Goal: Task Accomplishment & Management: Use online tool/utility

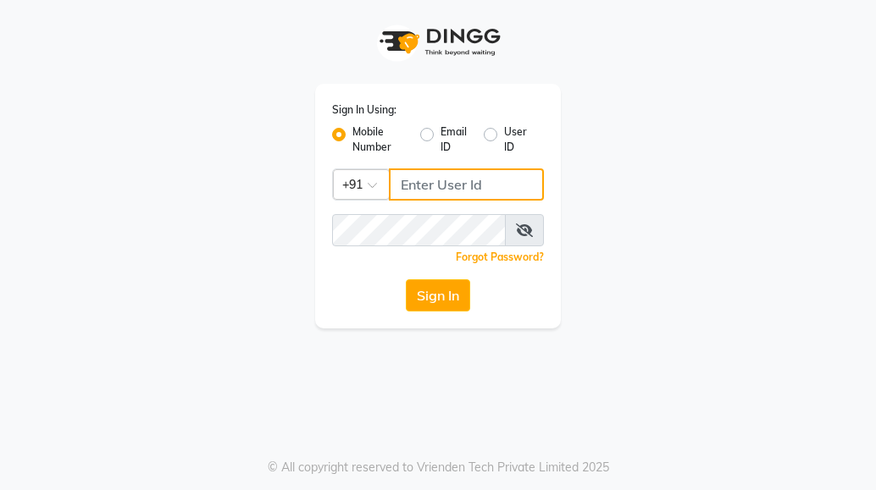
type input "9503183131"
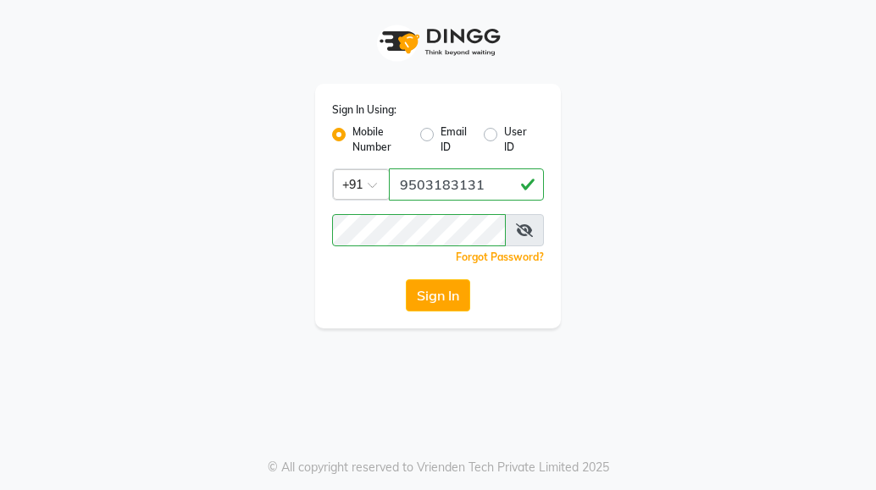
click at [757, 332] on div "Sign In Using: Mobile Number Email ID User ID Country Code × +91 9503183131 Rem…" at bounding box center [438, 245] width 876 height 490
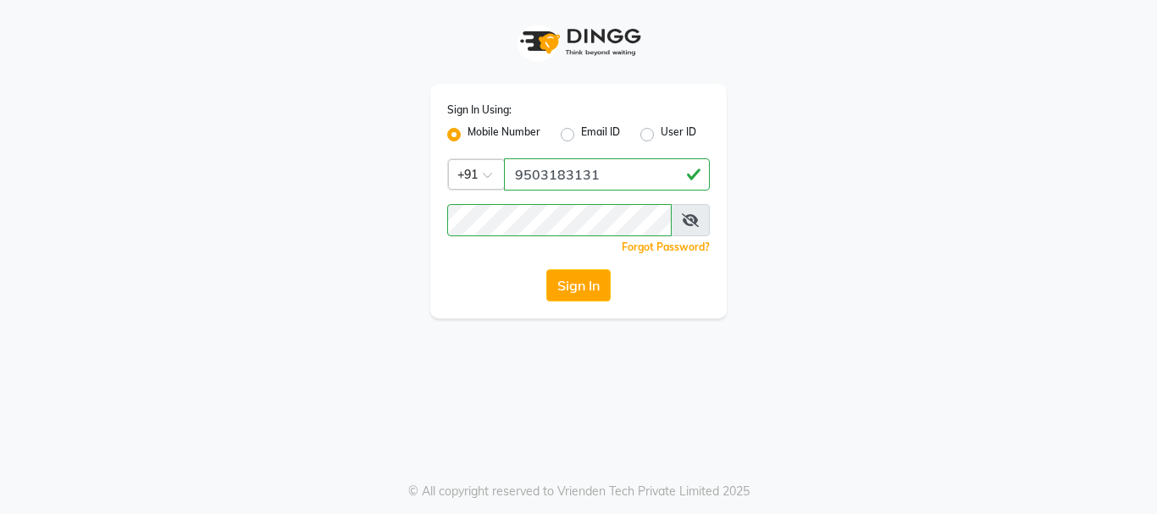
drag, startPoint x: 1106, startPoint y: 3, endPoint x: 897, endPoint y: 103, distance: 232.2
click at [875, 103] on div "Sign In Using: Mobile Number Email ID User ID Country Code × +91 9503183131 Rem…" at bounding box center [578, 159] width 965 height 318
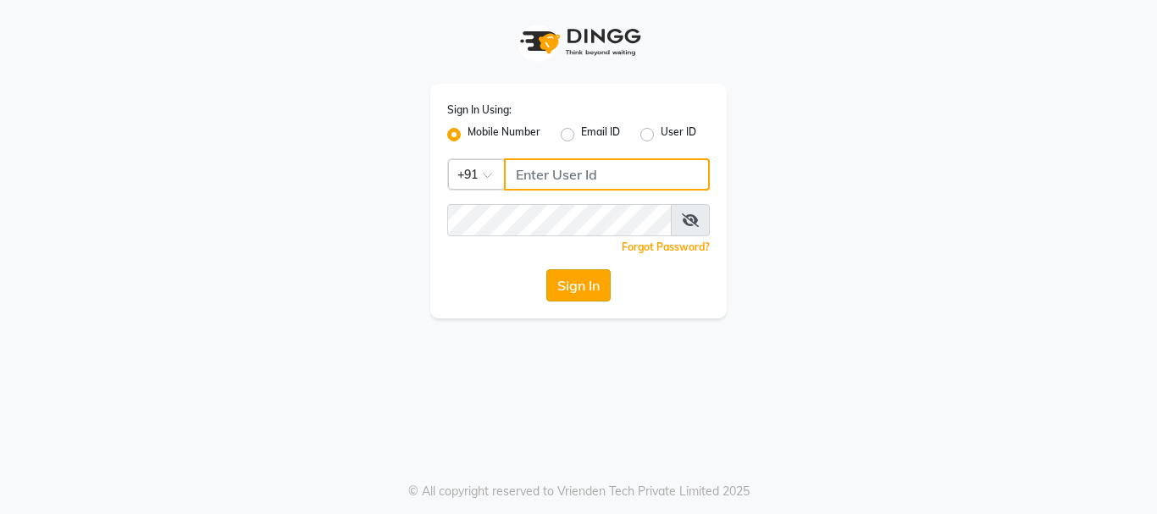
type input "9503183131"
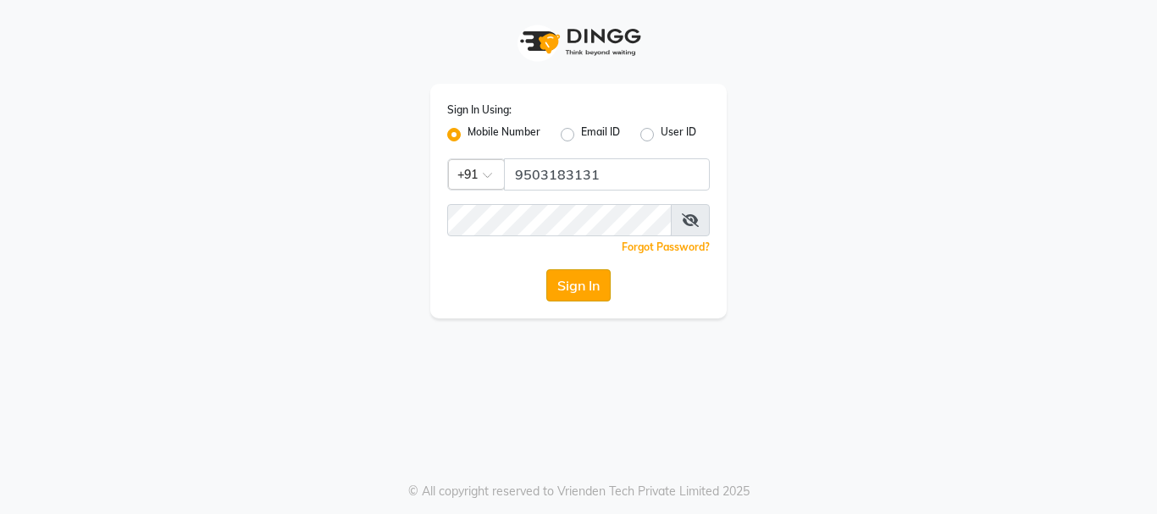
click at [553, 272] on button "Sign In" at bounding box center [578, 285] width 64 height 32
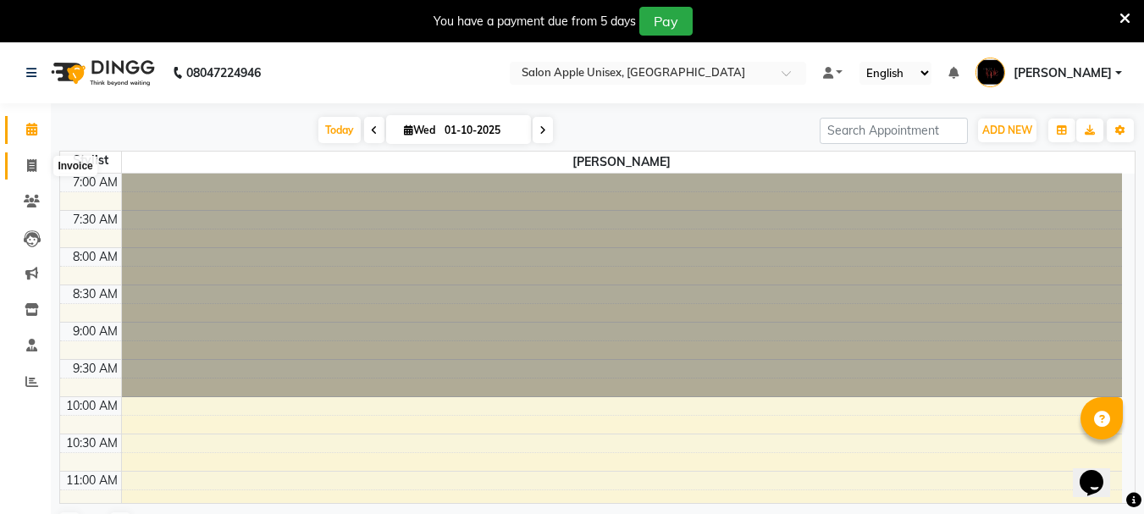
click at [24, 167] on span at bounding box center [32, 166] width 30 height 19
select select "service"
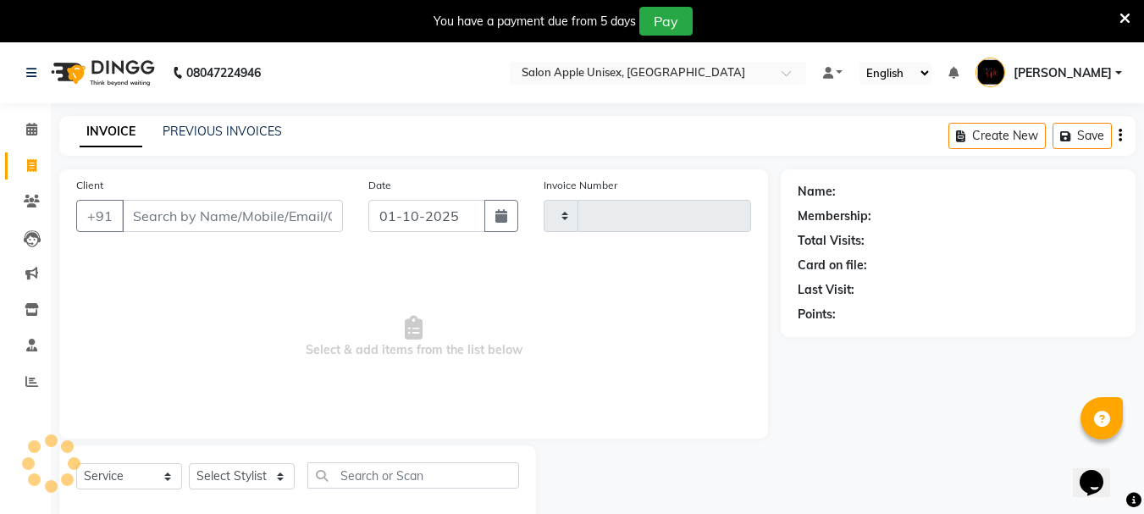
type input "0703"
select select "133"
click at [169, 224] on input "Client" at bounding box center [232, 216] width 221 height 32
click at [36, 205] on icon at bounding box center [32, 201] width 16 height 13
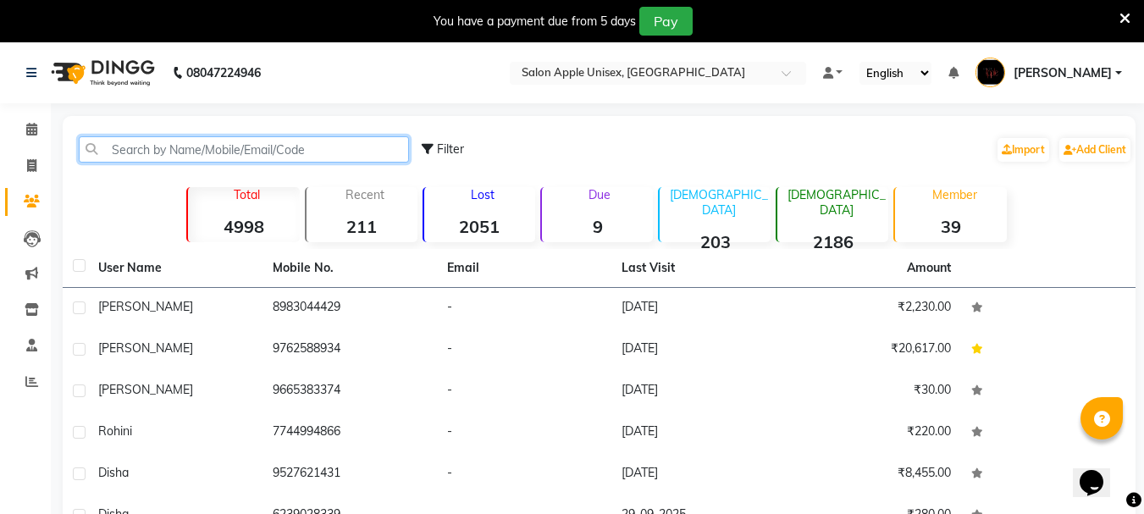
click at [352, 158] on input "text" at bounding box center [244, 149] width 330 height 26
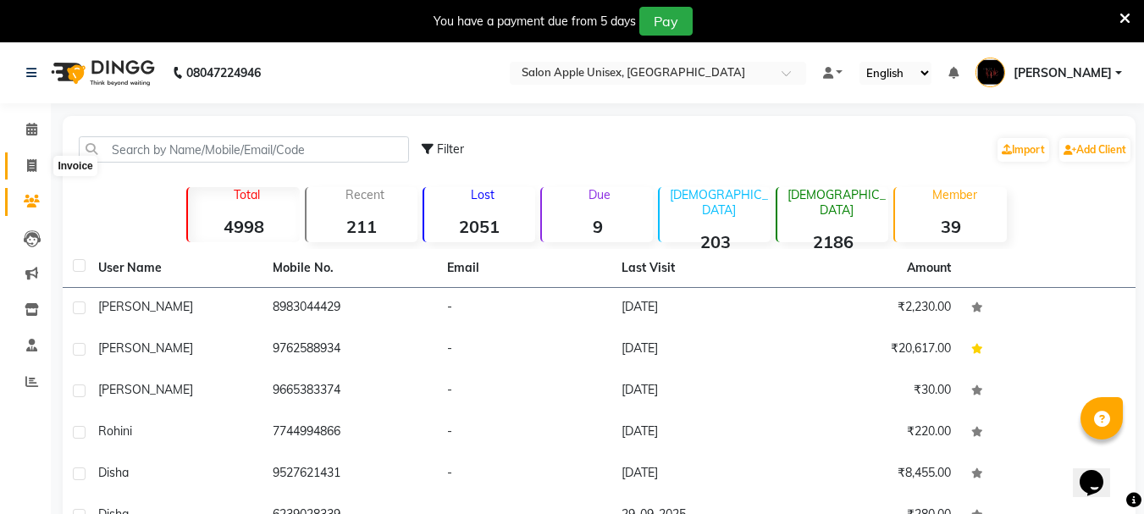
click at [31, 163] on icon at bounding box center [31, 165] width 9 height 13
select select "133"
select select "service"
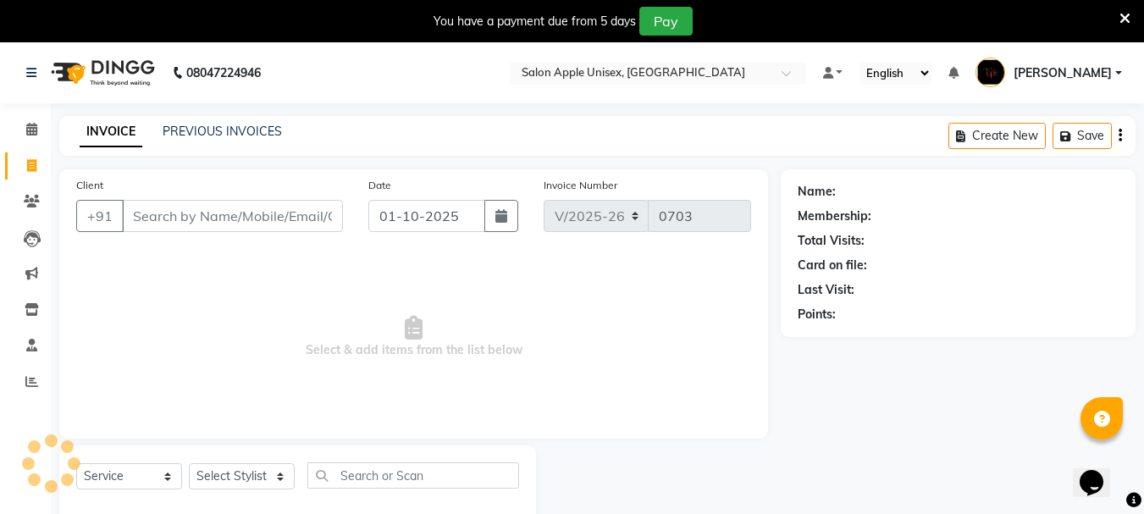
scroll to position [42, 0]
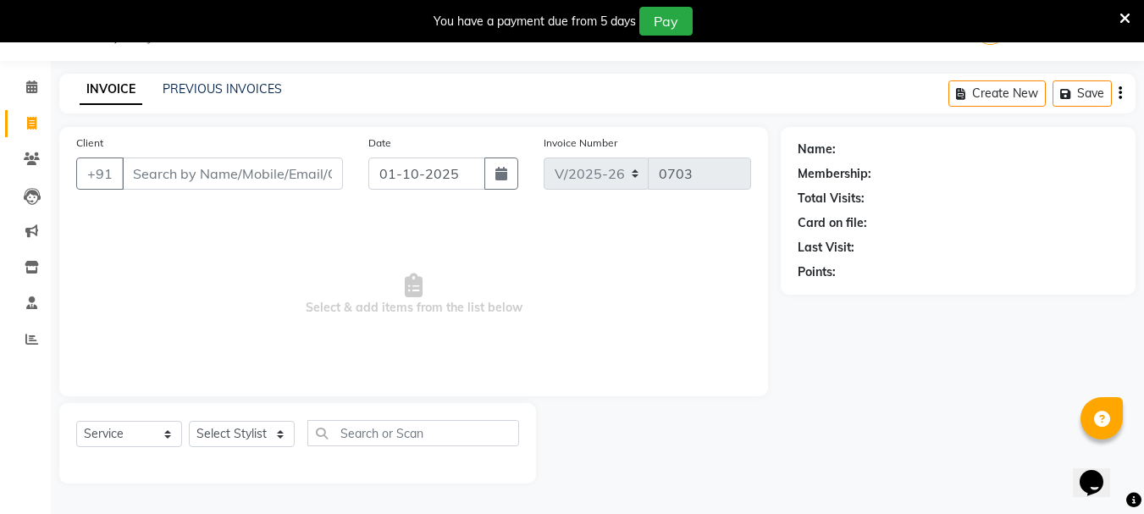
click at [190, 176] on input "Client" at bounding box center [232, 174] width 221 height 32
click at [213, 170] on input "Client" at bounding box center [232, 174] width 221 height 32
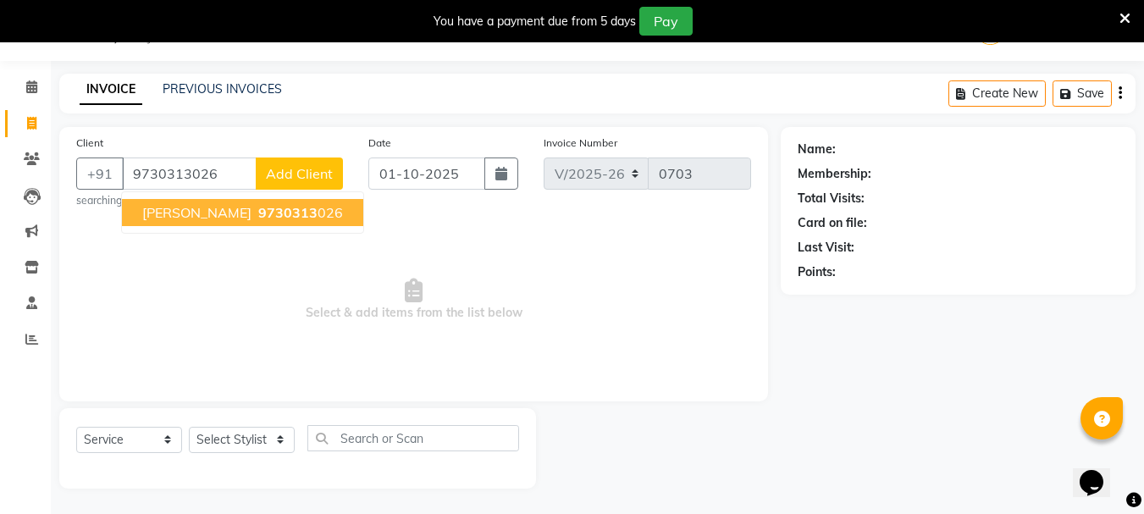
type input "9730313026"
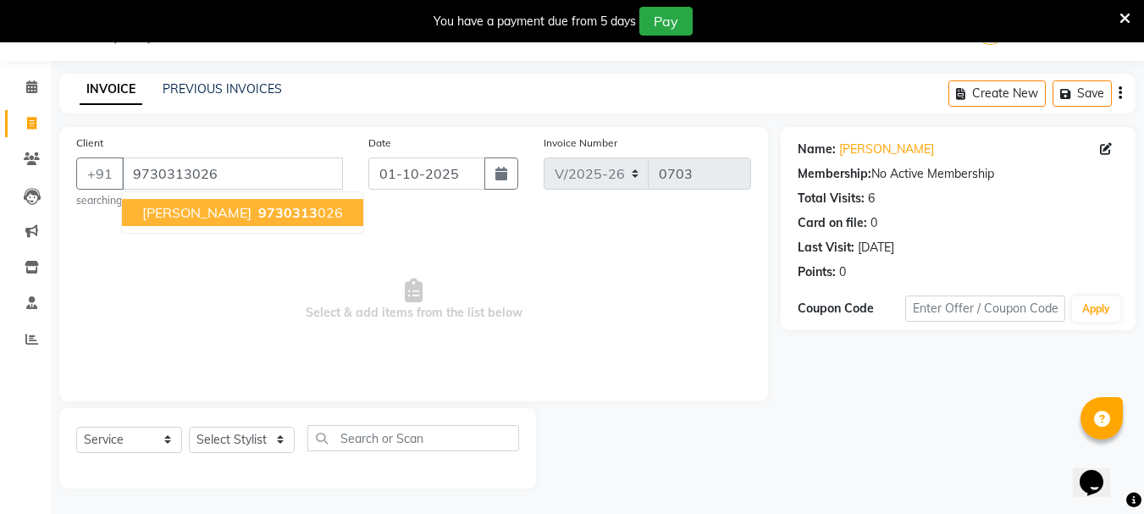
click at [229, 216] on span "[PERSON_NAME]" at bounding box center [196, 212] width 109 height 17
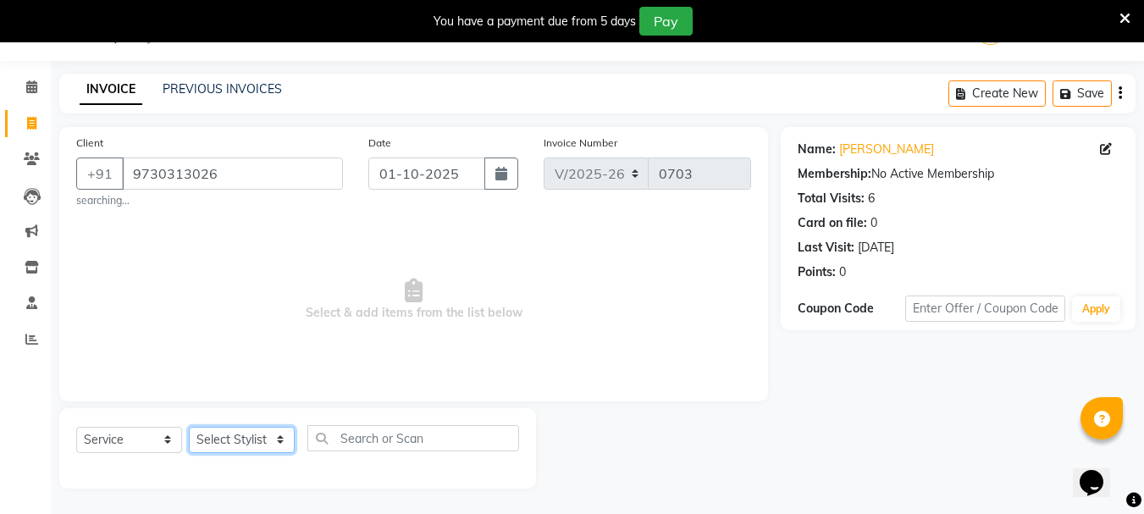
drag, startPoint x: 279, startPoint y: 451, endPoint x: 279, endPoint y: 439, distance: 12.7
click at [279, 446] on select "Select Stylist [PERSON_NAME] [PERSON_NAME] [PERSON_NAME] [PERSON_NAME] [PERSON_…" at bounding box center [242, 440] width 106 height 26
select select "53858"
click at [189, 427] on select "Select Stylist [PERSON_NAME] [PERSON_NAME] [PERSON_NAME] [PERSON_NAME] [PERSON_…" at bounding box center [242, 440] width 106 height 26
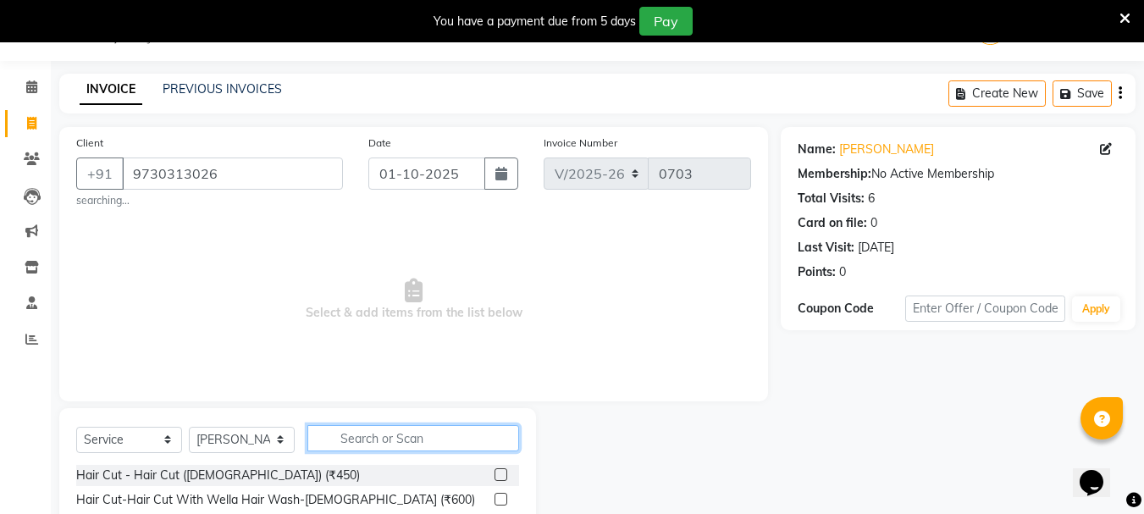
click at [367, 437] on input "text" at bounding box center [413, 438] width 212 height 26
type input "1800"
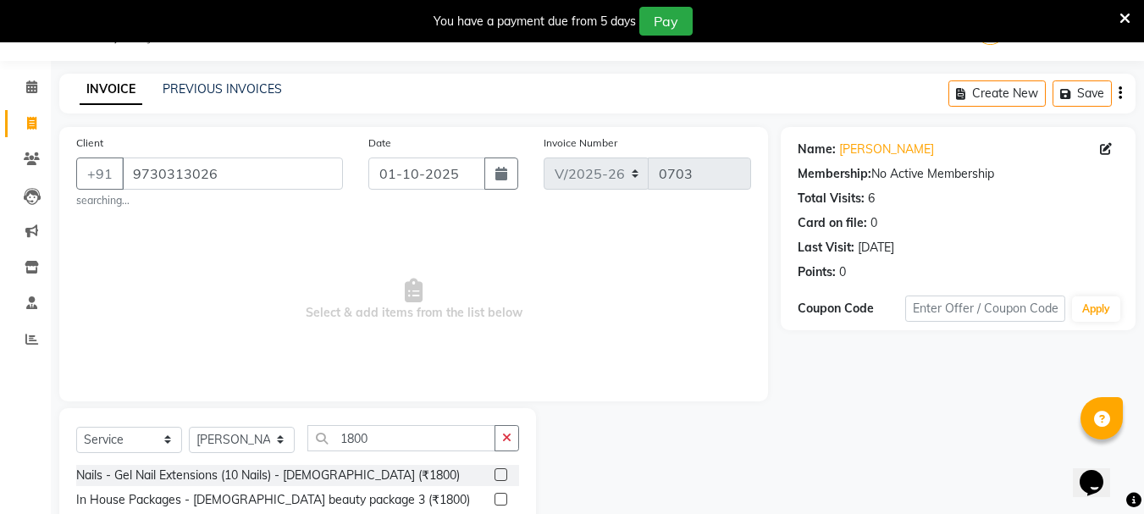
click at [495, 489] on label at bounding box center [501, 499] width 13 height 13
click at [495, 489] on input "checkbox" at bounding box center [500, 500] width 11 height 11
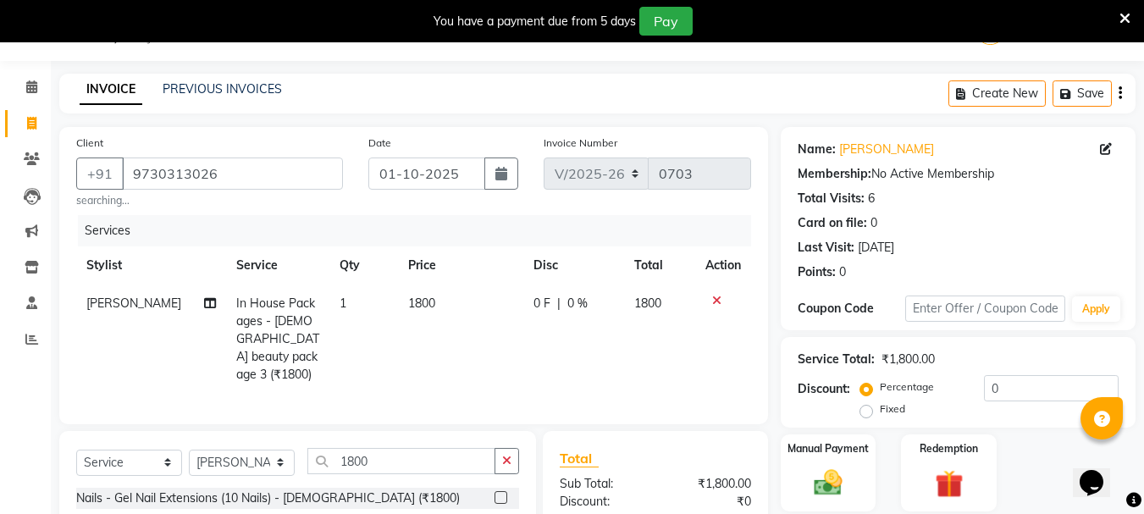
checkbox input "false"
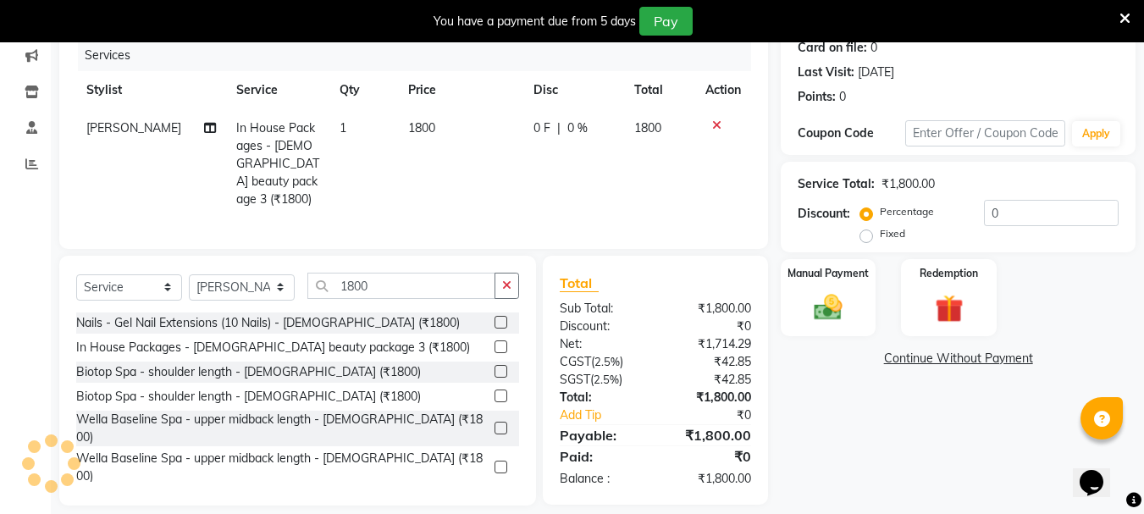
scroll to position [229, 0]
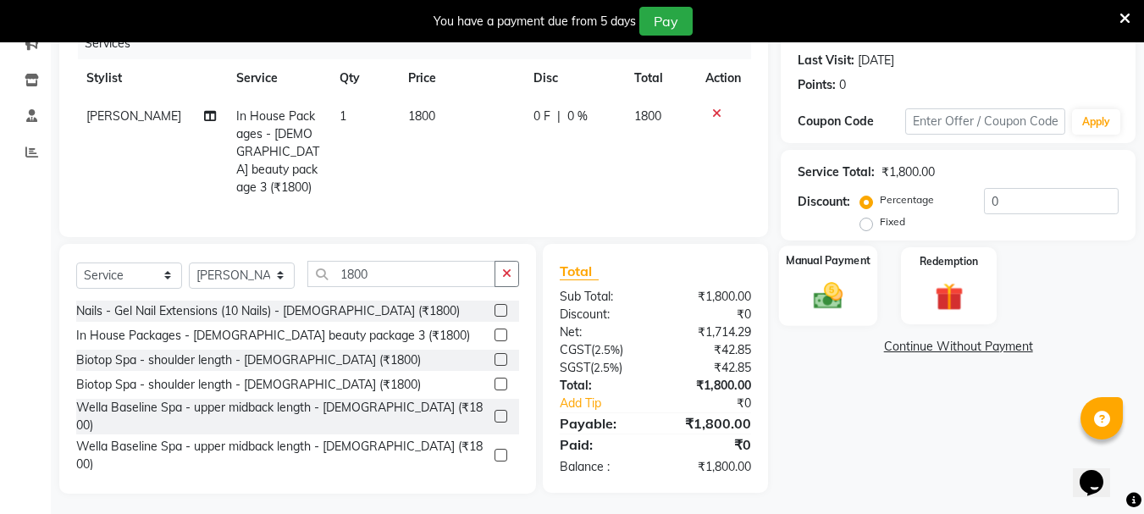
click at [836, 312] on img at bounding box center [827, 296] width 47 height 34
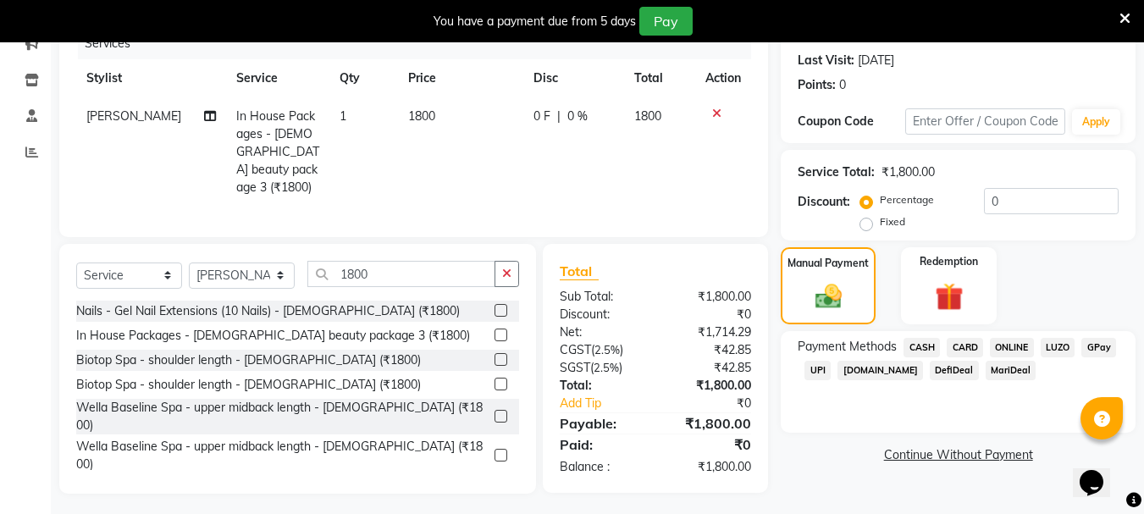
click at [875, 351] on span "CASH" at bounding box center [922, 347] width 36 height 19
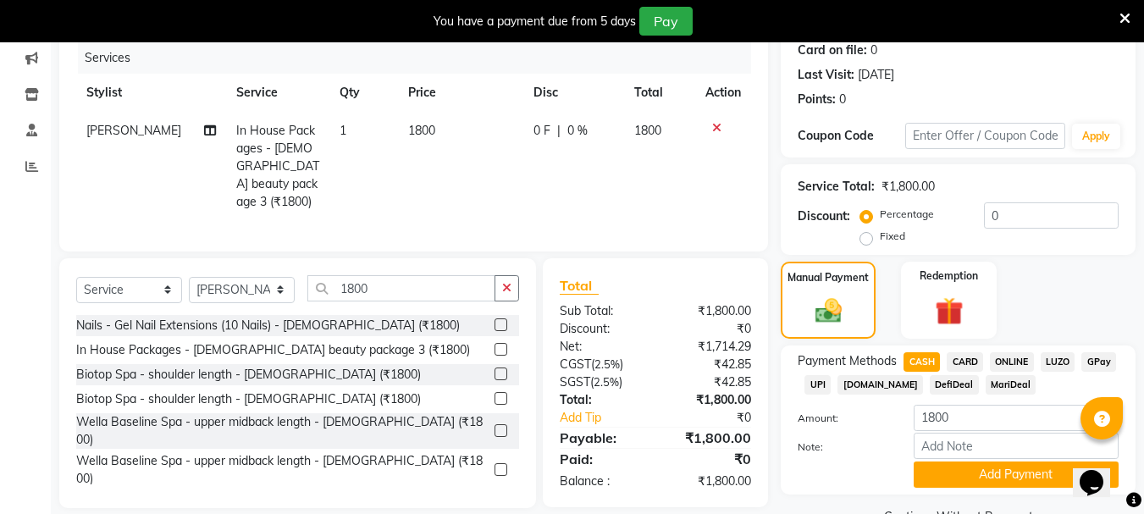
scroll to position [256, 0]
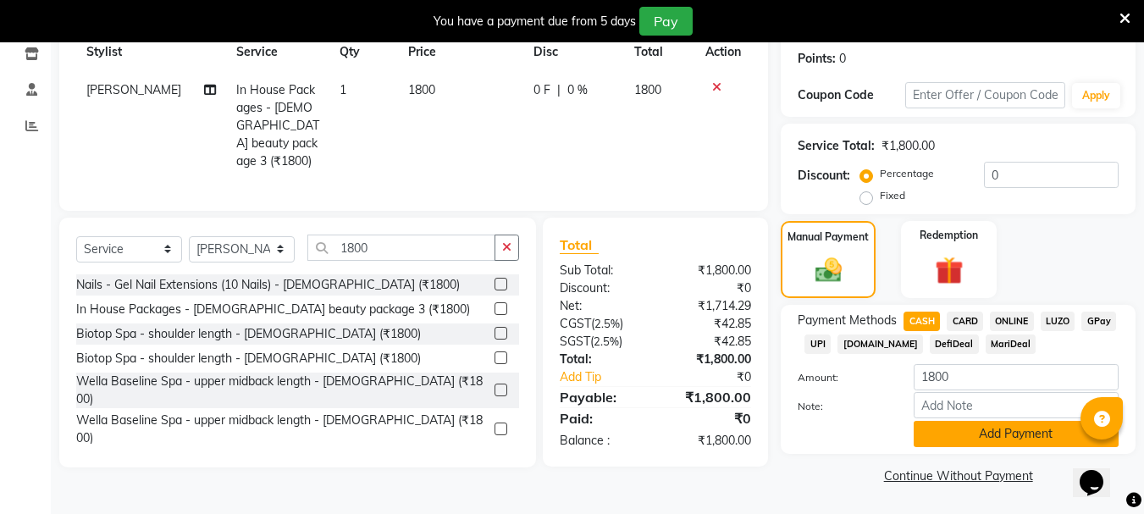
click at [875, 428] on button "Add Payment" at bounding box center [1016, 434] width 205 height 26
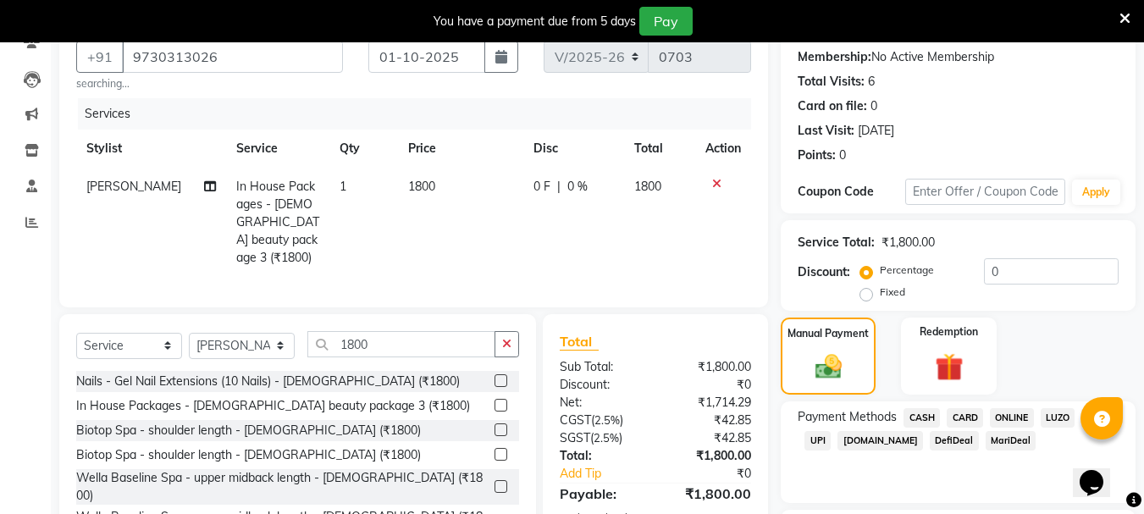
scroll to position [304, 0]
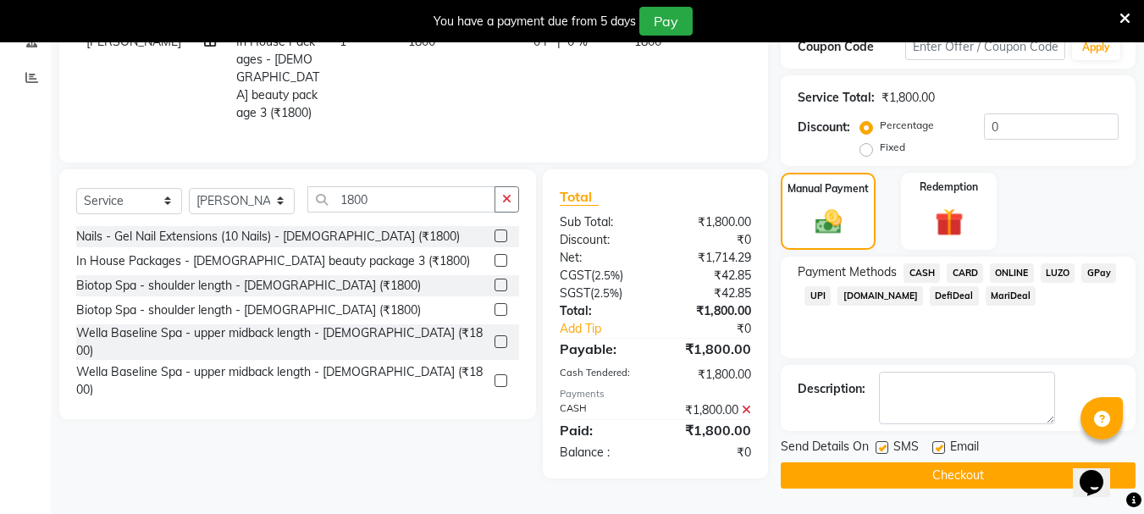
click at [858, 483] on button "Checkout" at bounding box center [958, 475] width 355 height 26
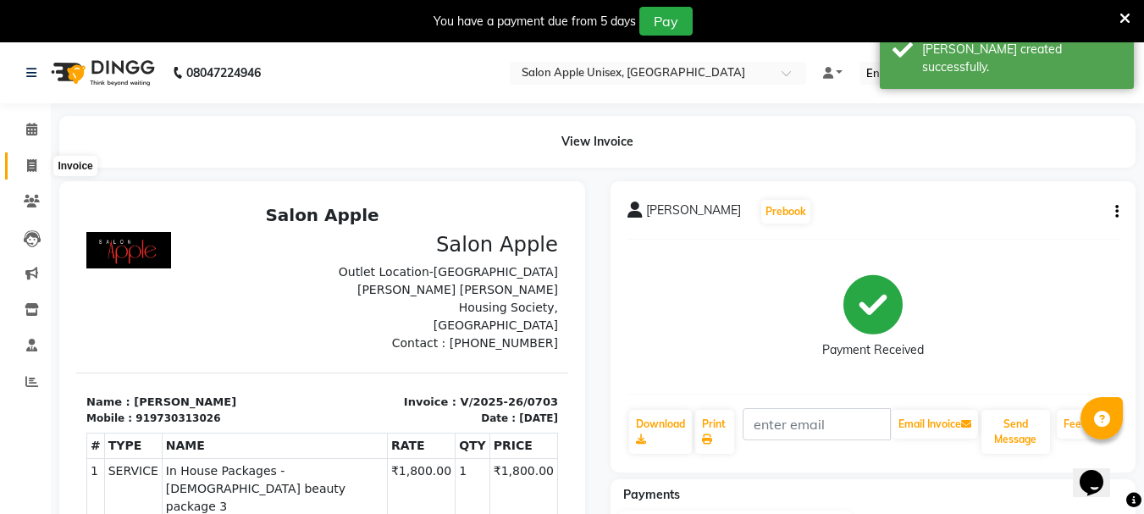
click at [39, 167] on span at bounding box center [32, 166] width 30 height 19
select select "133"
select select "service"
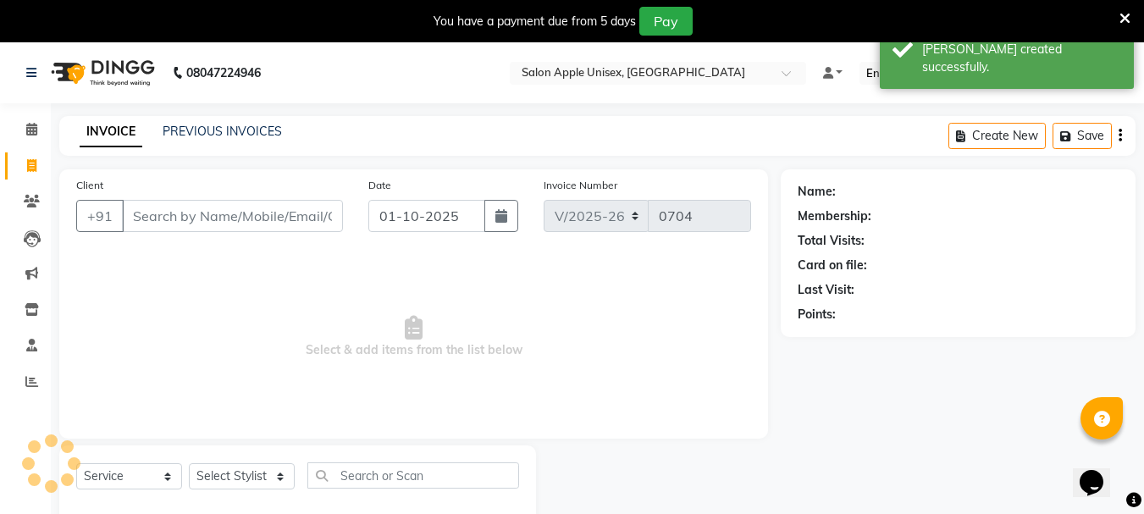
scroll to position [42, 0]
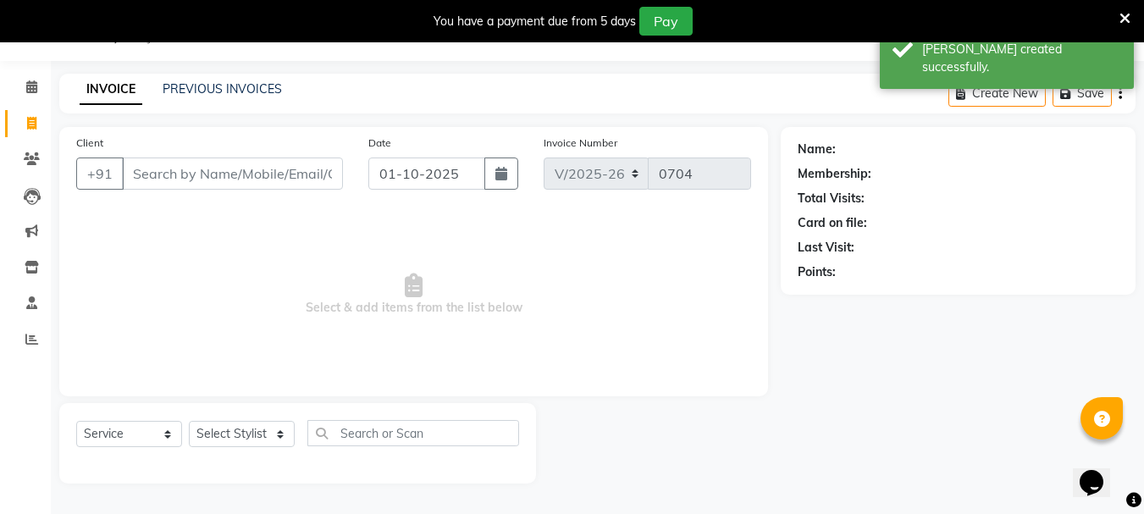
click at [278, 174] on input "Client" at bounding box center [232, 174] width 221 height 32
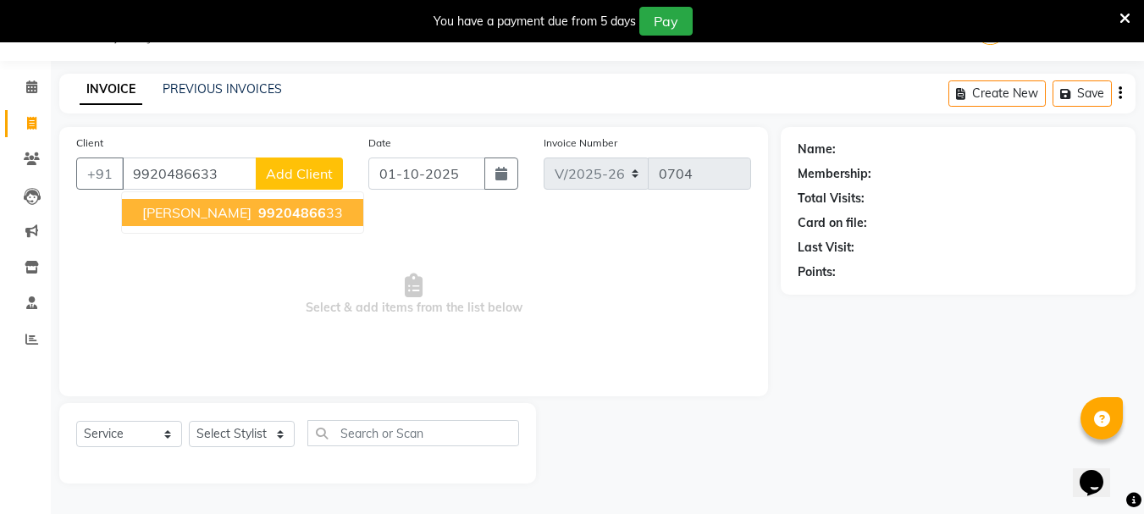
type input "9920486633"
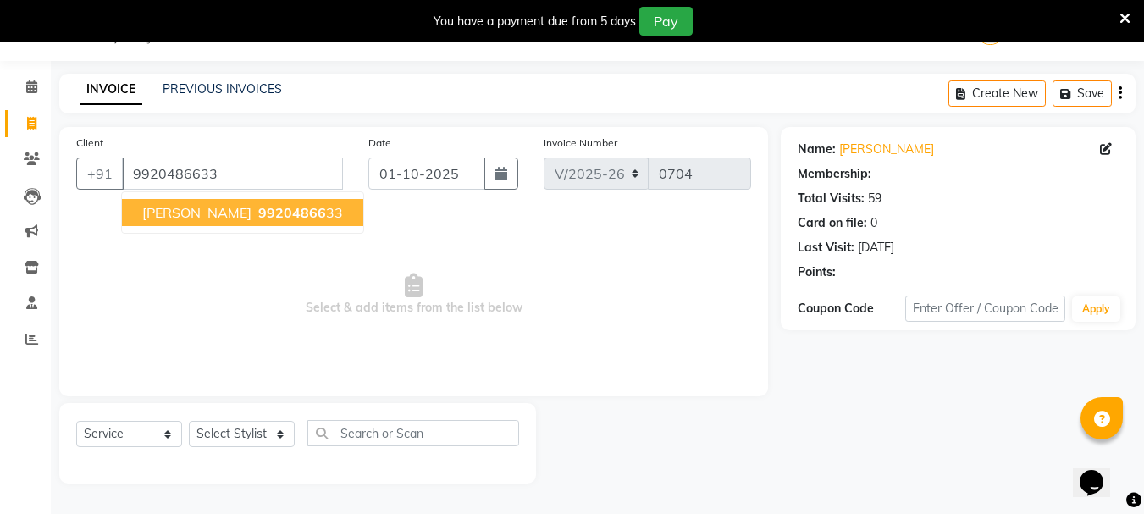
select select "1: Object"
click at [258, 217] on span "99204866" at bounding box center [292, 212] width 68 height 17
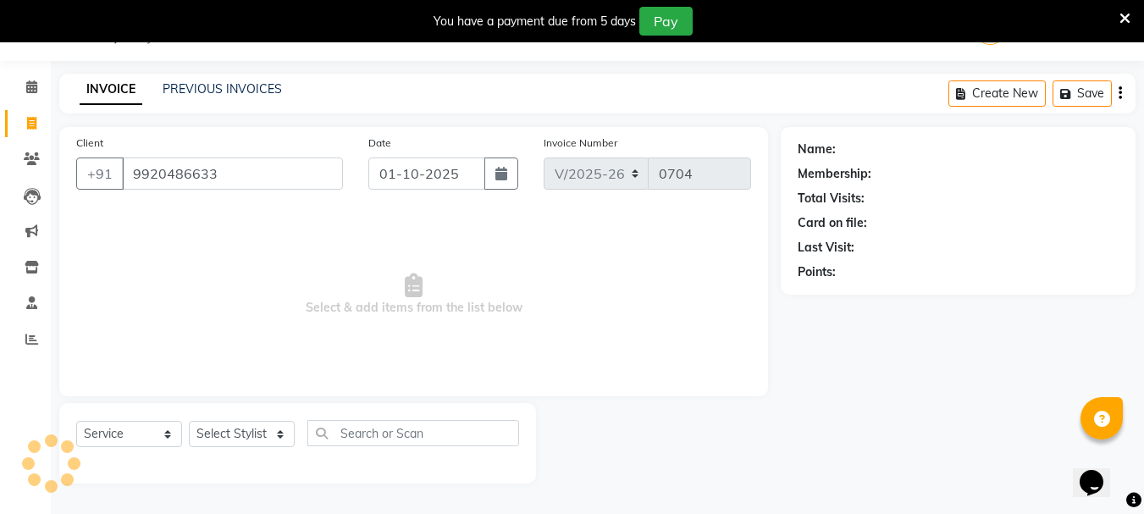
select select "1: Object"
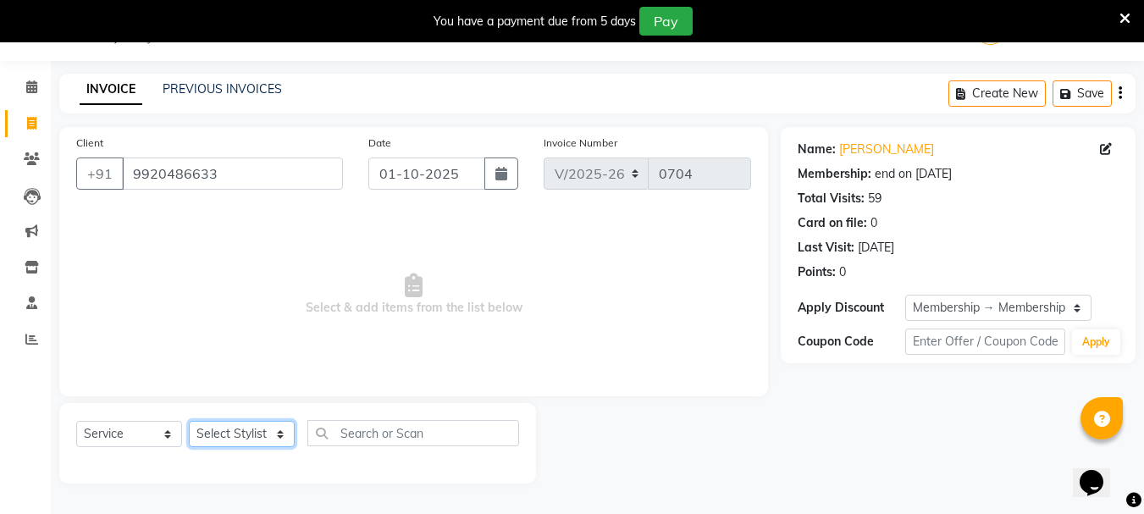
click at [274, 438] on select "Select Stylist [PERSON_NAME] [PERSON_NAME] [PERSON_NAME] [PERSON_NAME] [PERSON_…" at bounding box center [242, 434] width 106 height 26
select select "22576"
click at [189, 421] on select "Select Stylist [PERSON_NAME] [PERSON_NAME] [PERSON_NAME] [PERSON_NAME] [PERSON_…" at bounding box center [242, 434] width 106 height 26
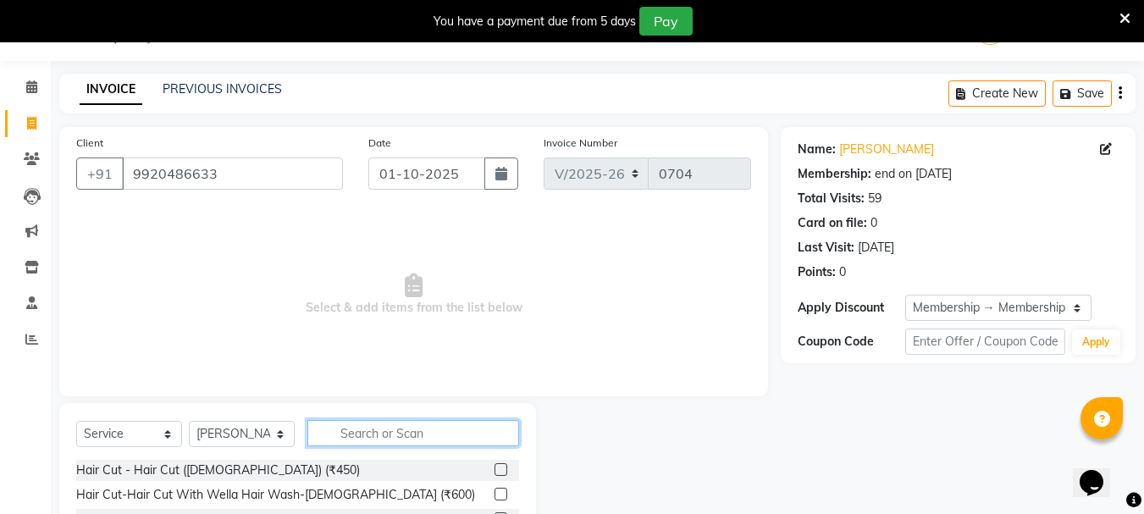
click at [357, 440] on input "text" at bounding box center [413, 433] width 212 height 26
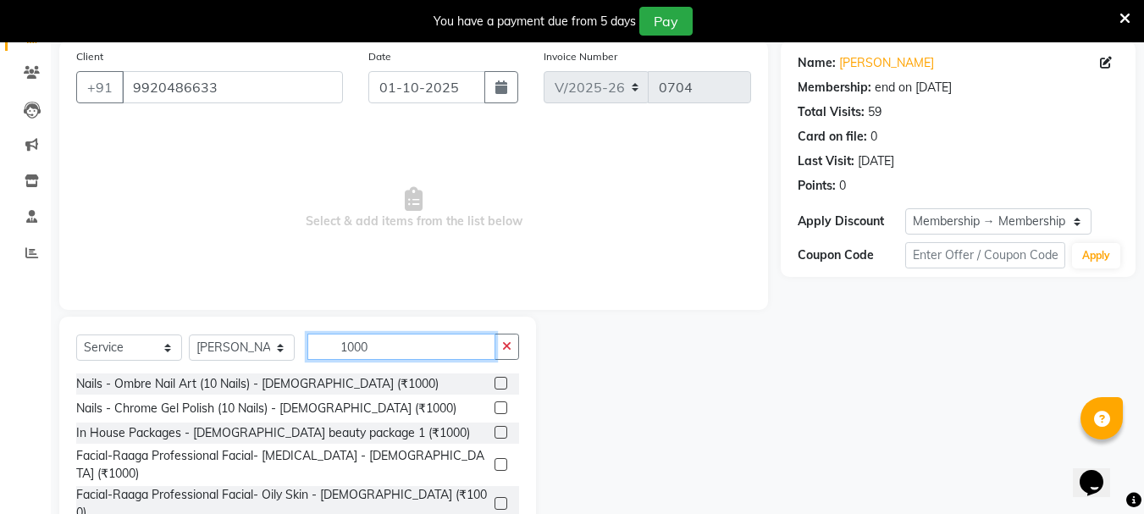
scroll to position [207, 0]
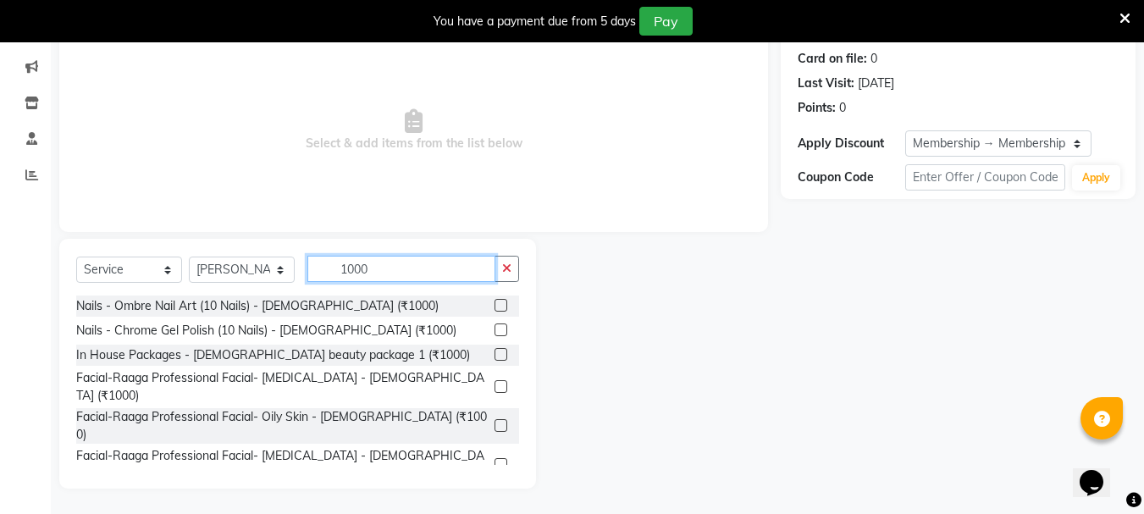
type input "1000"
click at [495, 357] on label at bounding box center [501, 354] width 13 height 13
click at [495, 357] on input "checkbox" at bounding box center [500, 355] width 11 height 11
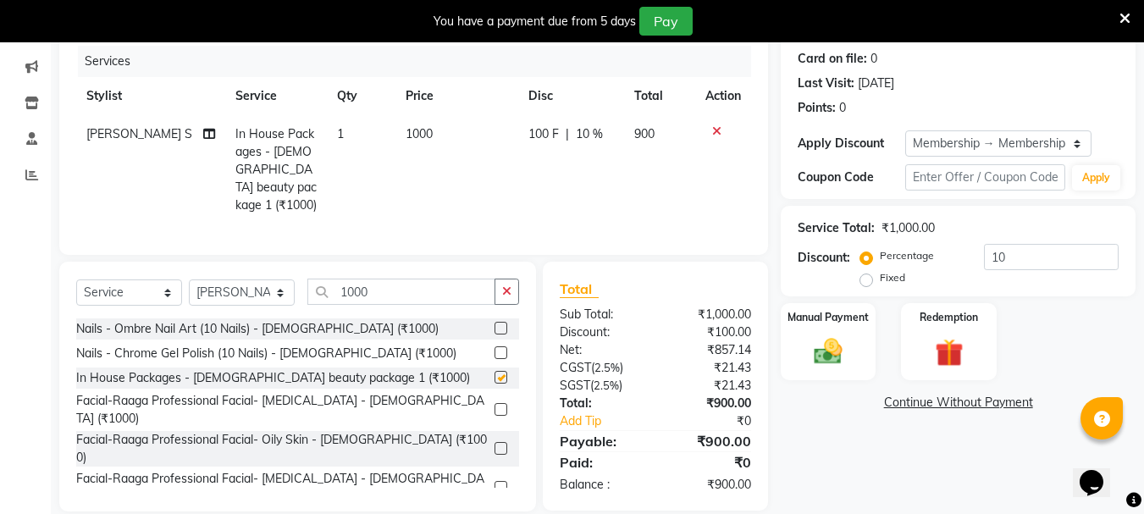
checkbox input "false"
click at [838, 346] on img at bounding box center [827, 351] width 47 height 34
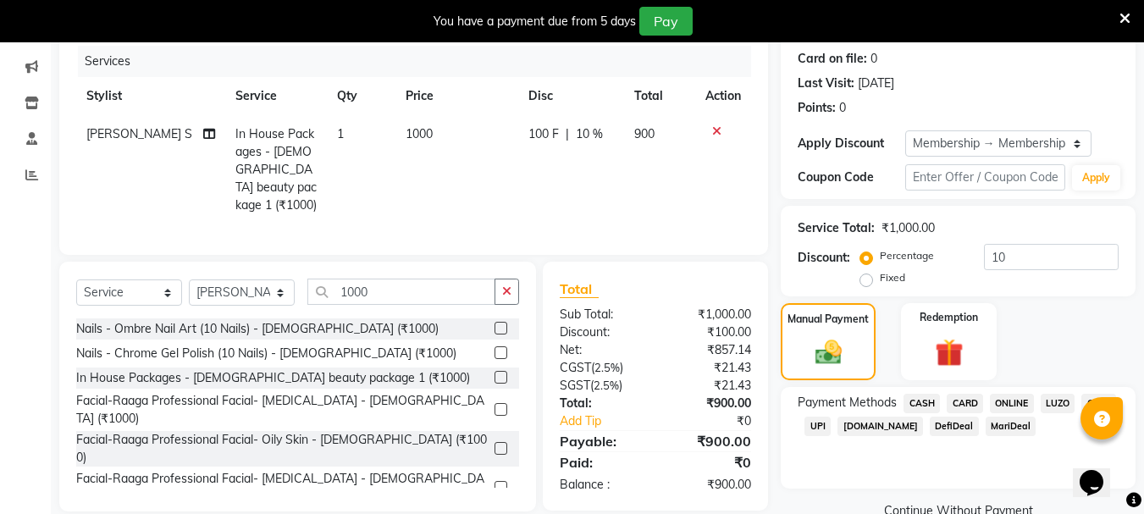
click at [875, 406] on span "ONLINE" at bounding box center [1012, 403] width 44 height 19
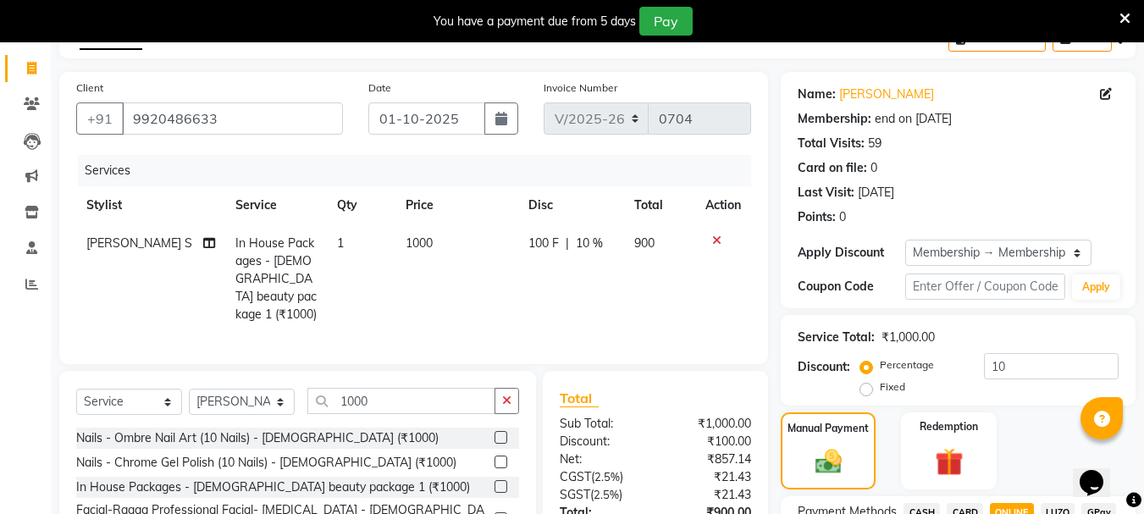
scroll to position [35, 0]
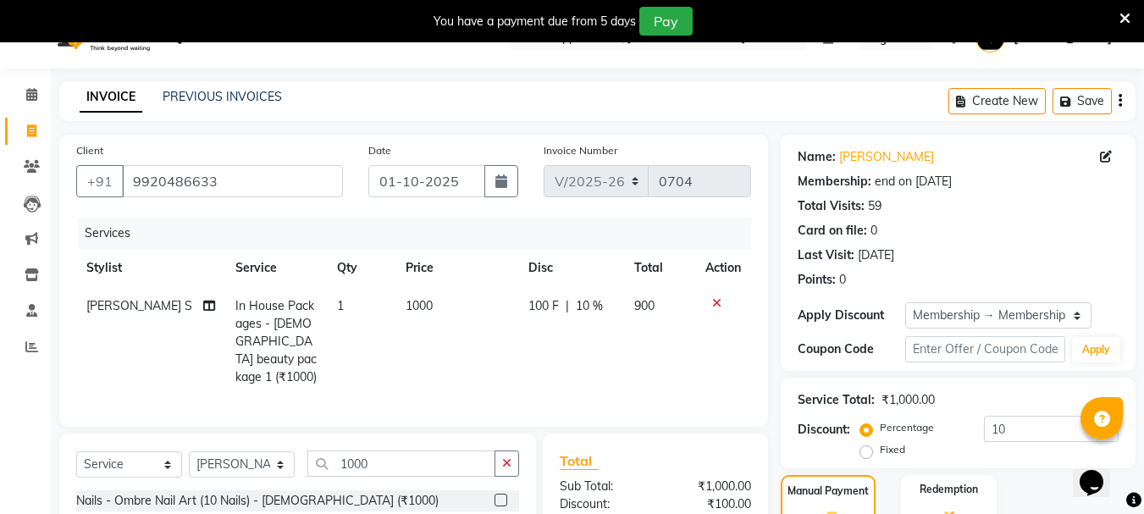
click at [577, 304] on span "10 %" at bounding box center [589, 306] width 27 height 18
select select "22576"
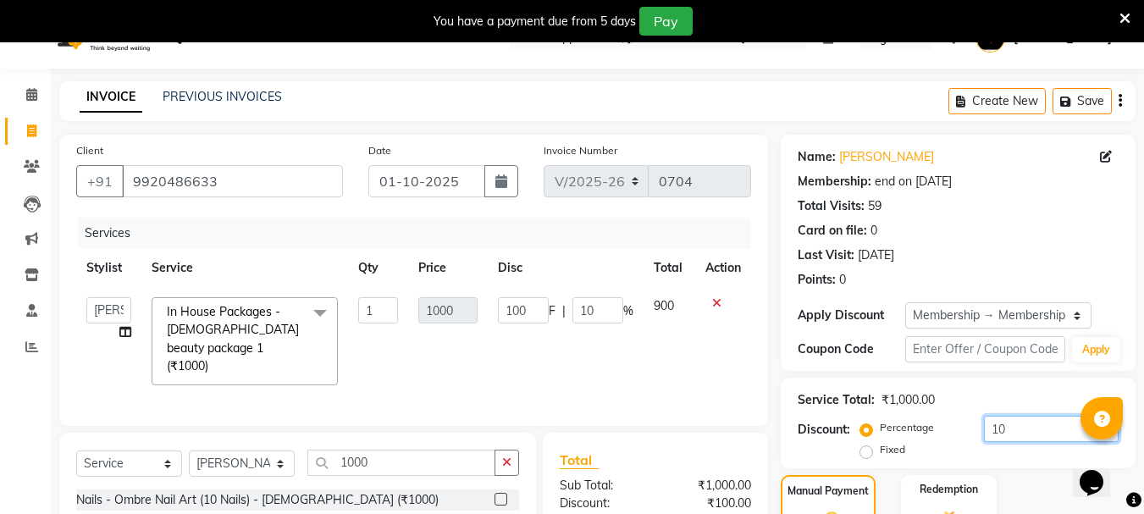
click at [875, 428] on input "10" at bounding box center [1051, 429] width 135 height 26
type input "0"
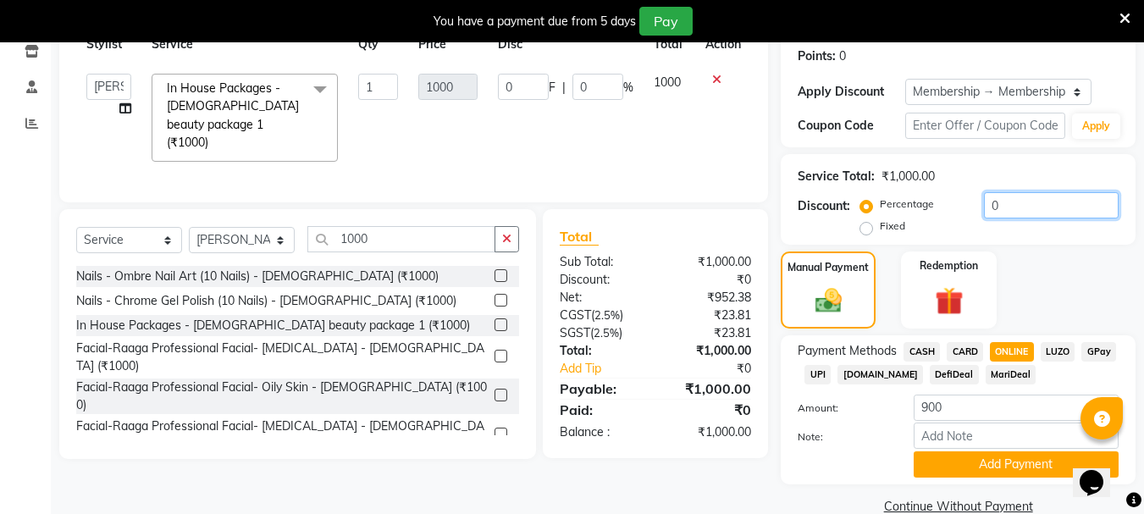
scroll to position [289, 0]
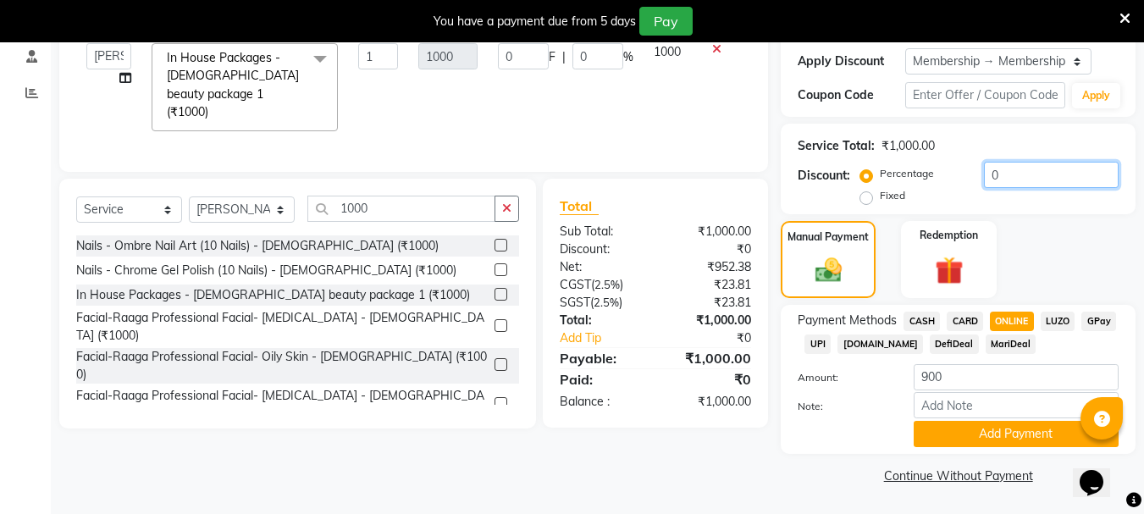
type input "0"
click at [724, 460] on div "Client [PHONE_NUMBER] Date [DATE] Invoice Number V/2025 V/[PHONE_NUMBER] Servic…" at bounding box center [414, 185] width 734 height 608
click at [875, 321] on span "CASH" at bounding box center [922, 321] width 36 height 19
type input "1000"
click at [875, 319] on span "ONLINE" at bounding box center [1012, 321] width 44 height 19
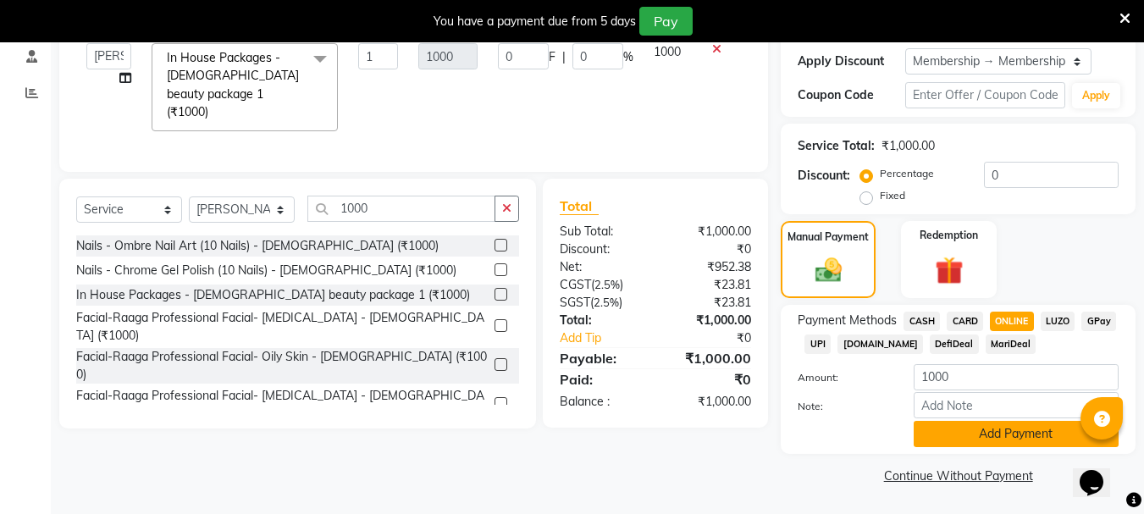
click at [875, 436] on button "Add Payment" at bounding box center [1016, 434] width 205 height 26
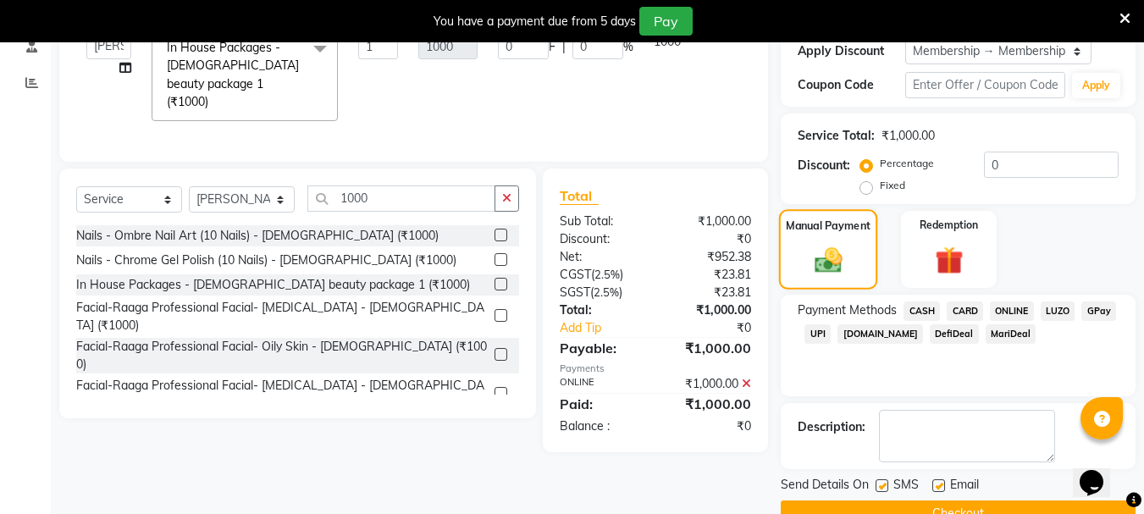
scroll to position [337, 0]
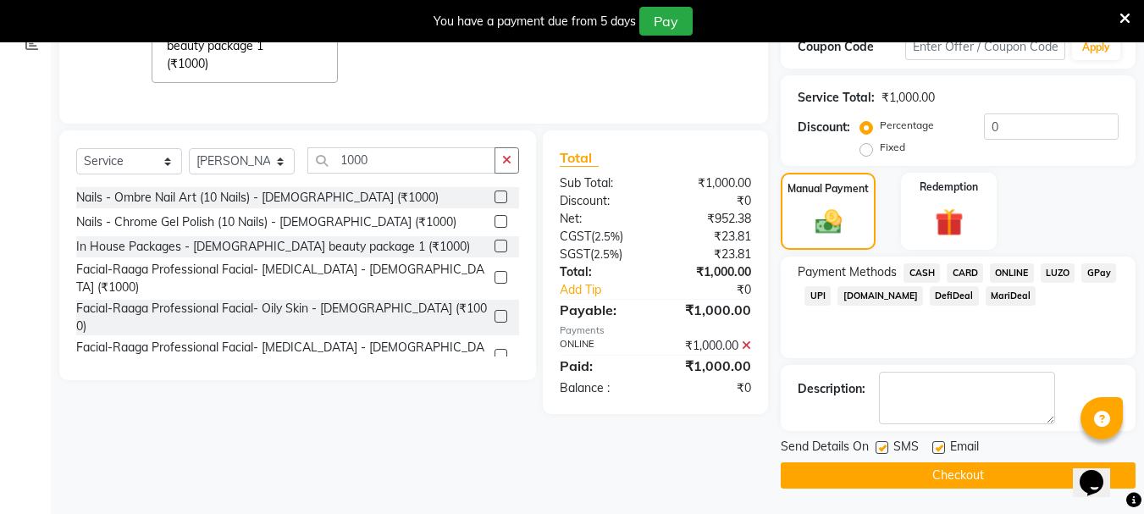
click at [875, 478] on button "Checkout" at bounding box center [958, 475] width 355 height 26
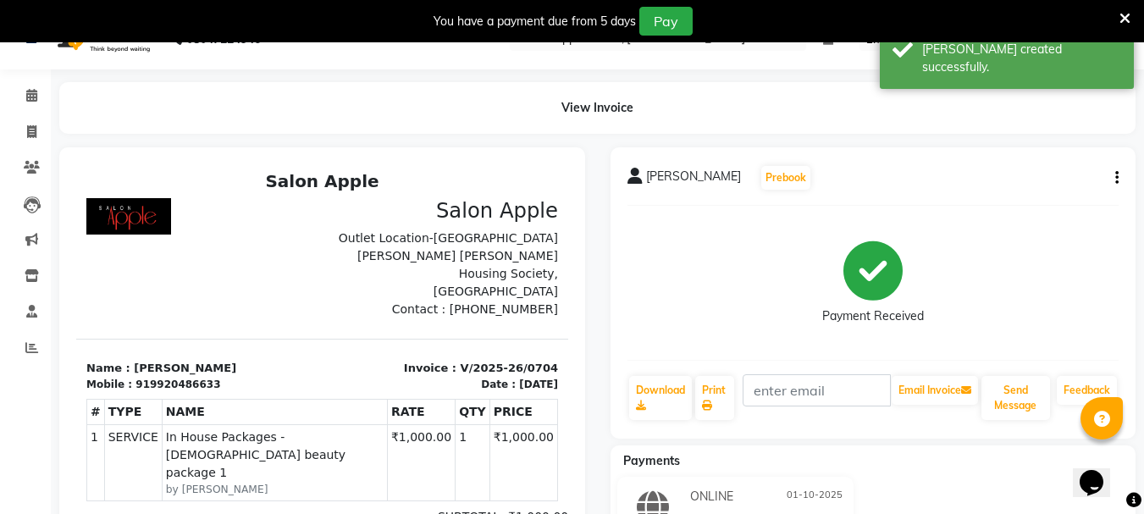
scroll to position [28, 0]
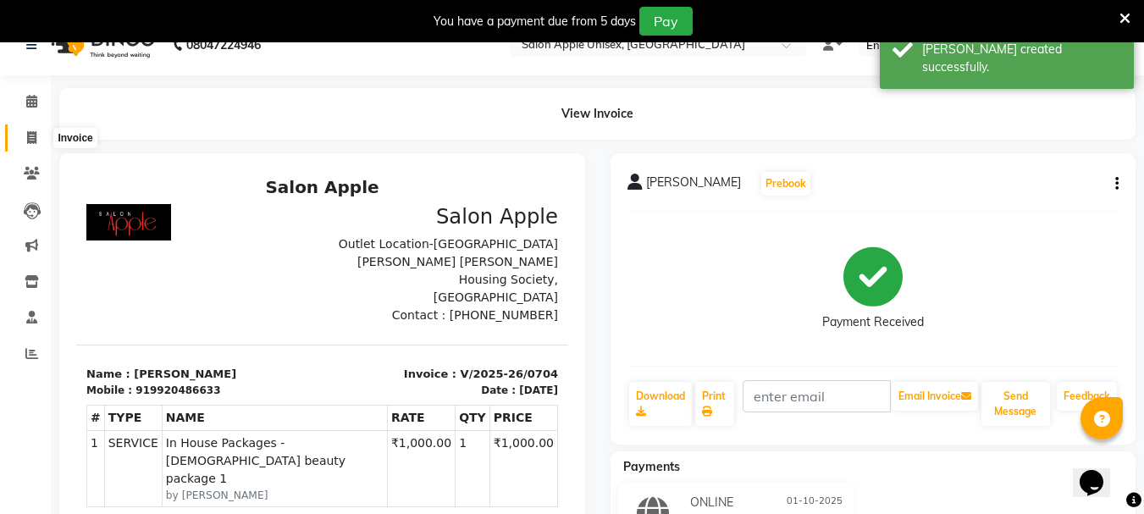
click at [24, 132] on span at bounding box center [32, 138] width 30 height 19
select select "service"
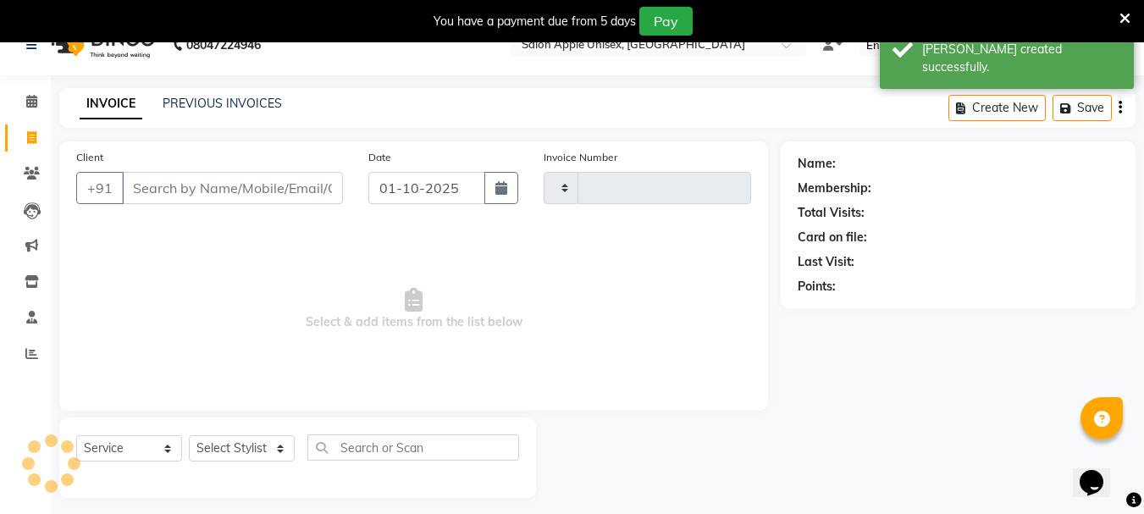
type input "0705"
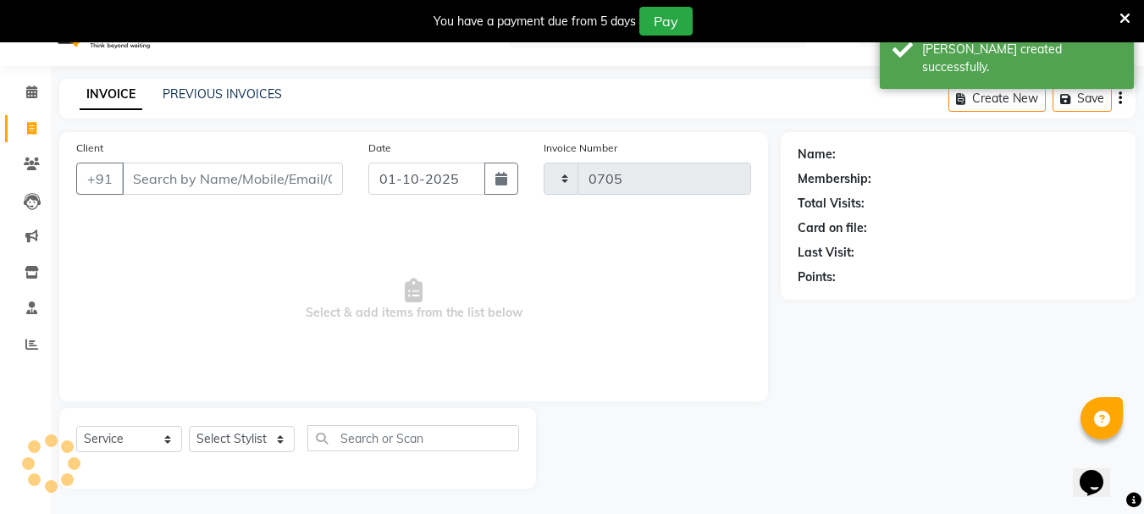
select select "133"
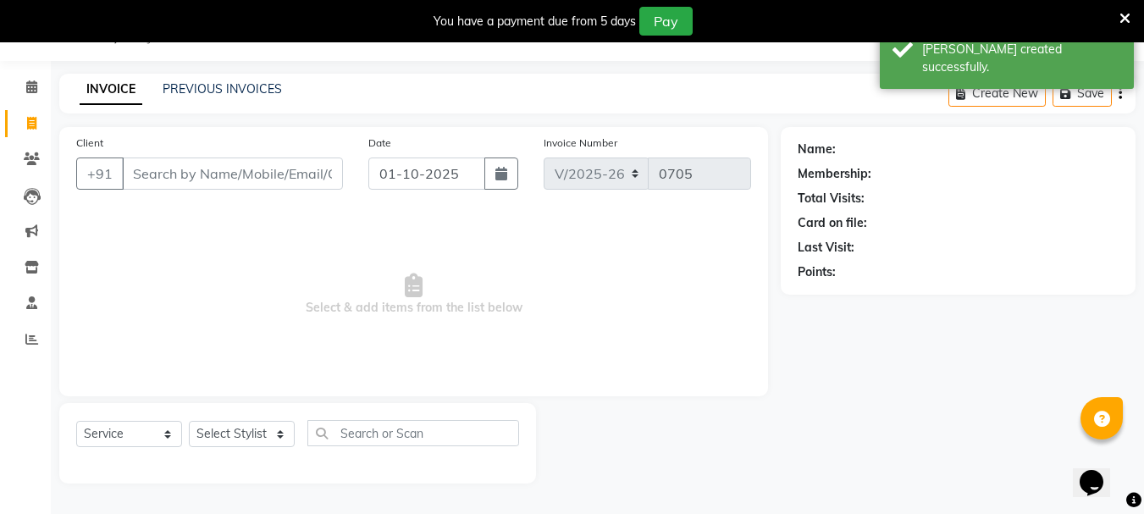
click at [158, 178] on input "Client" at bounding box center [232, 174] width 221 height 32
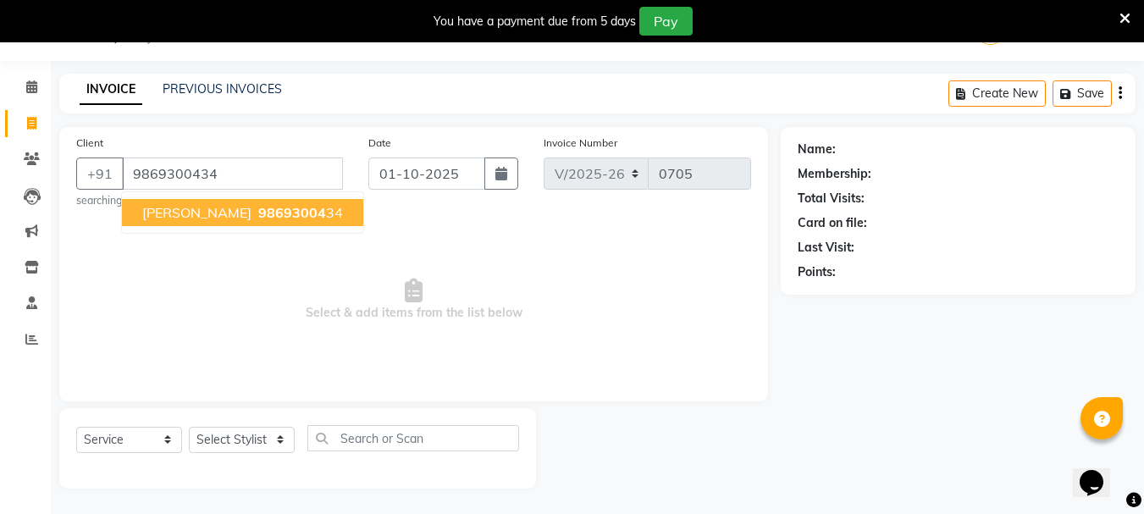
type input "9869300434"
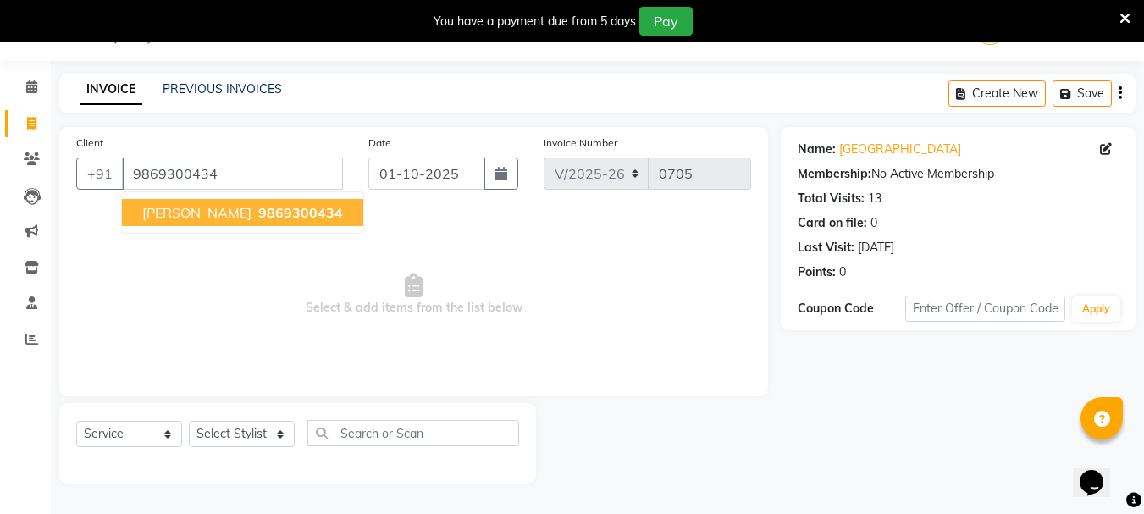
click at [149, 213] on span "[PERSON_NAME]" at bounding box center [196, 212] width 109 height 17
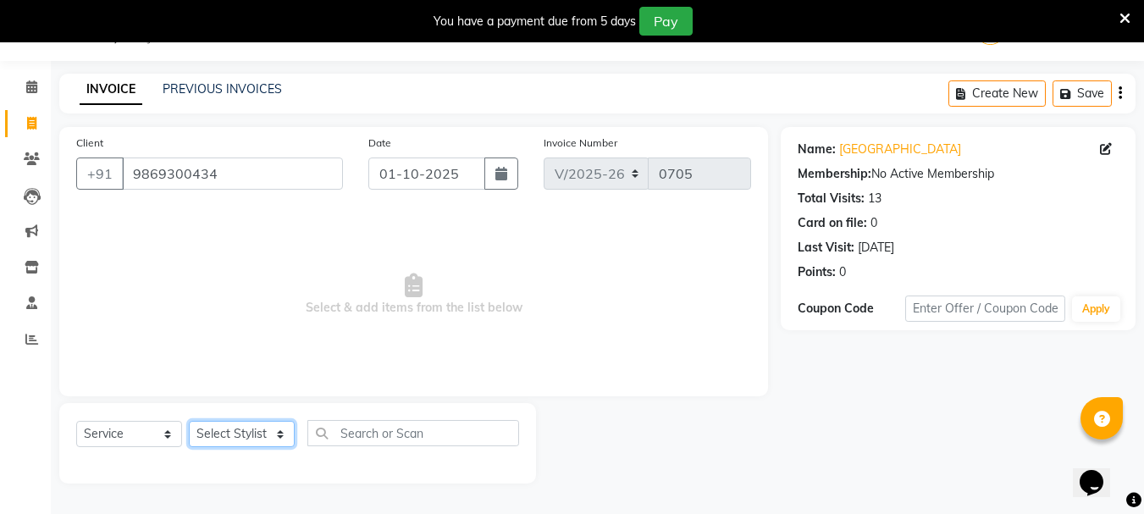
click at [275, 434] on select "Select Stylist [PERSON_NAME] [PERSON_NAME] [PERSON_NAME] [PERSON_NAME] [PERSON_…" at bounding box center [242, 434] width 106 height 26
select select "86181"
click at [189, 421] on select "Select Stylist [PERSON_NAME] [PERSON_NAME] [PERSON_NAME] [PERSON_NAME] [PERSON_…" at bounding box center [242, 434] width 106 height 26
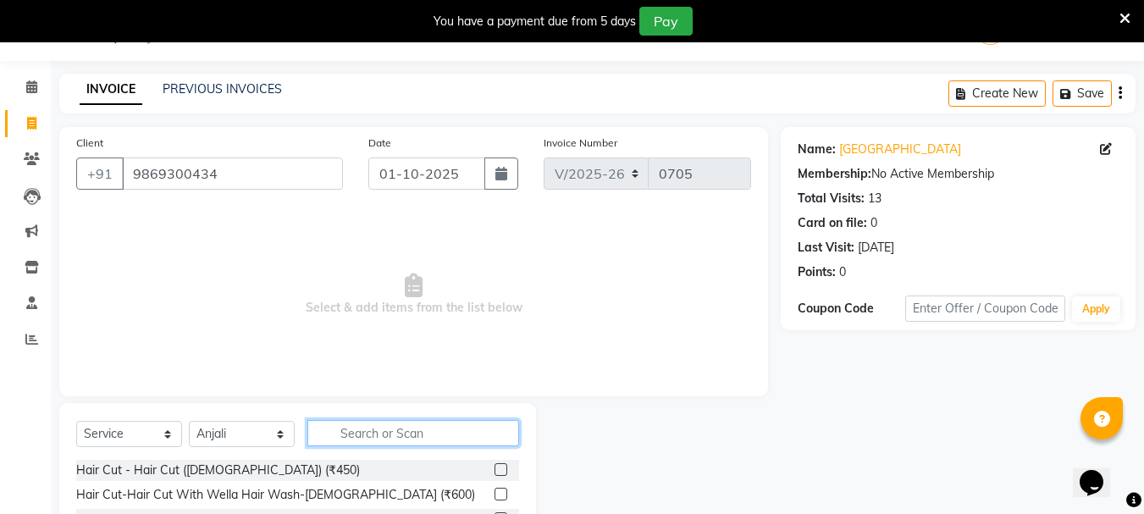
click at [370, 431] on input "text" at bounding box center [413, 433] width 212 height 26
type input "1800"
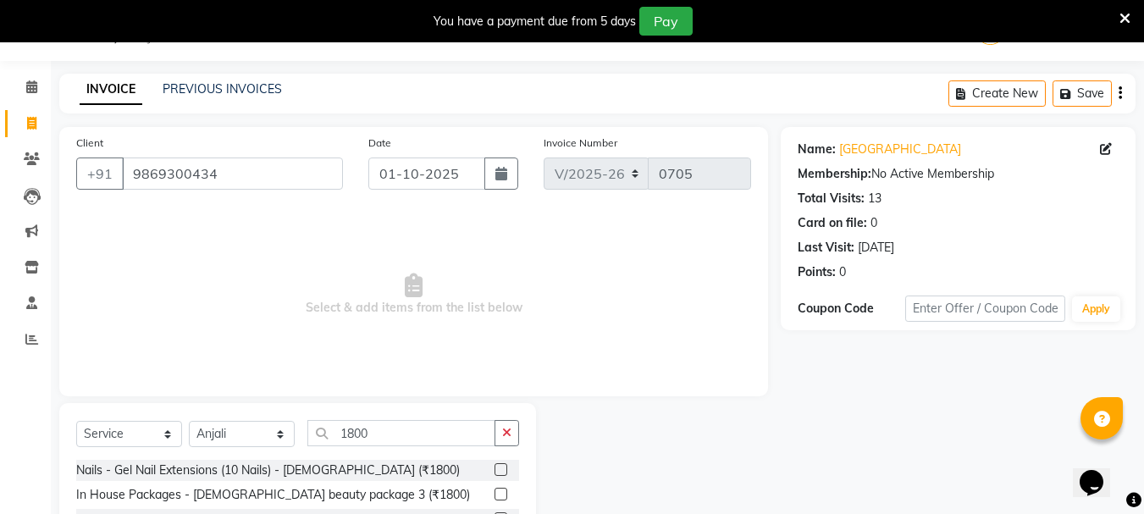
click at [495, 489] on label at bounding box center [501, 494] width 13 height 13
click at [495, 489] on input "checkbox" at bounding box center [500, 494] width 11 height 11
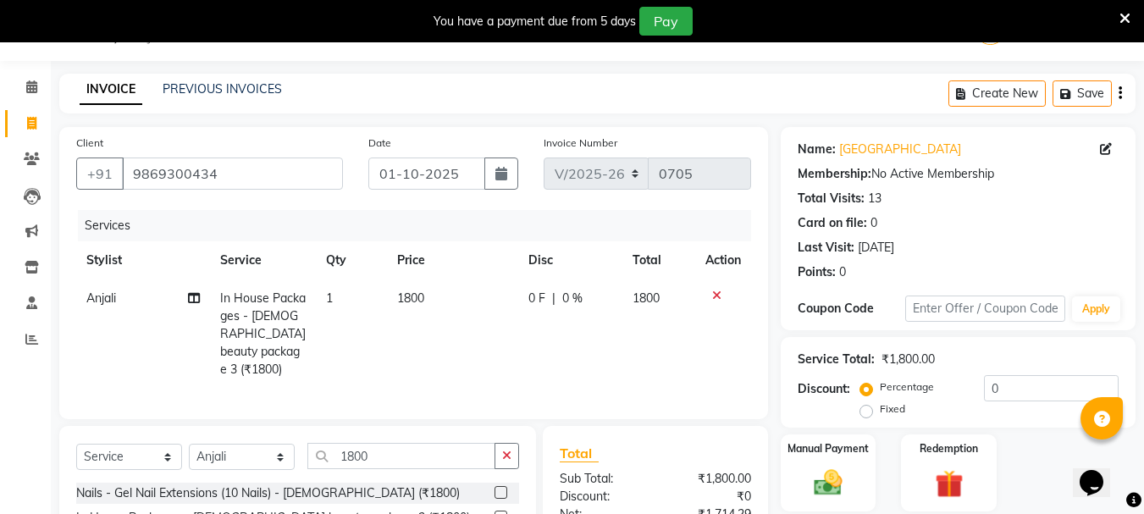
checkbox input "false"
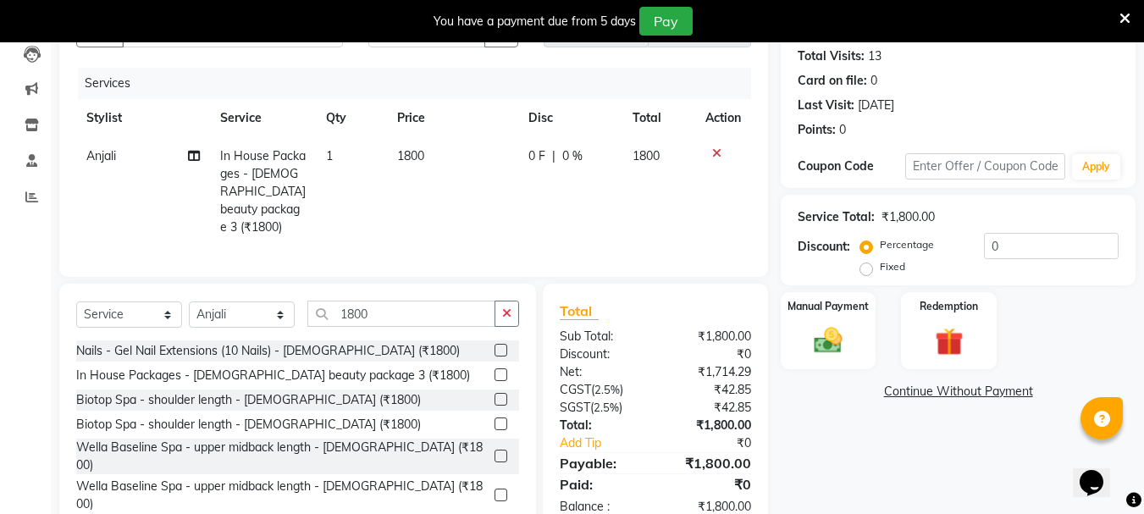
scroll to position [224, 0]
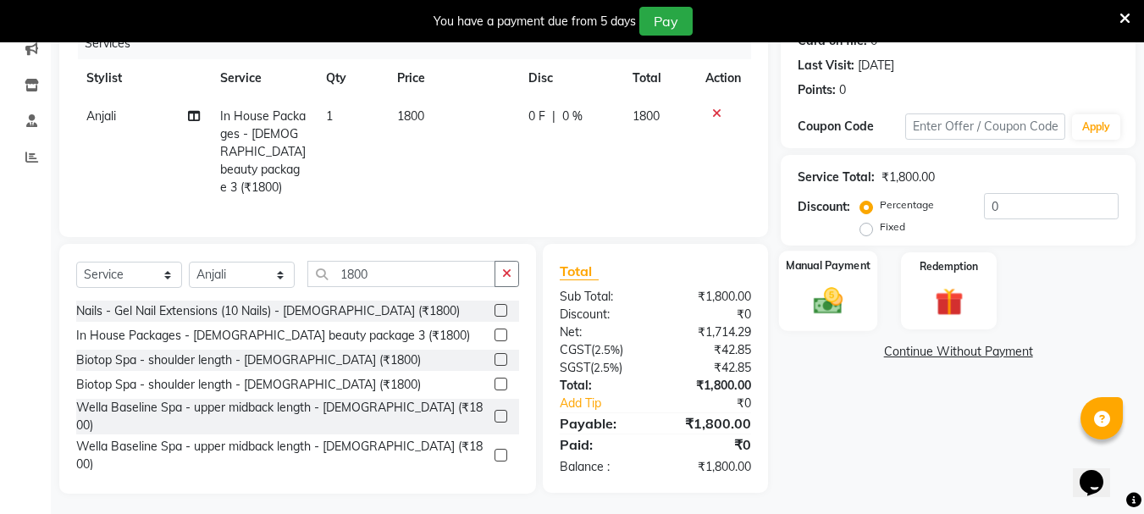
click at [852, 298] on img at bounding box center [827, 301] width 47 height 34
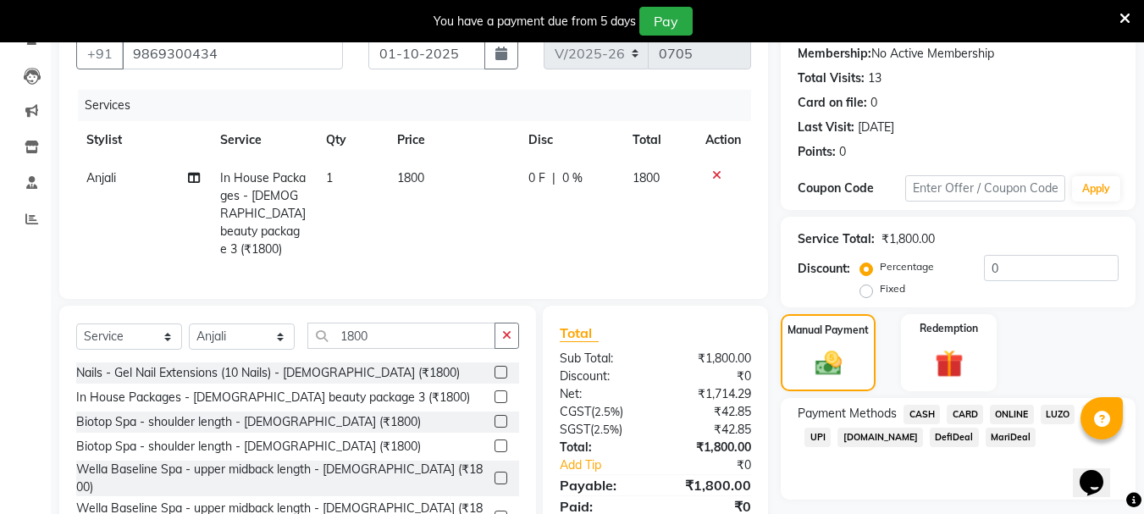
scroll to position [169, 0]
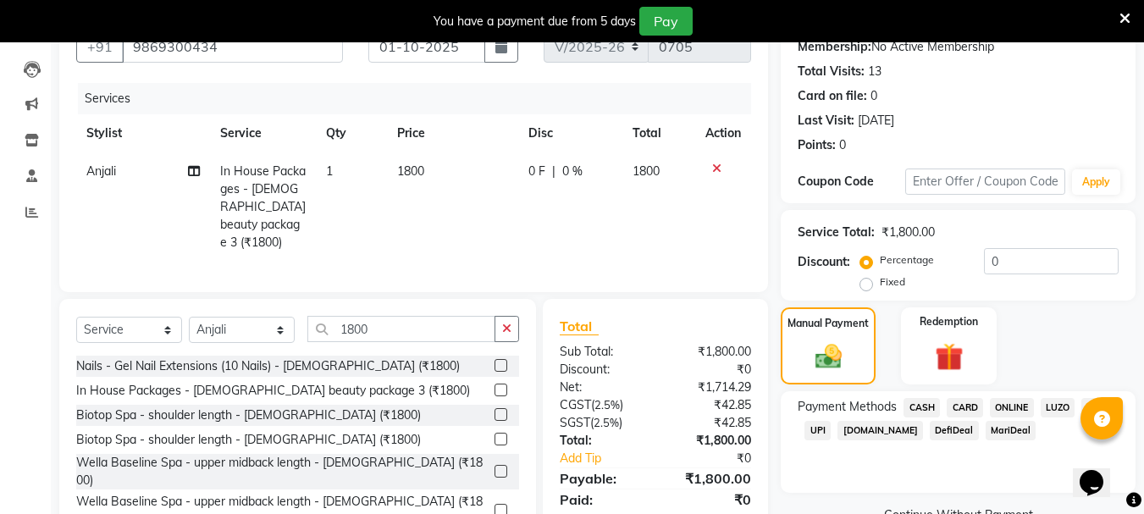
click at [875, 402] on span "ONLINE" at bounding box center [1012, 407] width 44 height 19
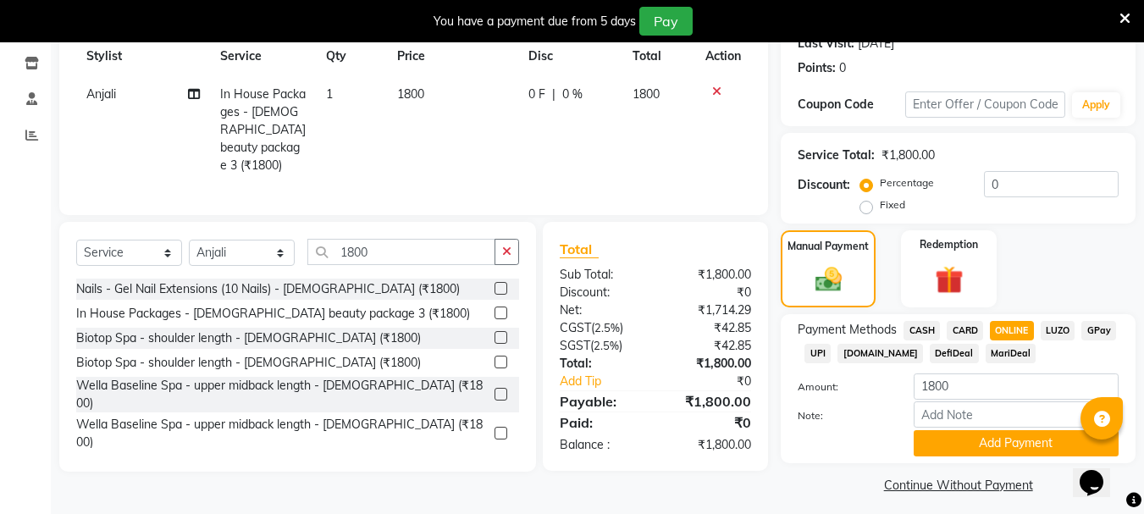
scroll to position [256, 0]
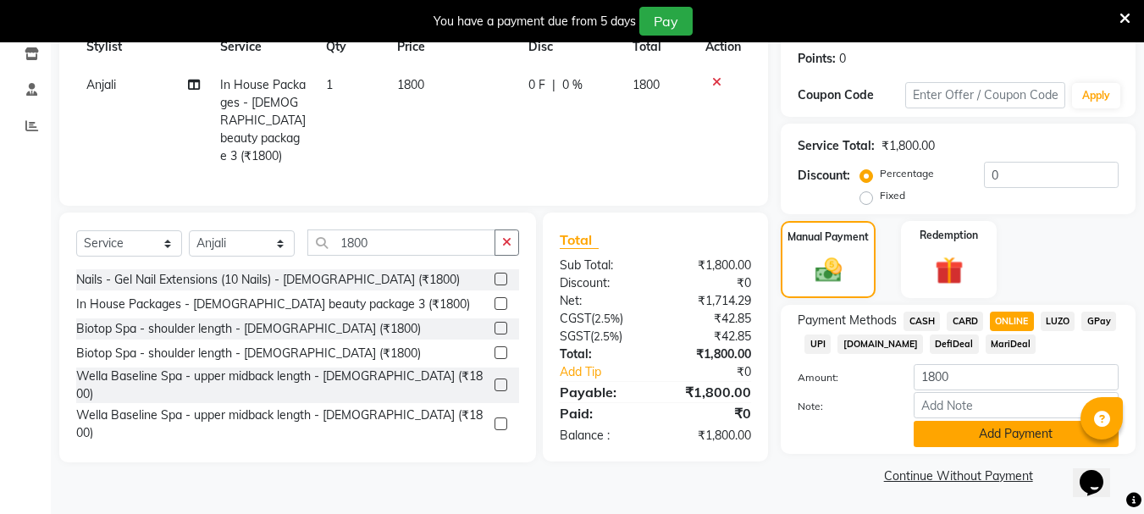
click at [875, 432] on button "Add Payment" at bounding box center [1016, 434] width 205 height 26
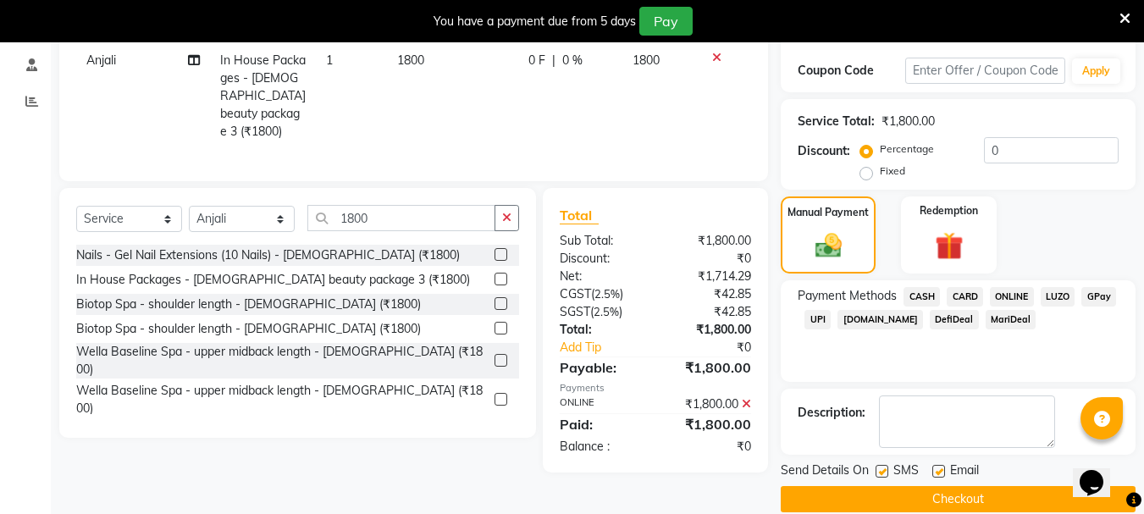
scroll to position [304, 0]
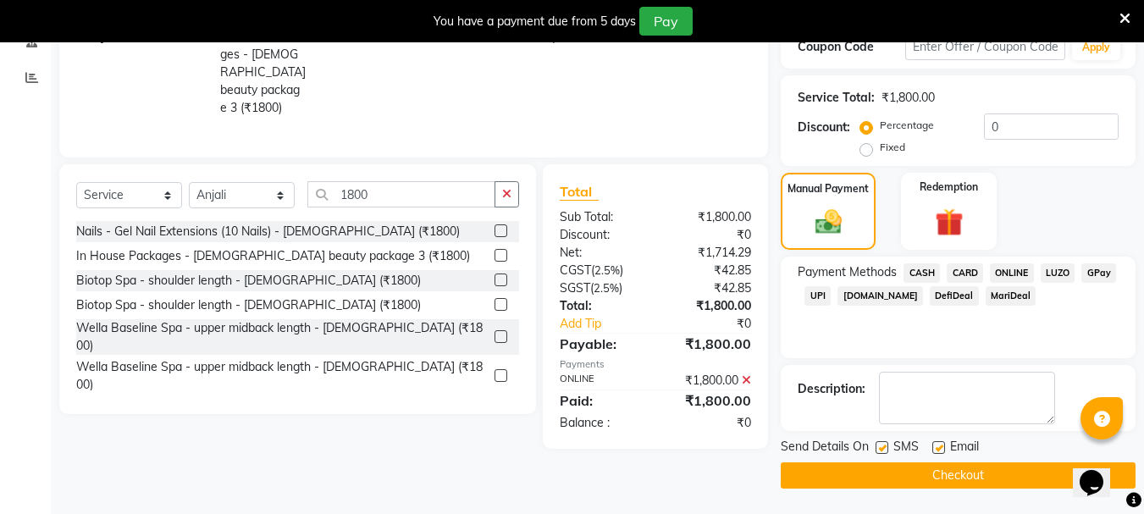
click at [875, 473] on button "Checkout" at bounding box center [958, 475] width 355 height 26
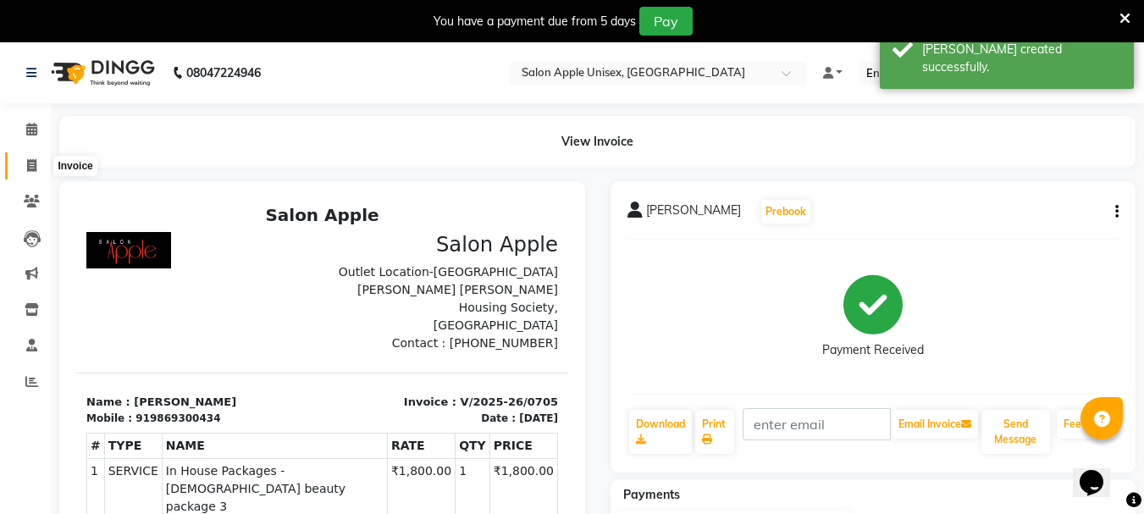
click at [30, 168] on icon at bounding box center [31, 165] width 9 height 13
select select "133"
select select "service"
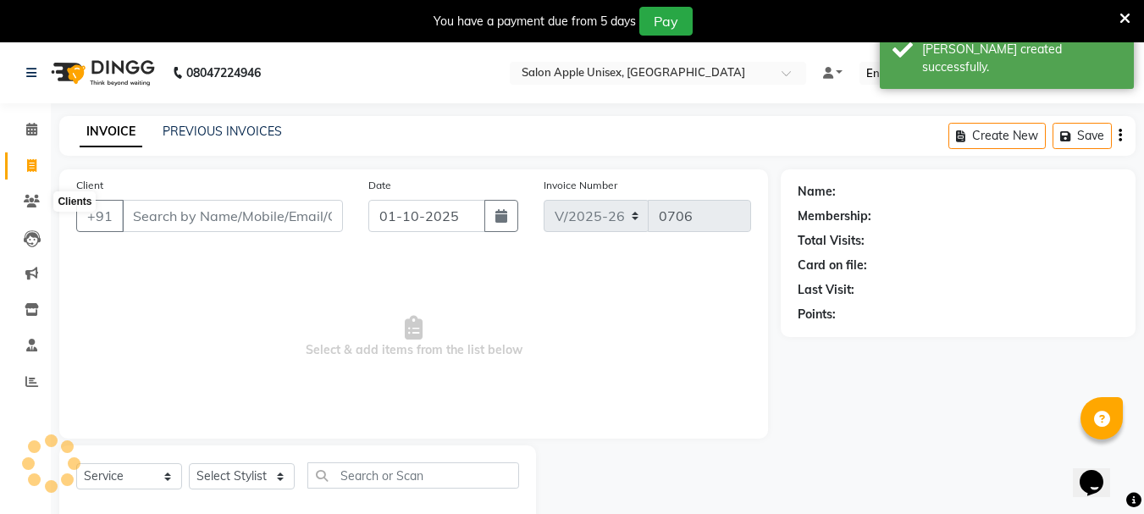
scroll to position [42, 0]
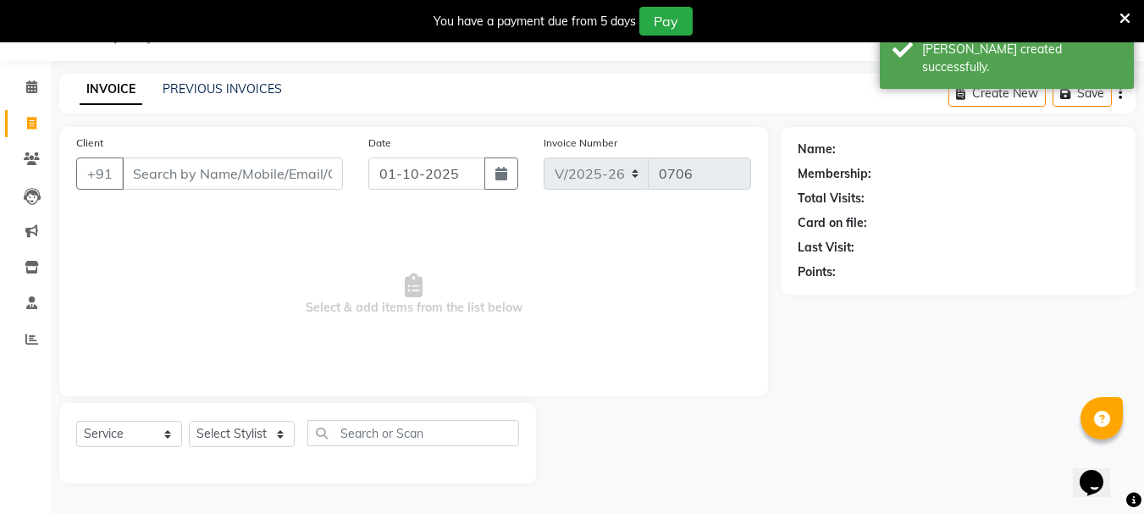
click at [136, 177] on input "Client" at bounding box center [232, 174] width 221 height 32
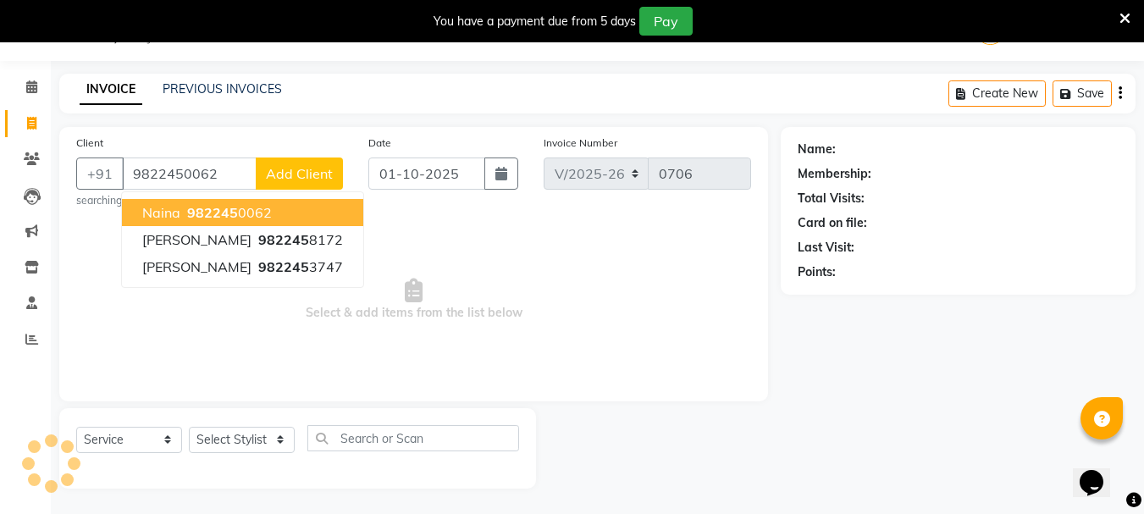
type input "9822450062"
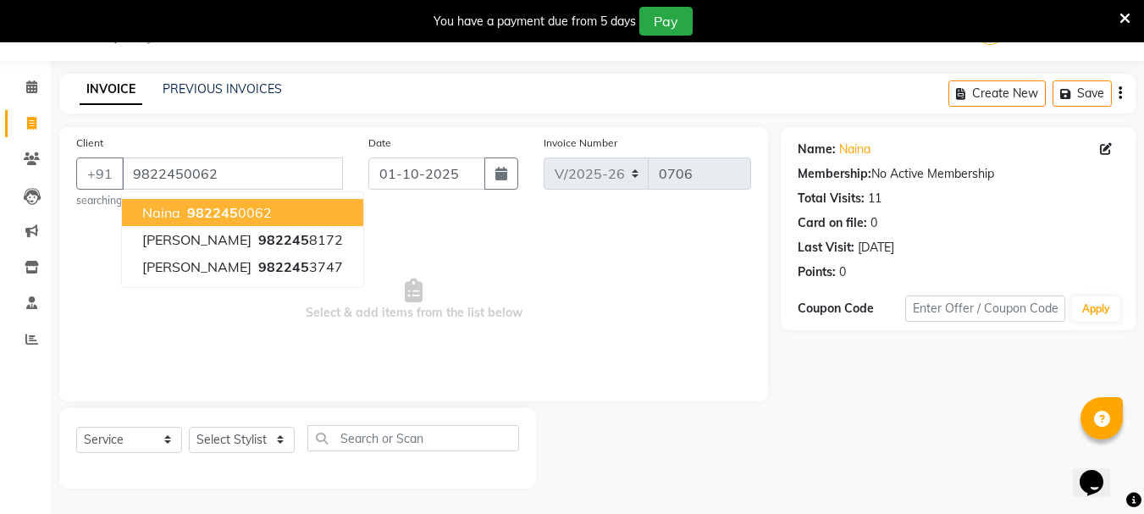
click at [146, 202] on button "naina 982245 0062" at bounding box center [242, 212] width 241 height 27
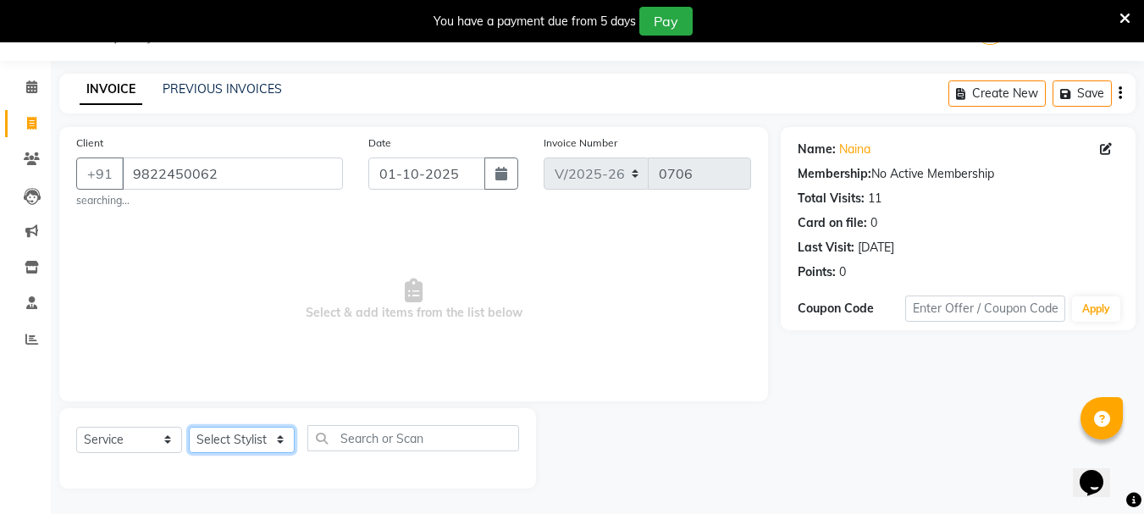
click at [274, 444] on select "Select Stylist [PERSON_NAME] [PERSON_NAME] [PERSON_NAME] [PERSON_NAME] [PERSON_…" at bounding box center [242, 440] width 106 height 26
select select "22576"
click at [189, 427] on select "Select Stylist [PERSON_NAME] [PERSON_NAME] [PERSON_NAME] [PERSON_NAME] [PERSON_…" at bounding box center [242, 440] width 106 height 26
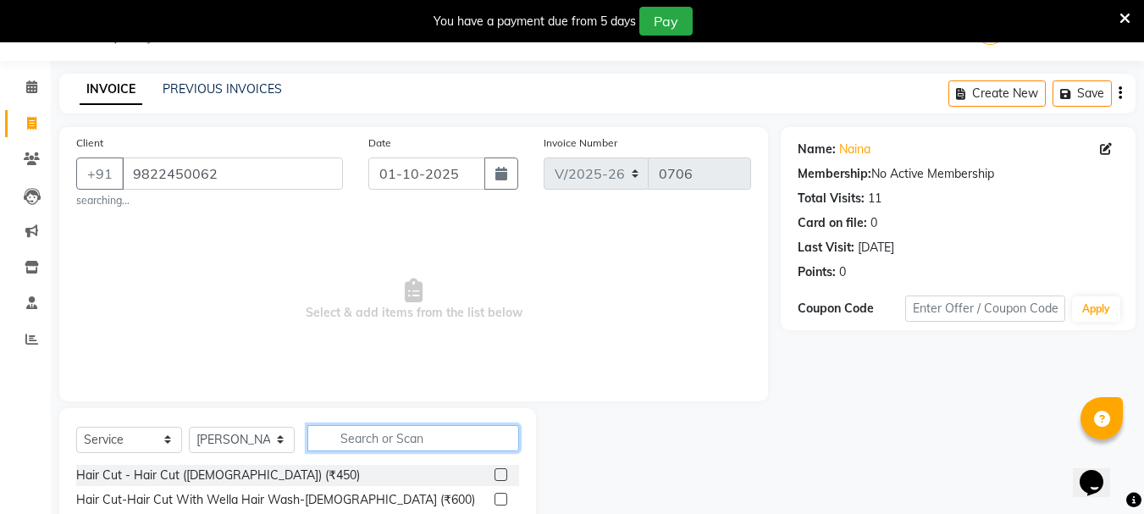
click at [400, 437] on input "text" at bounding box center [413, 438] width 212 height 26
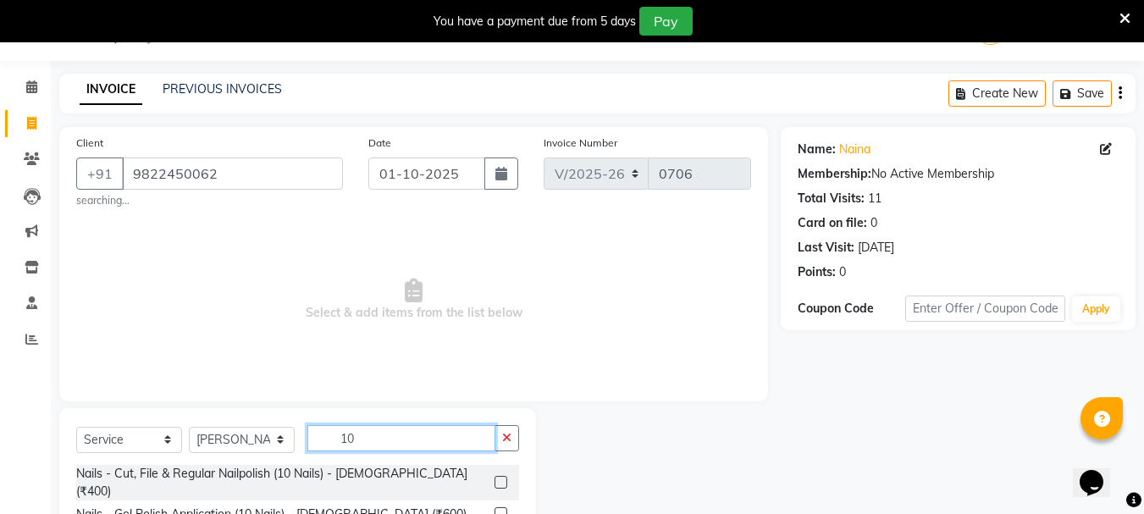
type input "1"
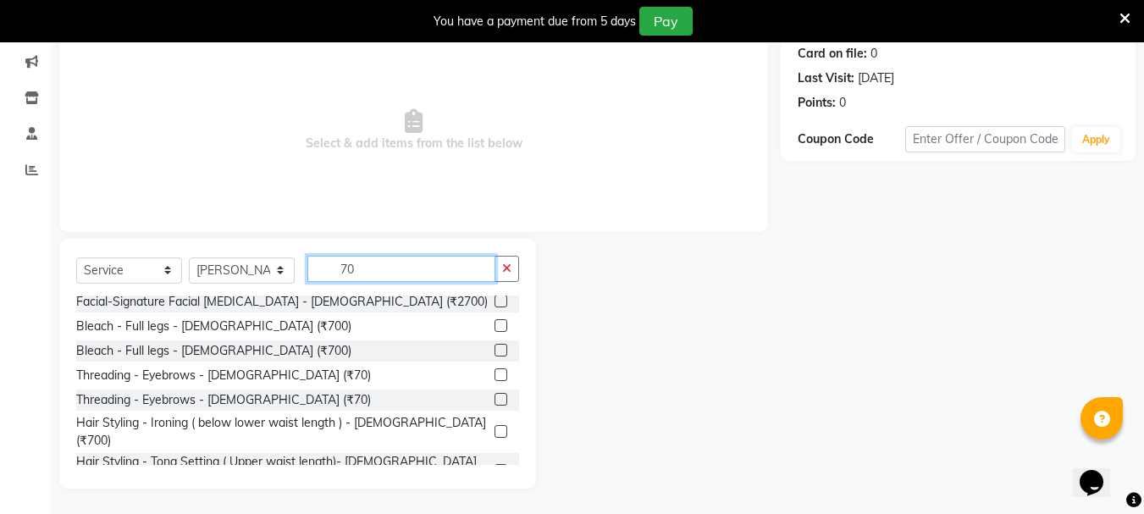
scroll to position [192, 0]
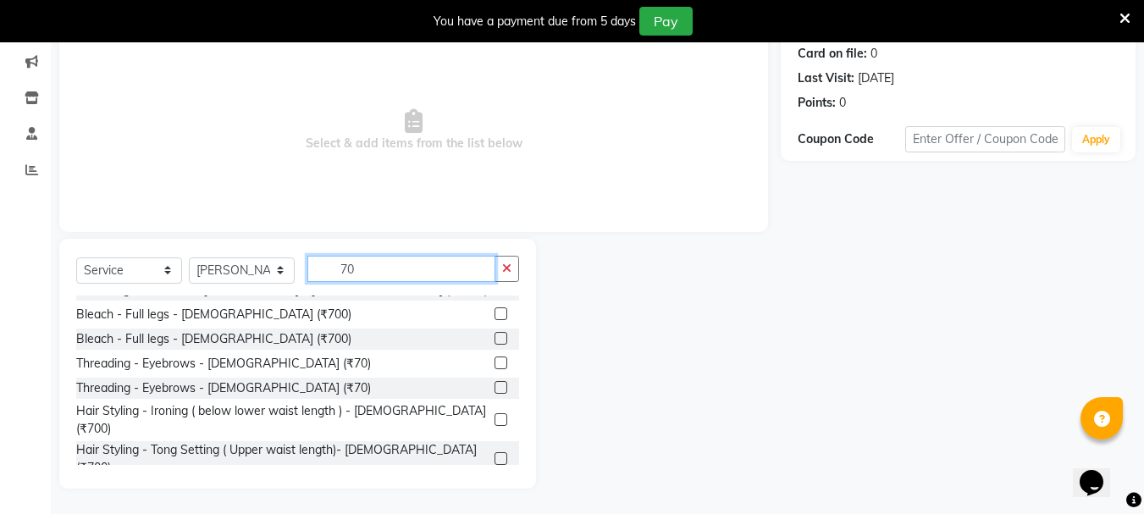
type input "70"
click at [495, 357] on label at bounding box center [501, 363] width 13 height 13
click at [495, 358] on input "checkbox" at bounding box center [500, 363] width 11 height 11
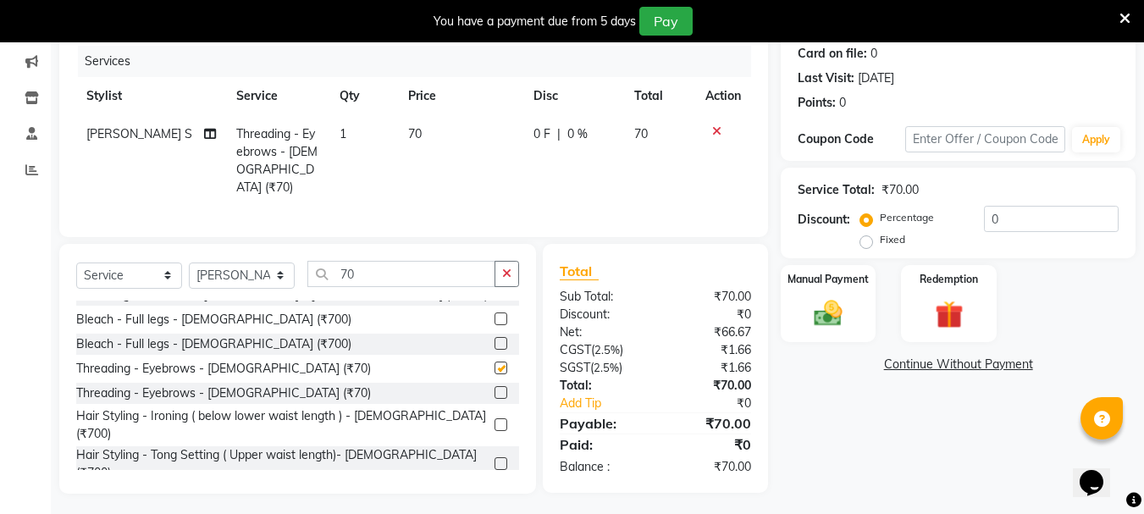
checkbox input "false"
click at [505, 268] on icon "button" at bounding box center [506, 274] width 9 height 12
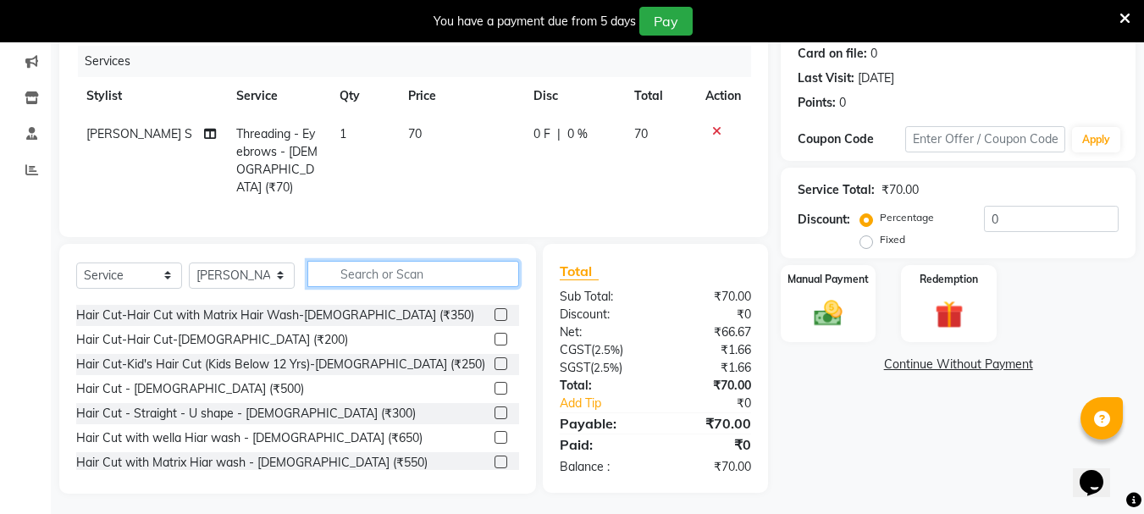
click at [425, 269] on input "text" at bounding box center [413, 274] width 212 height 26
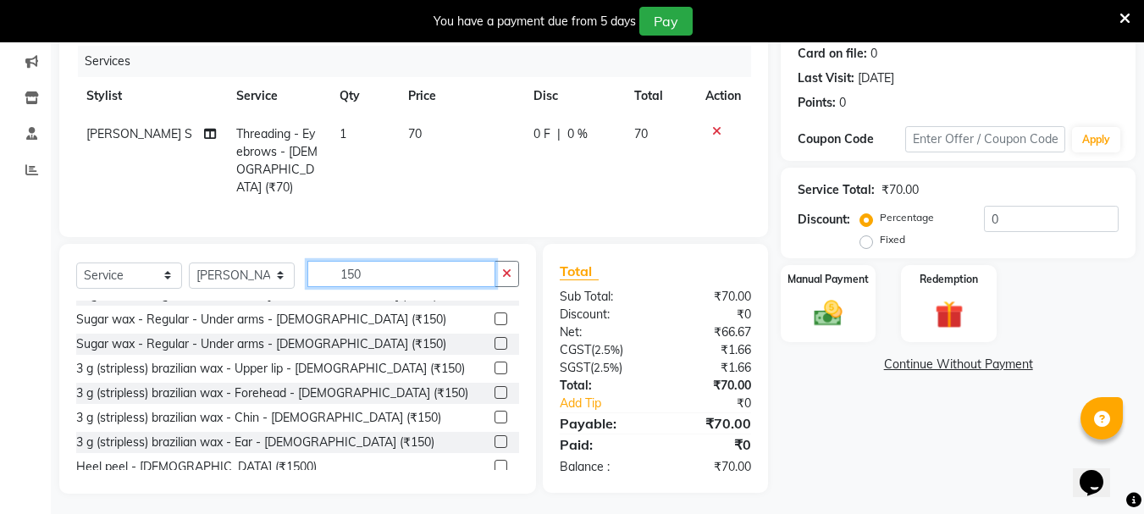
scroll to position [244, 0]
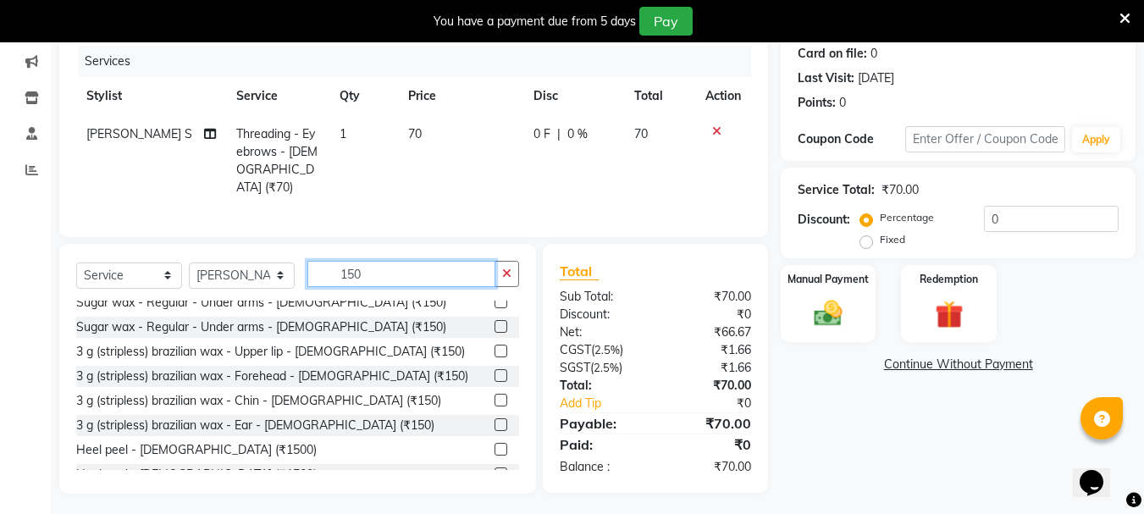
type input "150"
click at [495, 346] on label at bounding box center [501, 351] width 13 height 13
click at [495, 346] on input "checkbox" at bounding box center [500, 351] width 11 height 11
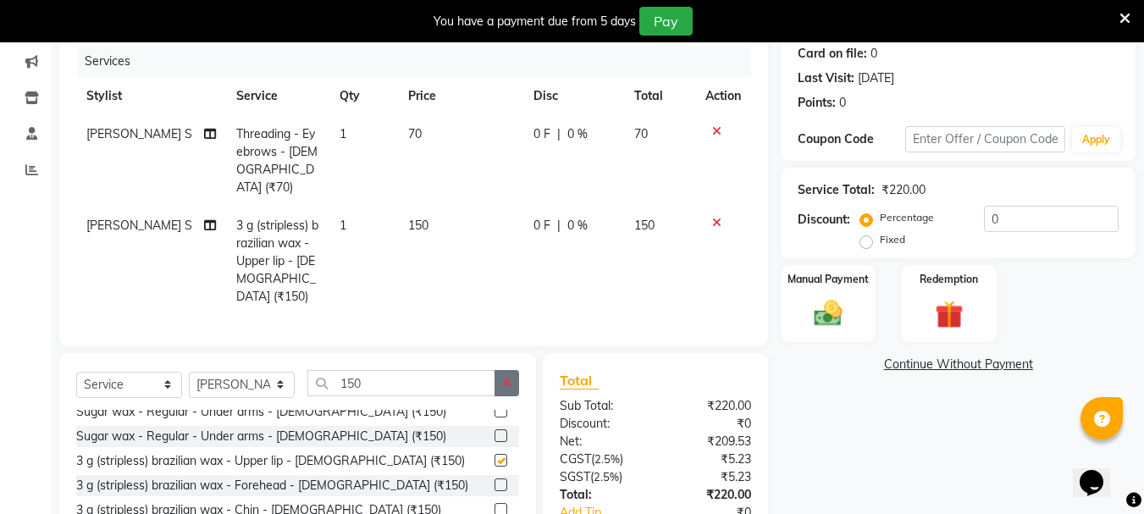
checkbox input "false"
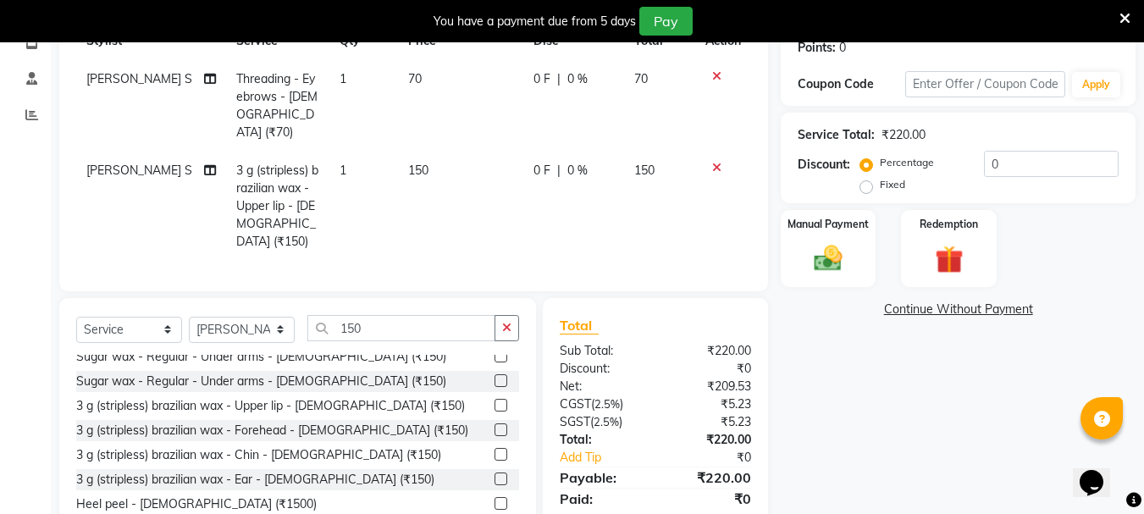
scroll to position [303, 0]
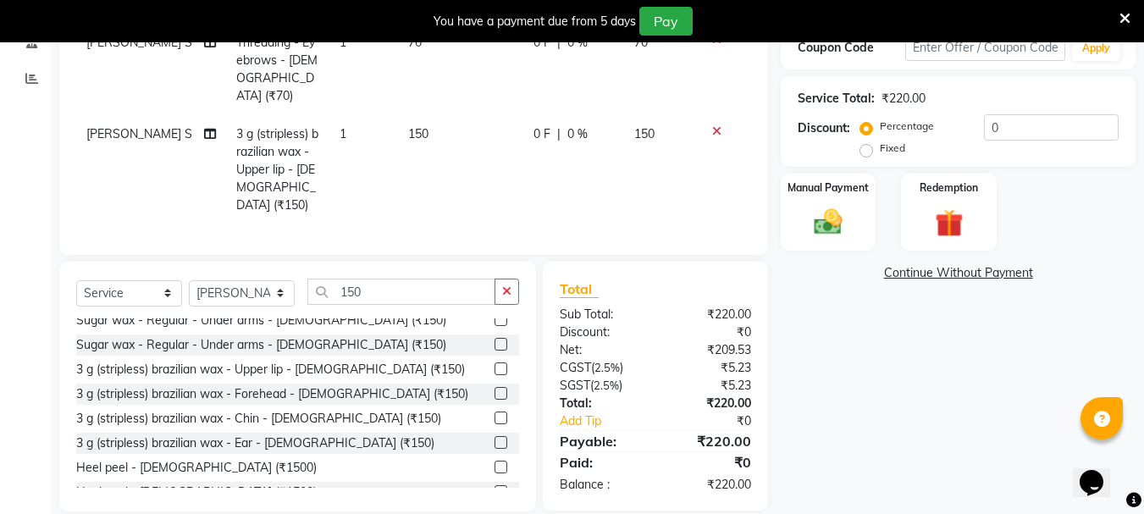
click at [495, 387] on label at bounding box center [501, 393] width 13 height 13
click at [495, 389] on input "checkbox" at bounding box center [500, 394] width 11 height 11
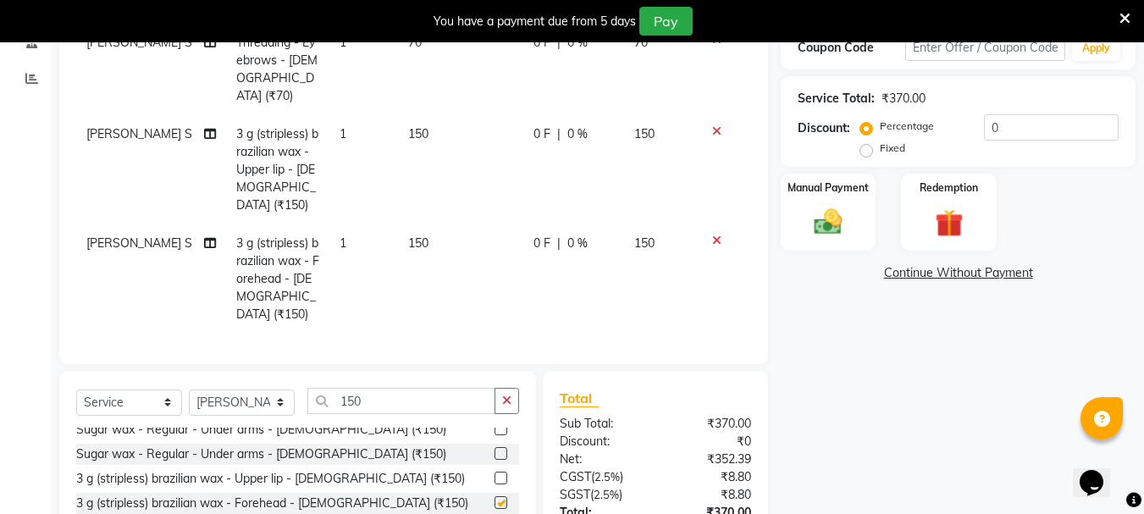
checkbox input "false"
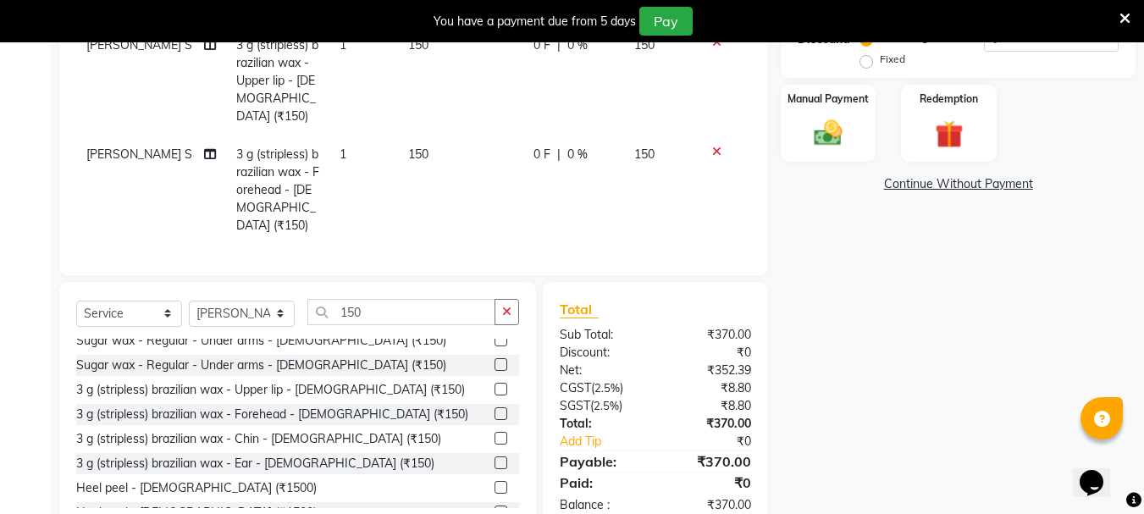
scroll to position [395, 0]
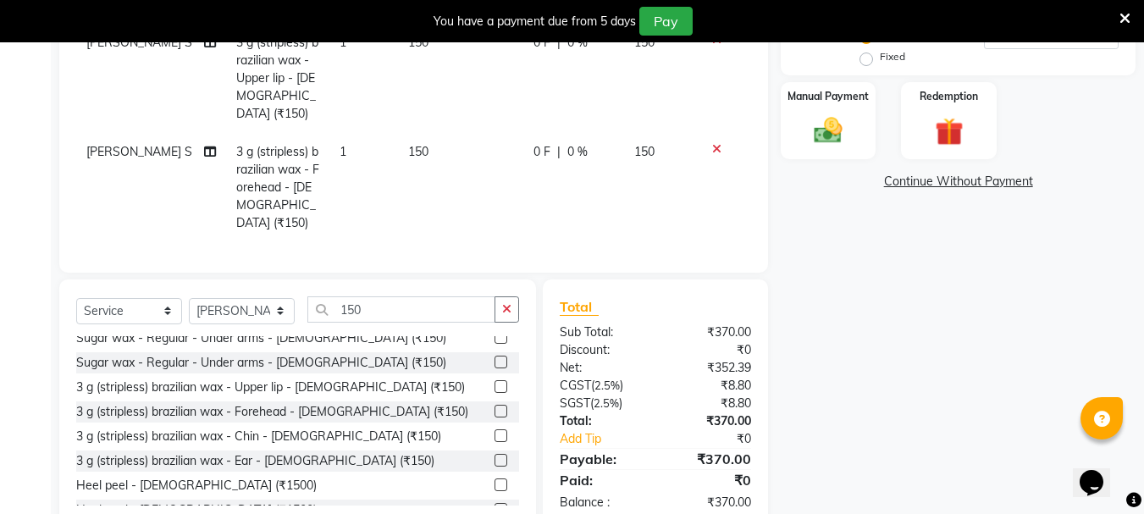
click at [495, 429] on label at bounding box center [501, 435] width 13 height 13
click at [495, 431] on input "checkbox" at bounding box center [500, 436] width 11 height 11
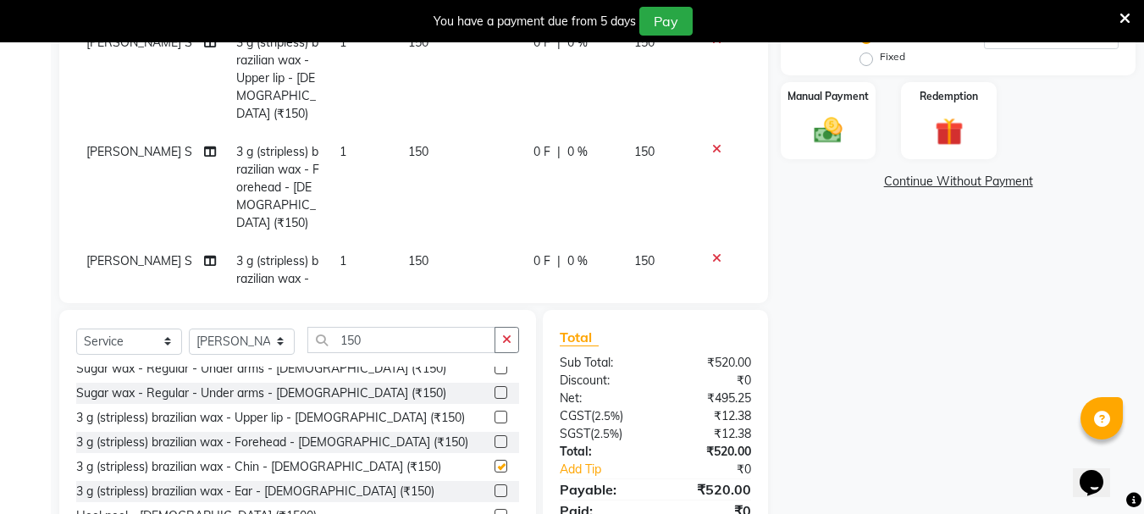
checkbox input "false"
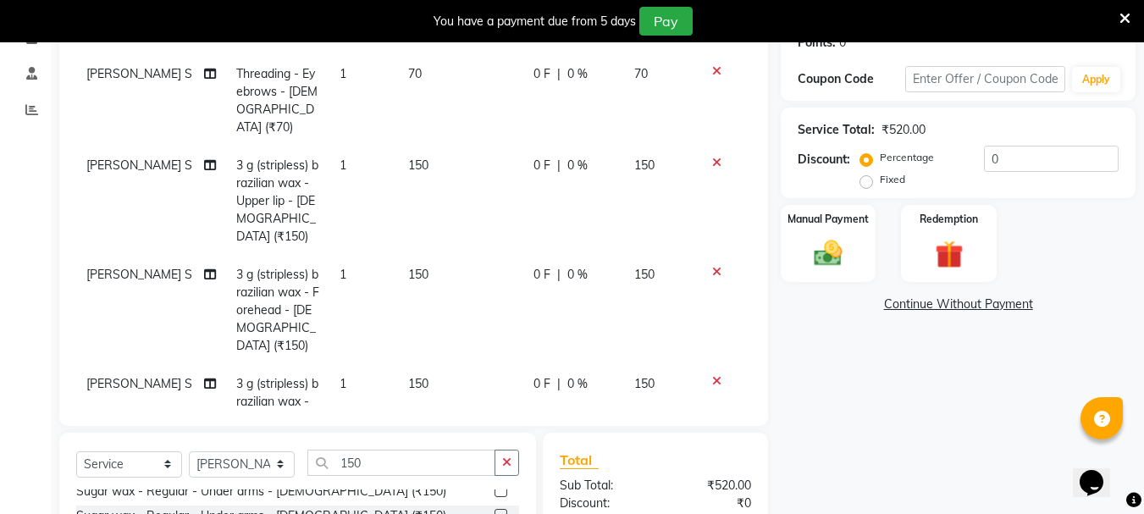
scroll to position [212, 0]
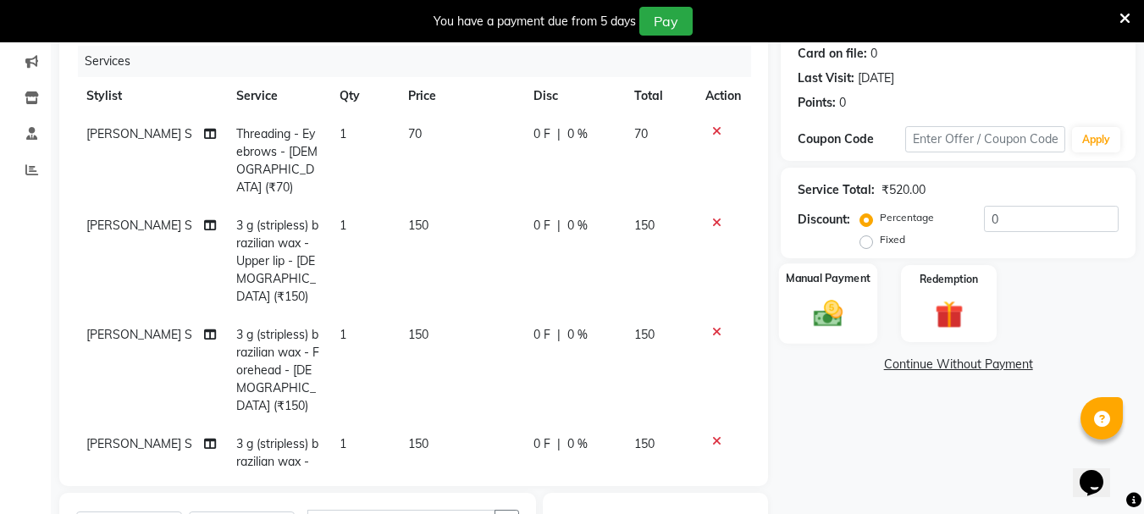
click at [829, 333] on div "Manual Payment" at bounding box center [828, 303] width 99 height 80
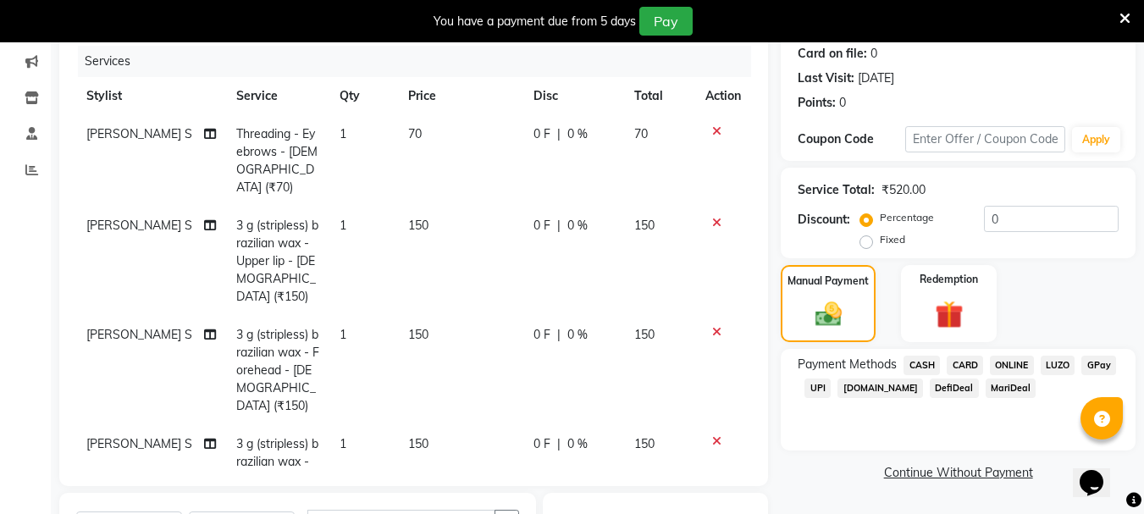
click at [875, 364] on span "CASH" at bounding box center [922, 365] width 36 height 19
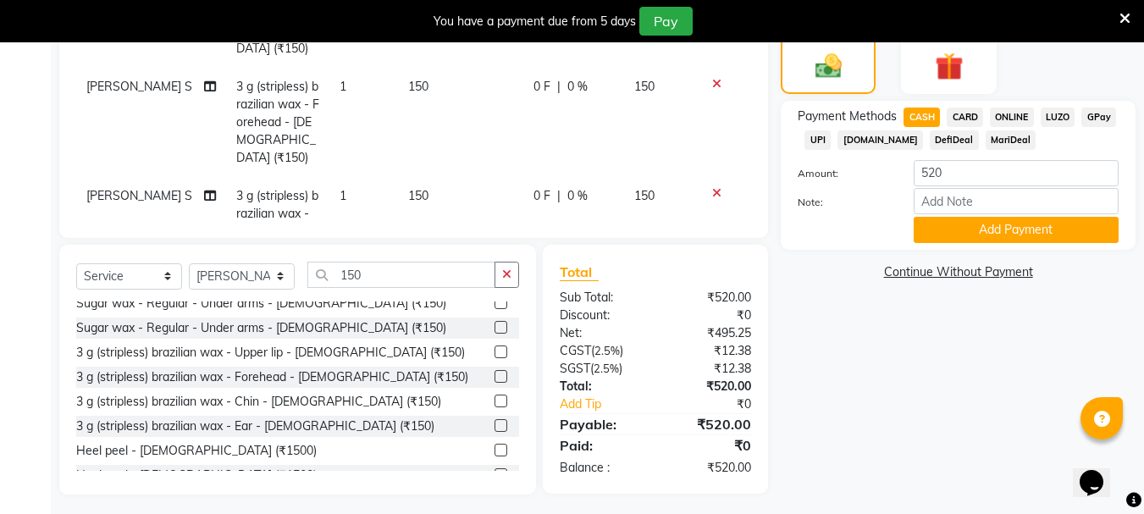
scroll to position [466, 0]
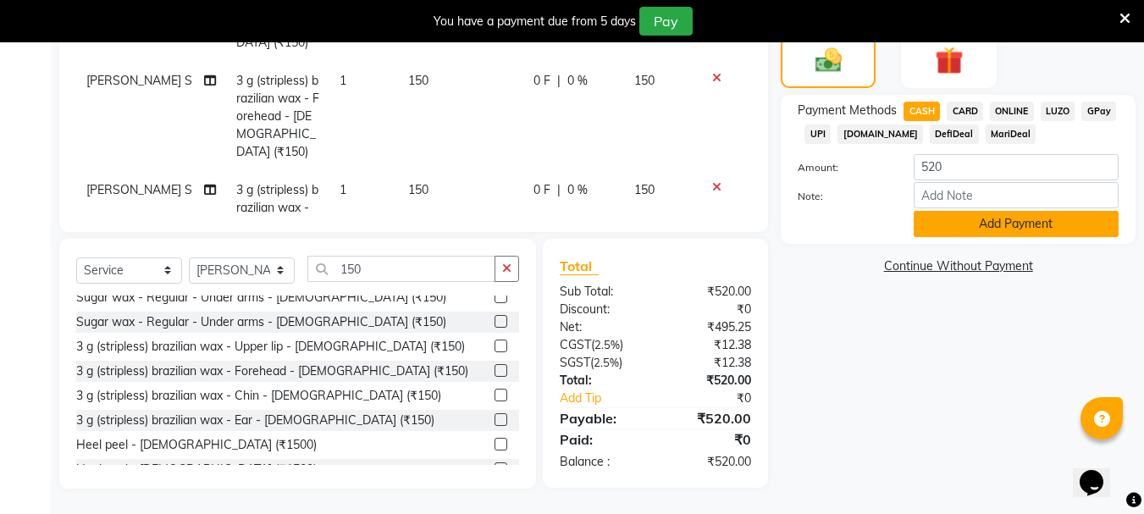
click at [875, 225] on button "Add Payment" at bounding box center [1016, 224] width 205 height 26
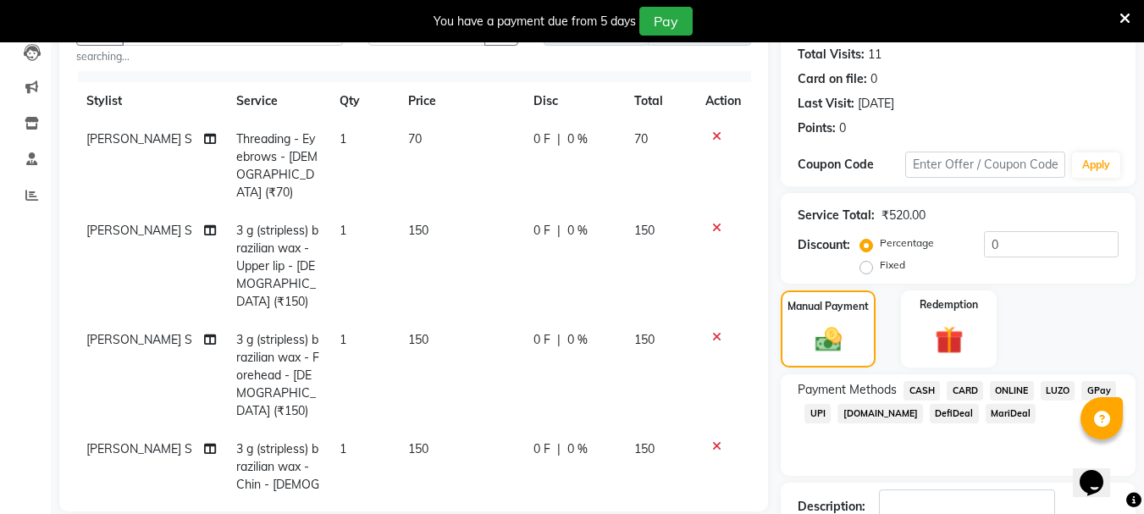
scroll to position [525, 0]
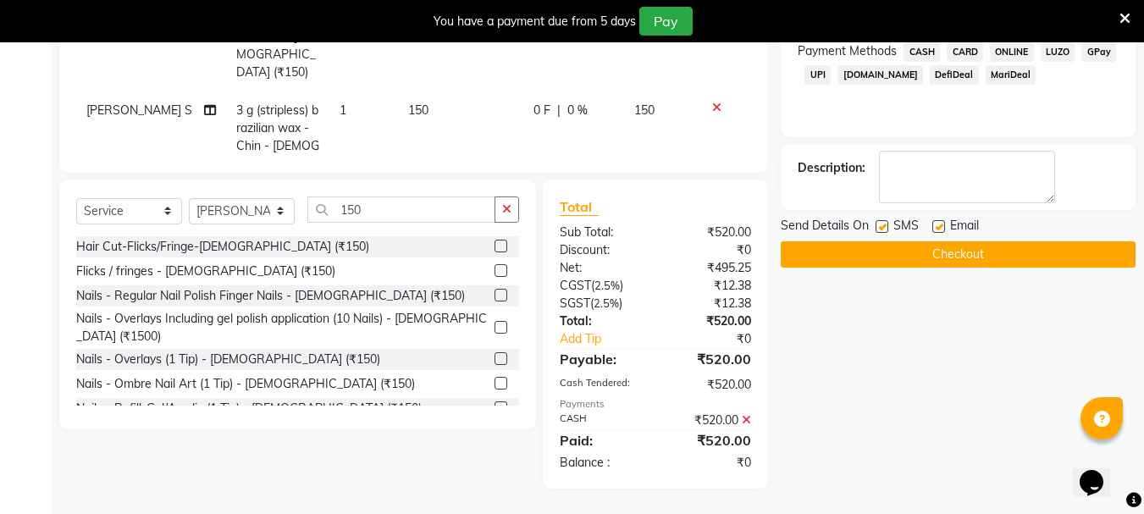
click at [858, 252] on button "Checkout" at bounding box center [958, 254] width 355 height 26
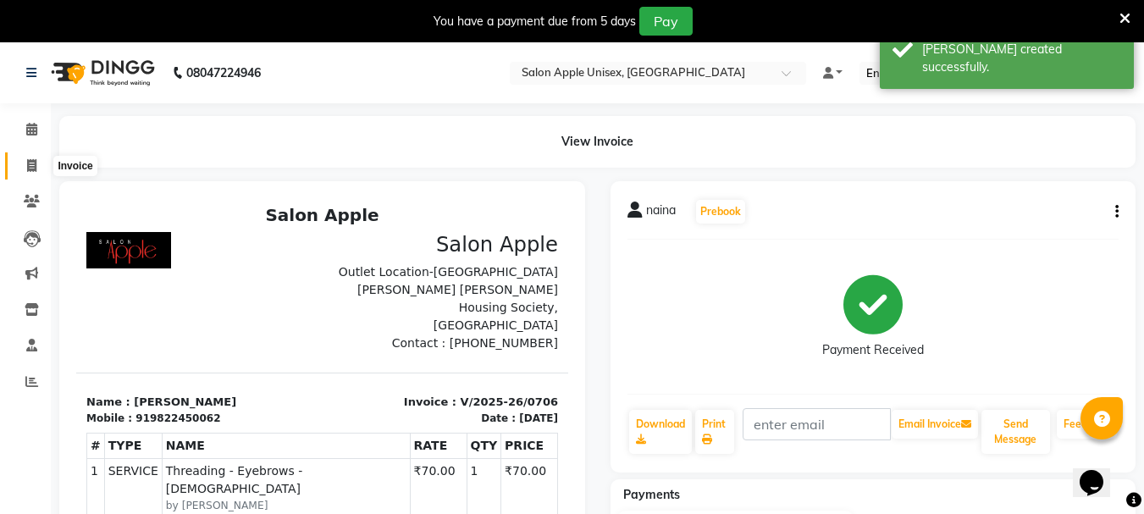
click at [34, 173] on span at bounding box center [32, 166] width 30 height 19
select select "service"
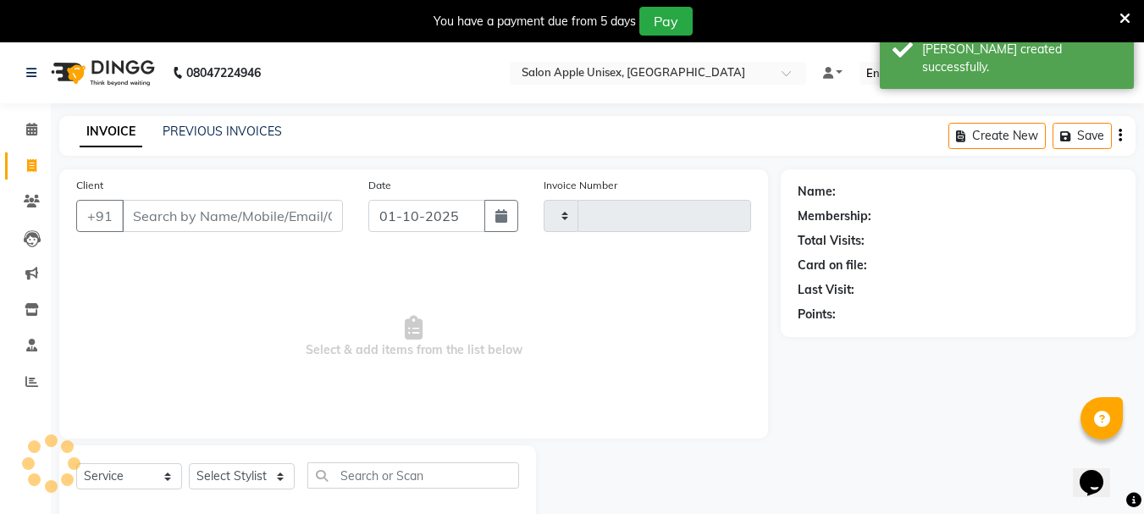
scroll to position [42, 0]
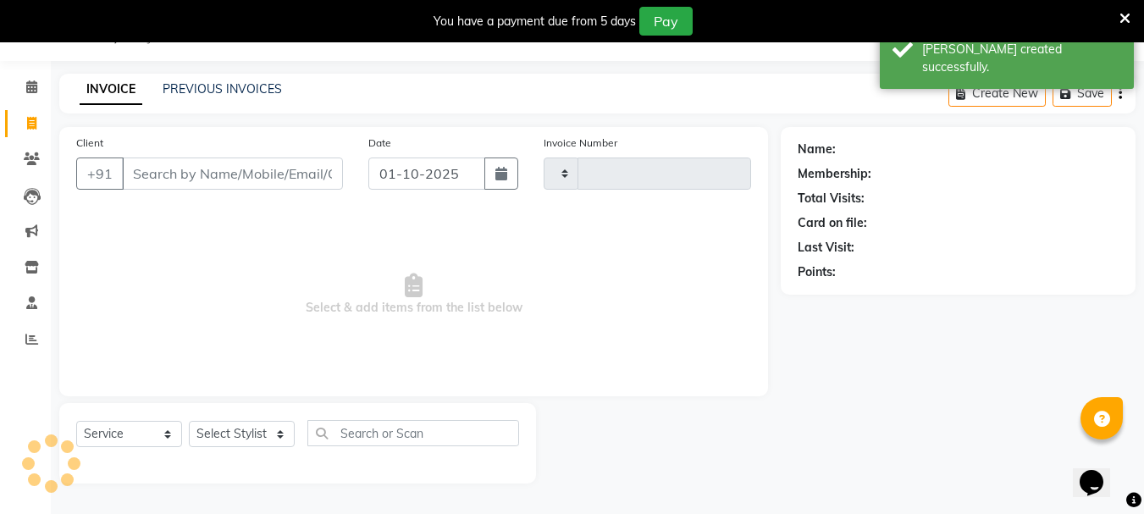
click at [206, 176] on input "Client" at bounding box center [232, 174] width 221 height 32
type input "0707"
select select "133"
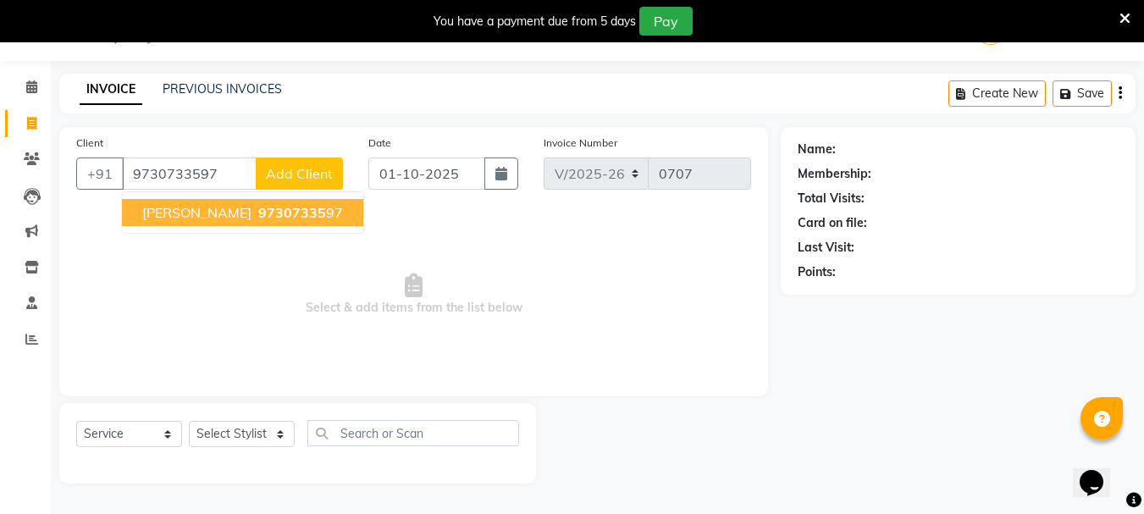
type input "9730733597"
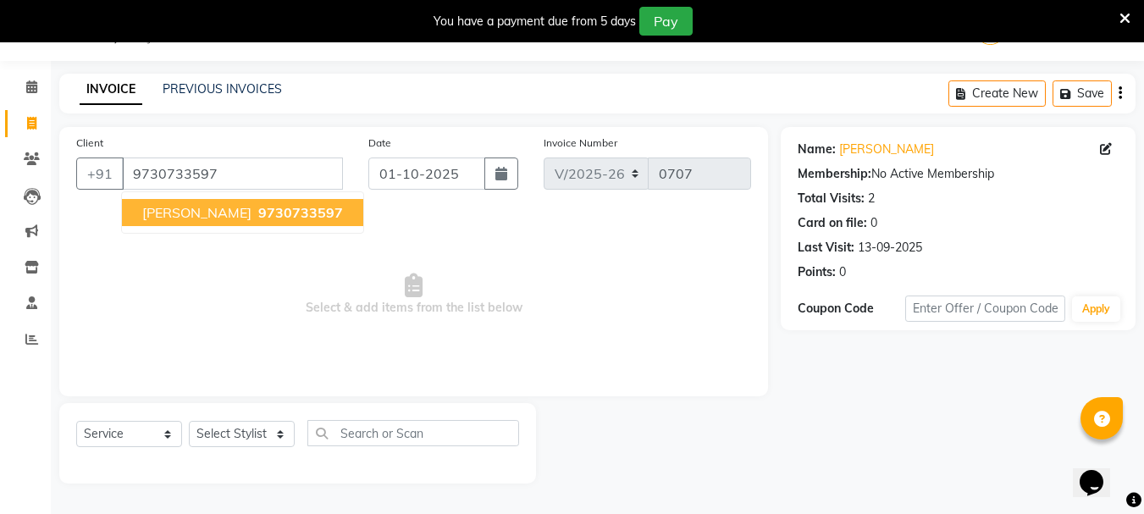
click at [187, 202] on button "[PERSON_NAME] 9730733597" at bounding box center [242, 212] width 241 height 27
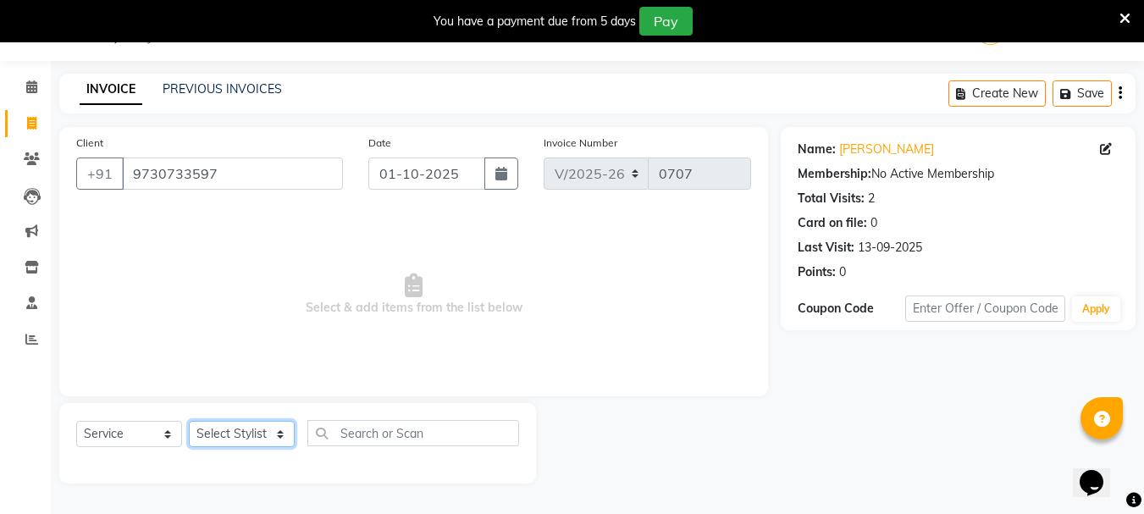
click at [278, 434] on select "Select Stylist [PERSON_NAME] [PERSON_NAME] [PERSON_NAME] [PERSON_NAME] [PERSON_…" at bounding box center [242, 434] width 106 height 26
select select "22576"
click at [189, 421] on select "Select Stylist [PERSON_NAME] [PERSON_NAME] [PERSON_NAME] [PERSON_NAME] [PERSON_…" at bounding box center [242, 434] width 106 height 26
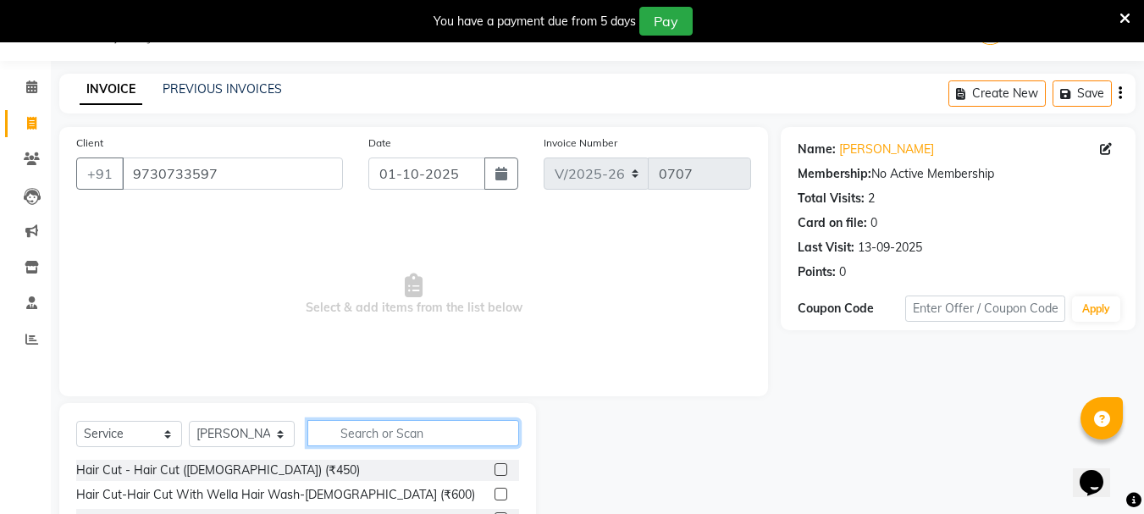
click at [333, 431] on input "text" at bounding box center [413, 433] width 212 height 26
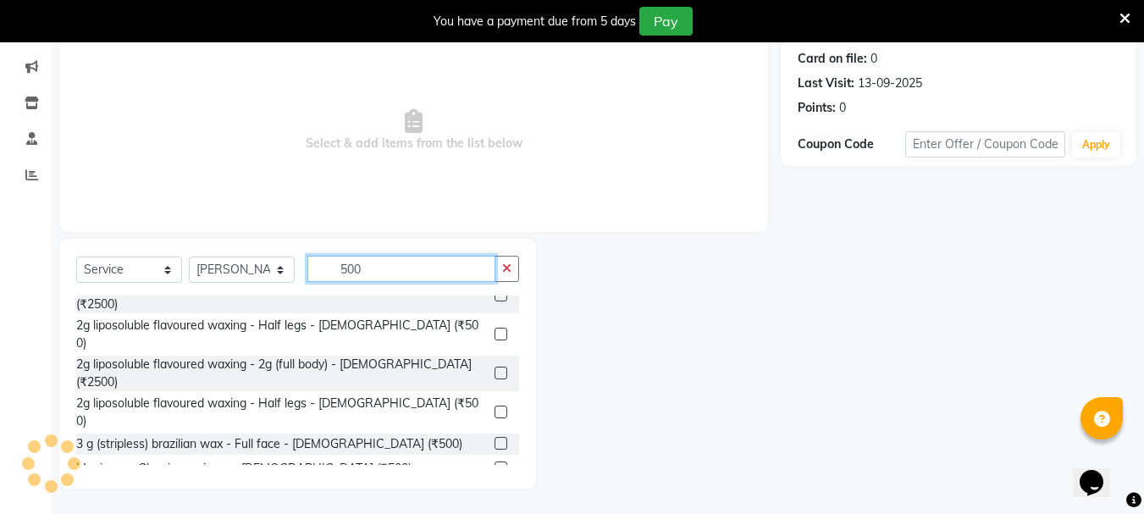
scroll to position [771, 0]
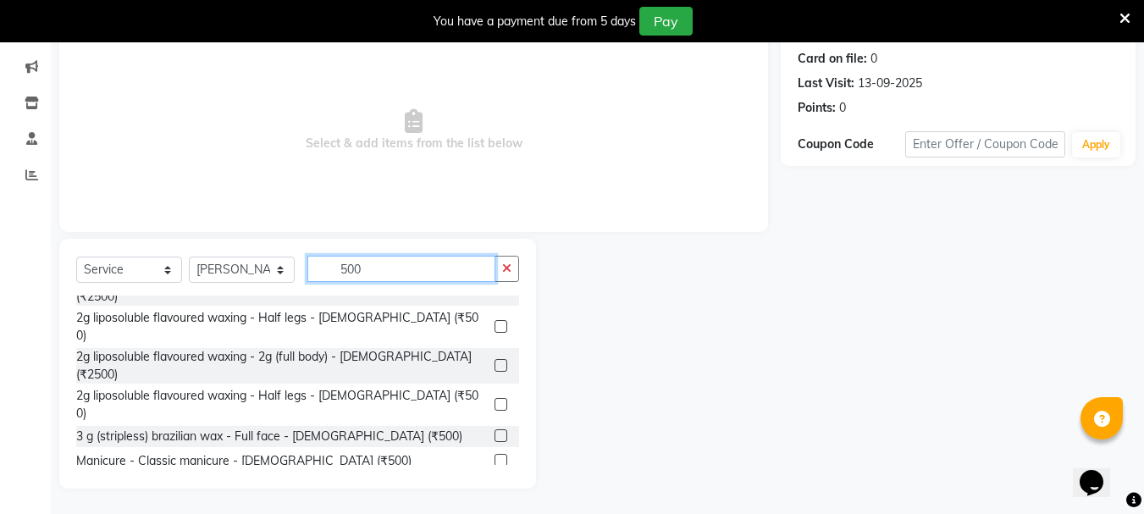
type input "500"
click at [495, 454] on label at bounding box center [501, 460] width 13 height 13
click at [495, 456] on input "checkbox" at bounding box center [500, 461] width 11 height 11
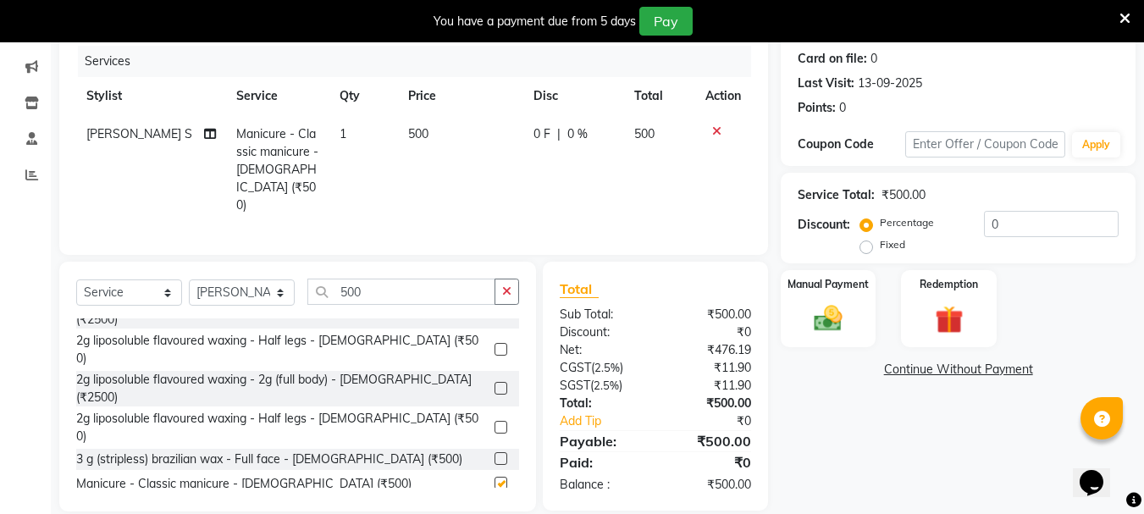
checkbox input "false"
click at [511, 285] on icon "button" at bounding box center [506, 291] width 9 height 12
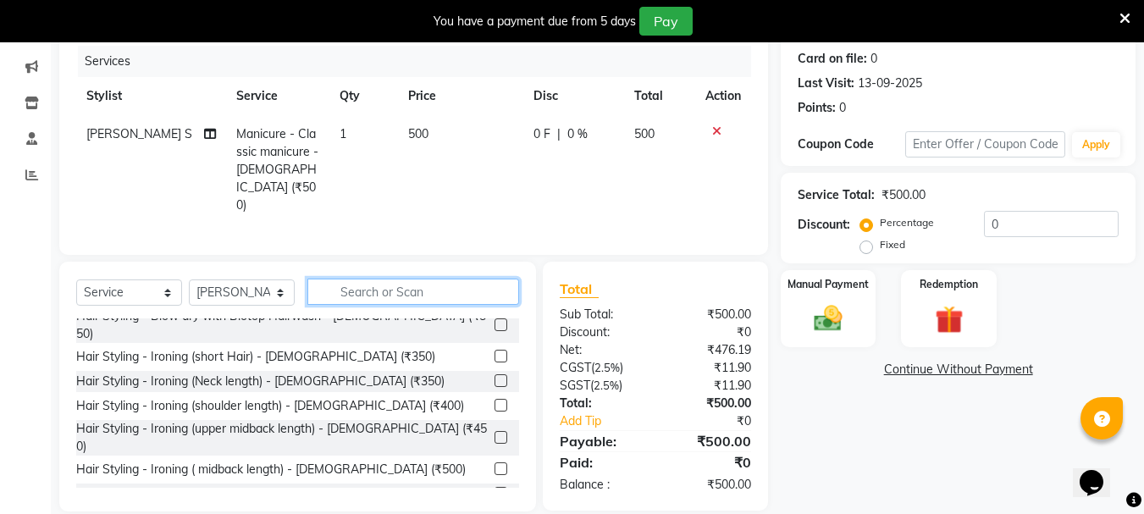
click at [456, 279] on input "text" at bounding box center [413, 292] width 212 height 26
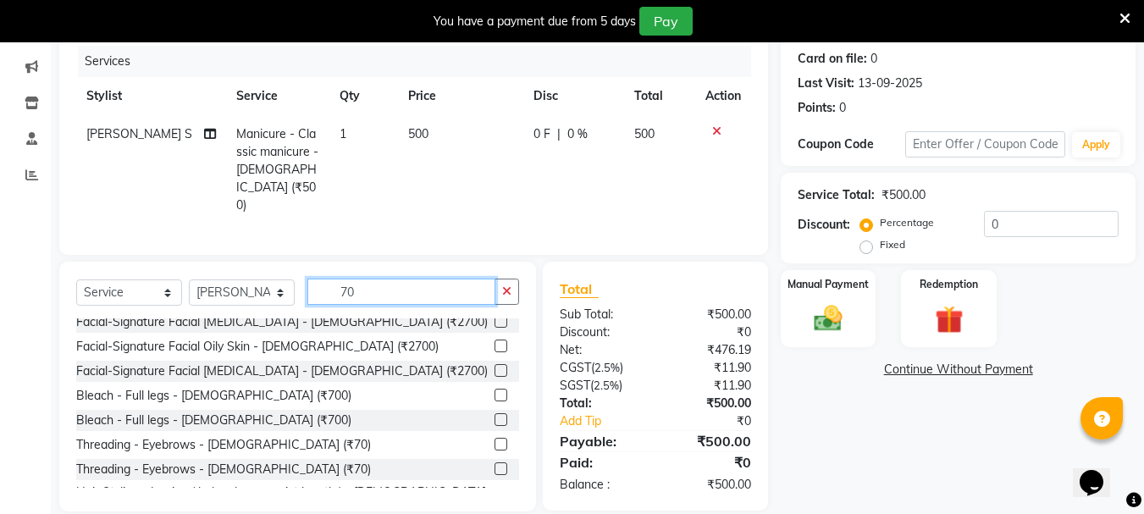
scroll to position [140, 0]
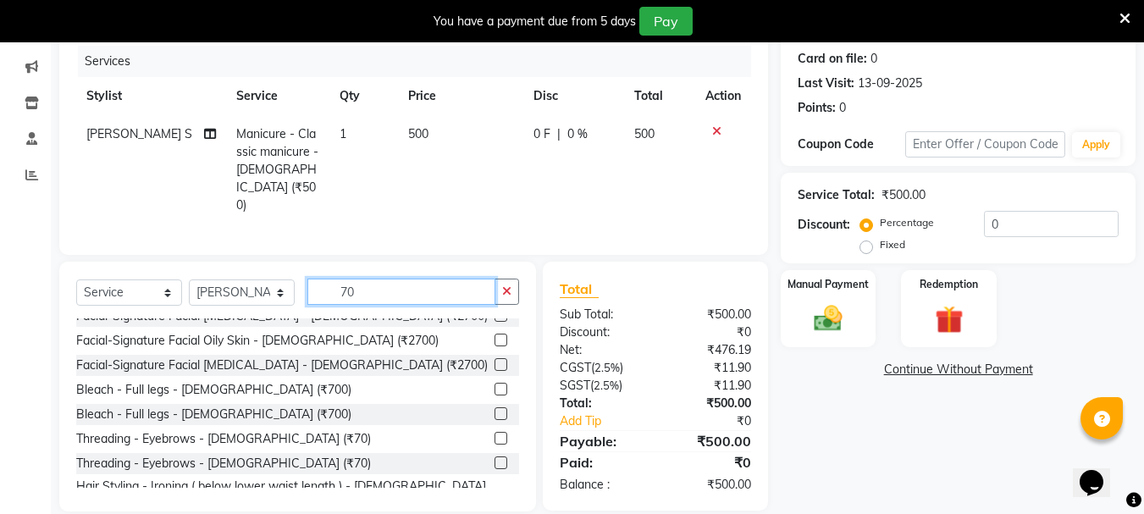
type input "70"
click at [495, 432] on label at bounding box center [501, 438] width 13 height 13
click at [495, 434] on input "checkbox" at bounding box center [500, 439] width 11 height 11
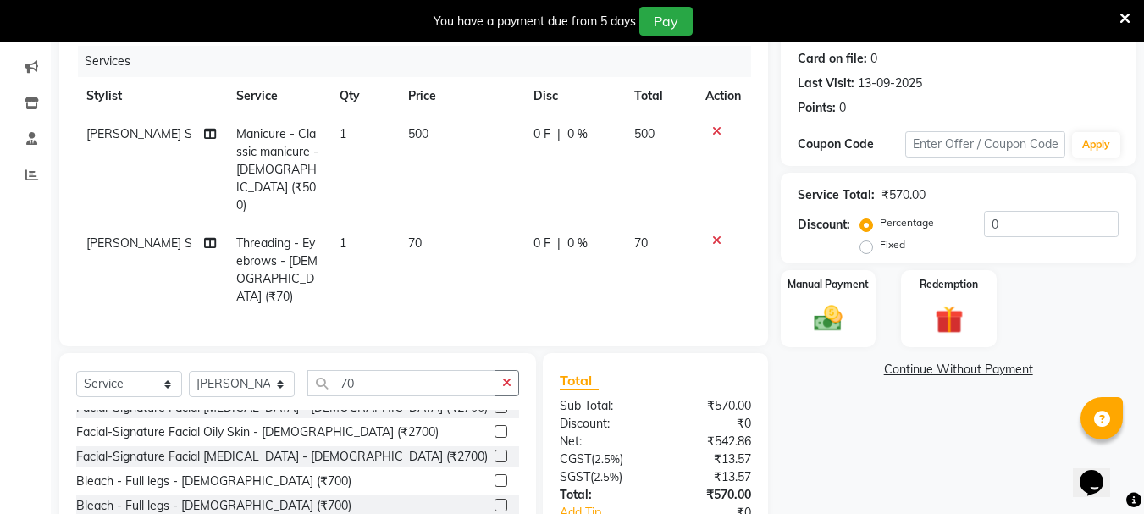
checkbox input "false"
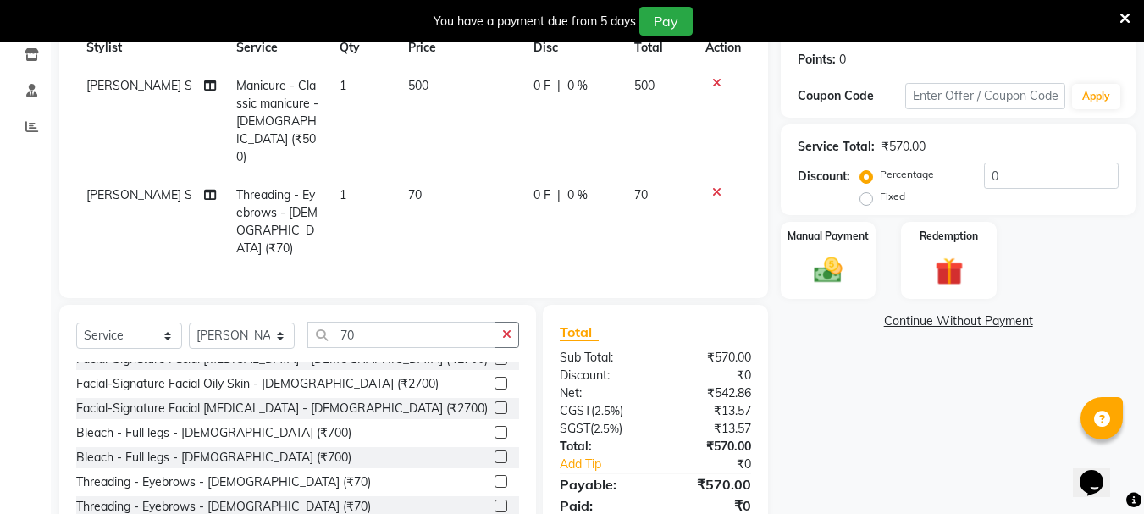
scroll to position [280, 0]
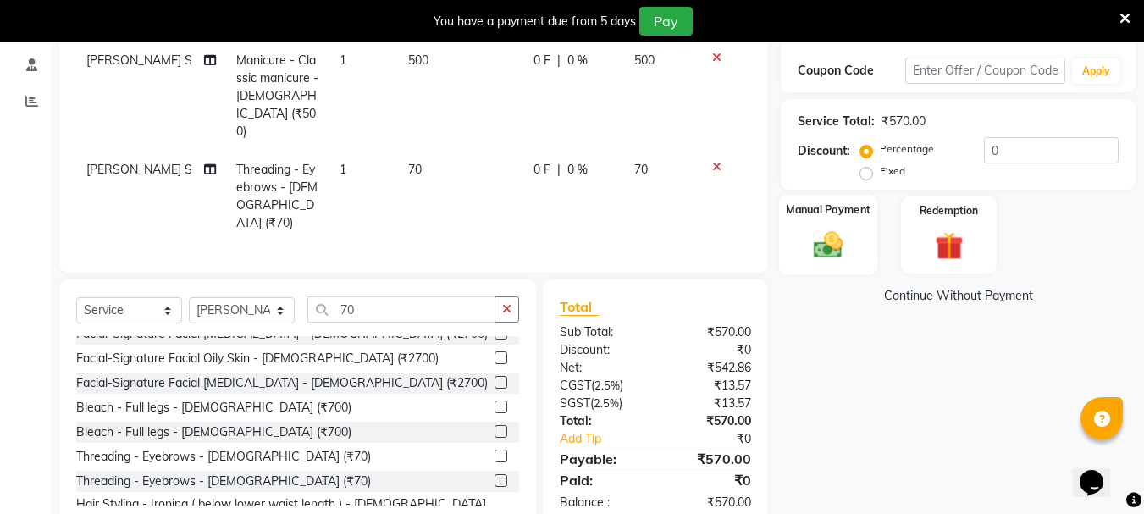
click at [851, 231] on img at bounding box center [827, 245] width 47 height 34
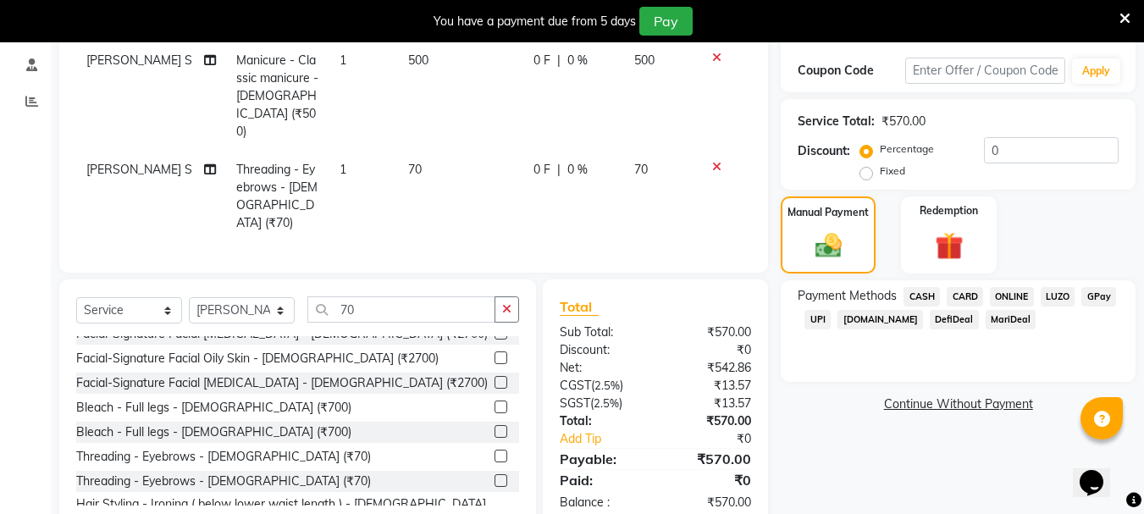
click at [875, 292] on span "ONLINE" at bounding box center [1012, 296] width 44 height 19
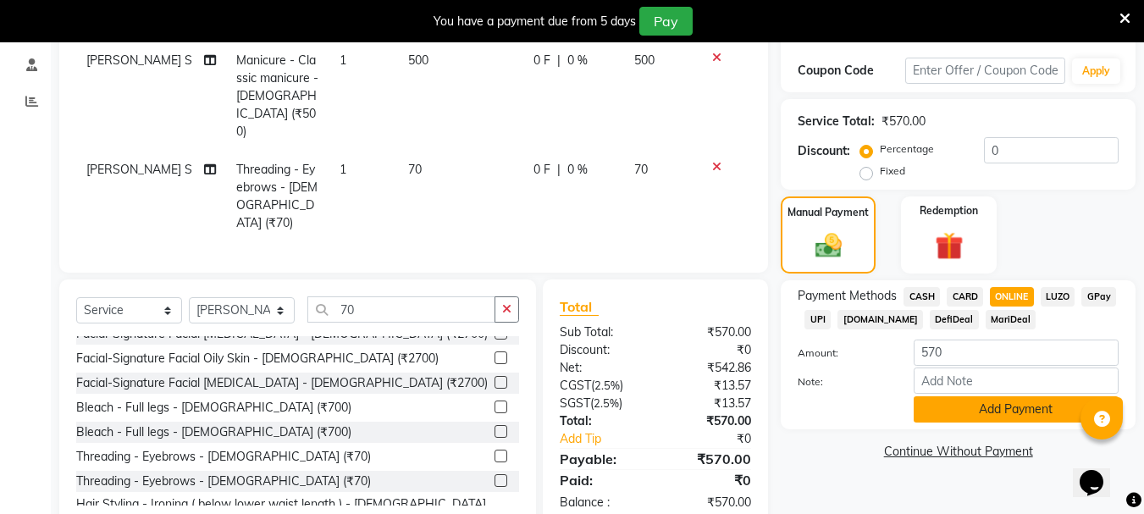
click at [875, 408] on button "Add Payment" at bounding box center [1016, 409] width 205 height 26
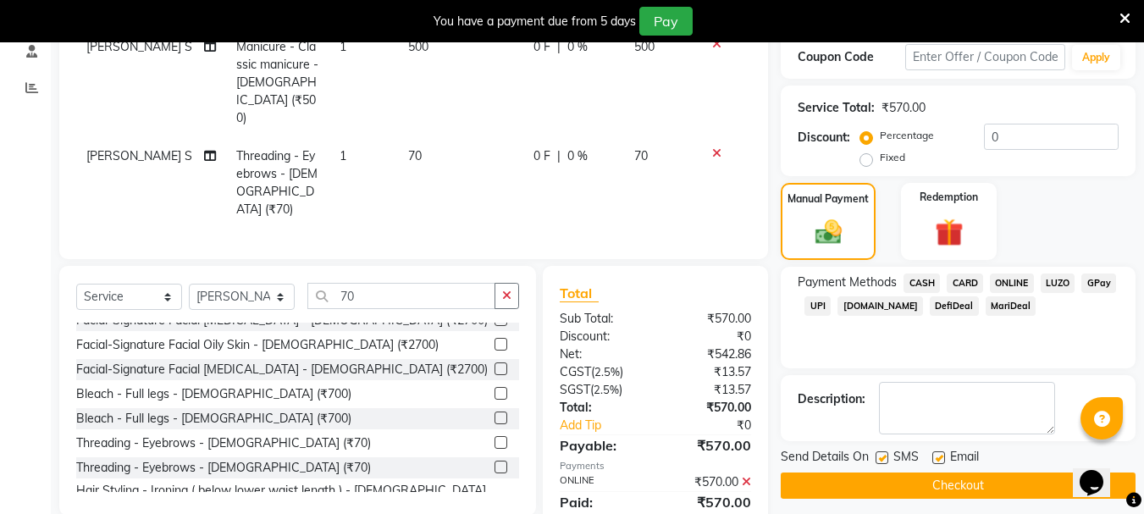
scroll to position [315, 0]
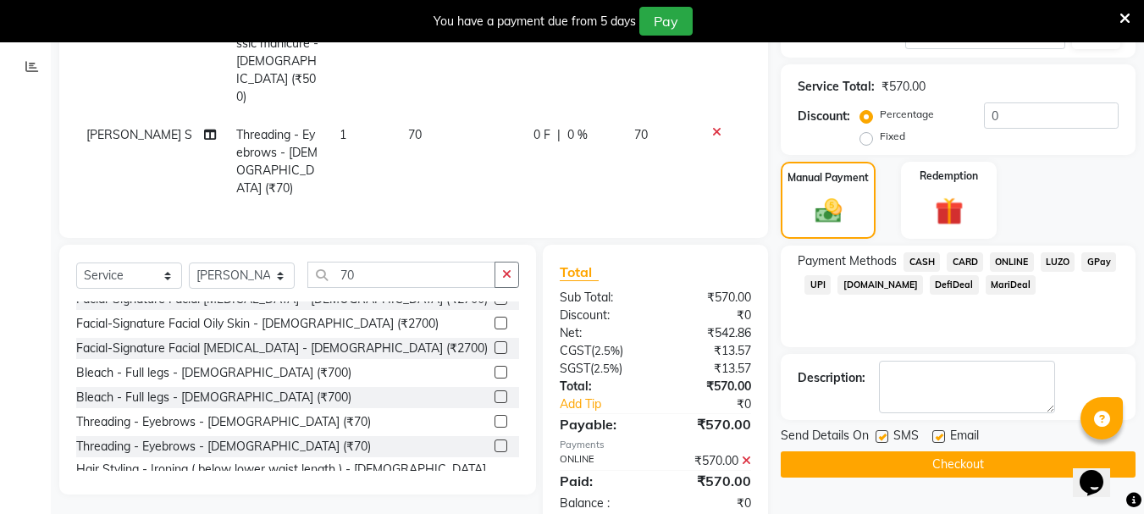
click at [875, 473] on button "Checkout" at bounding box center [958, 464] width 355 height 26
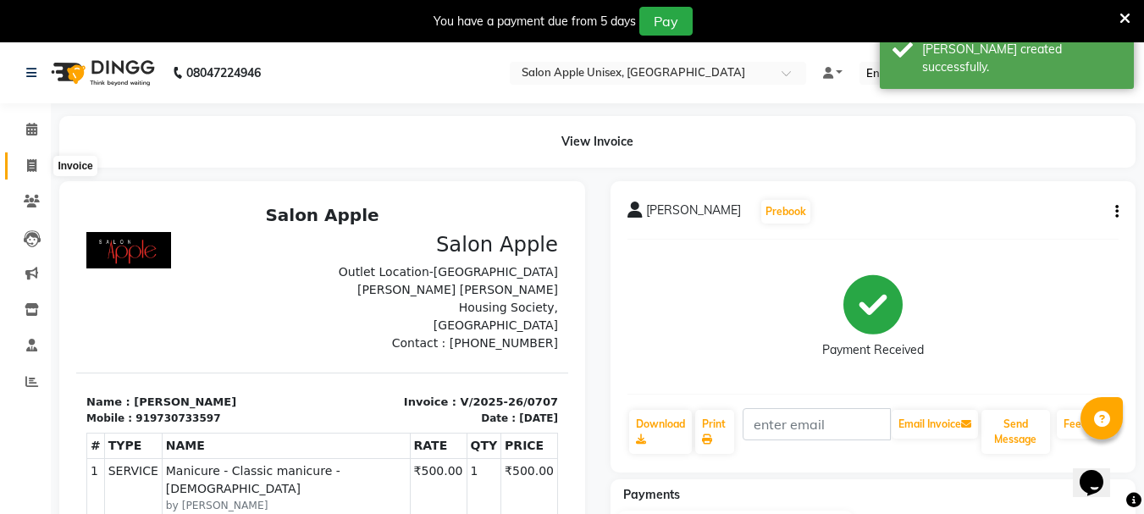
click at [38, 167] on span at bounding box center [32, 166] width 30 height 19
select select "133"
select select "service"
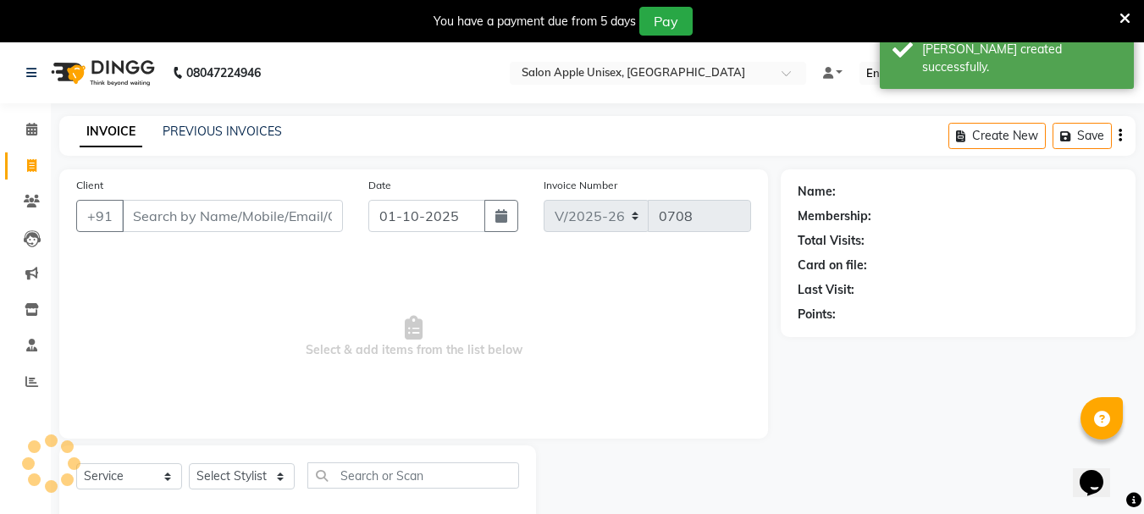
scroll to position [42, 0]
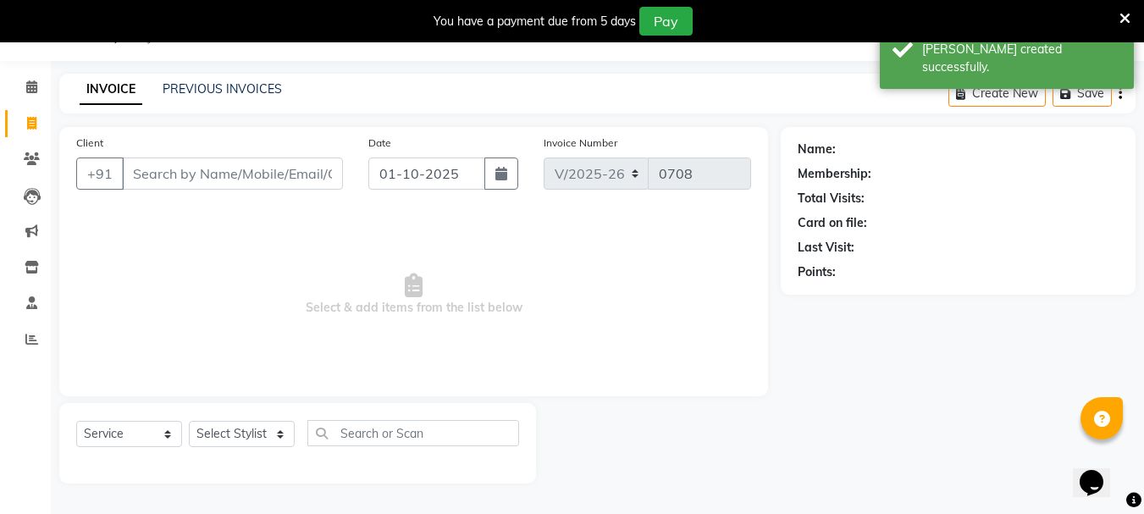
click at [159, 168] on input "Client" at bounding box center [232, 174] width 221 height 32
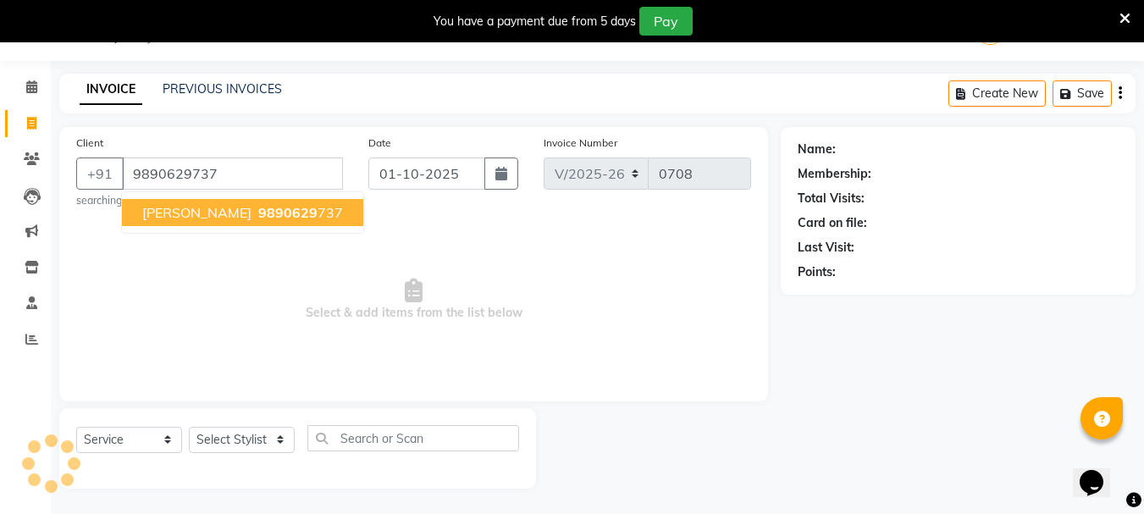
type input "9890629737"
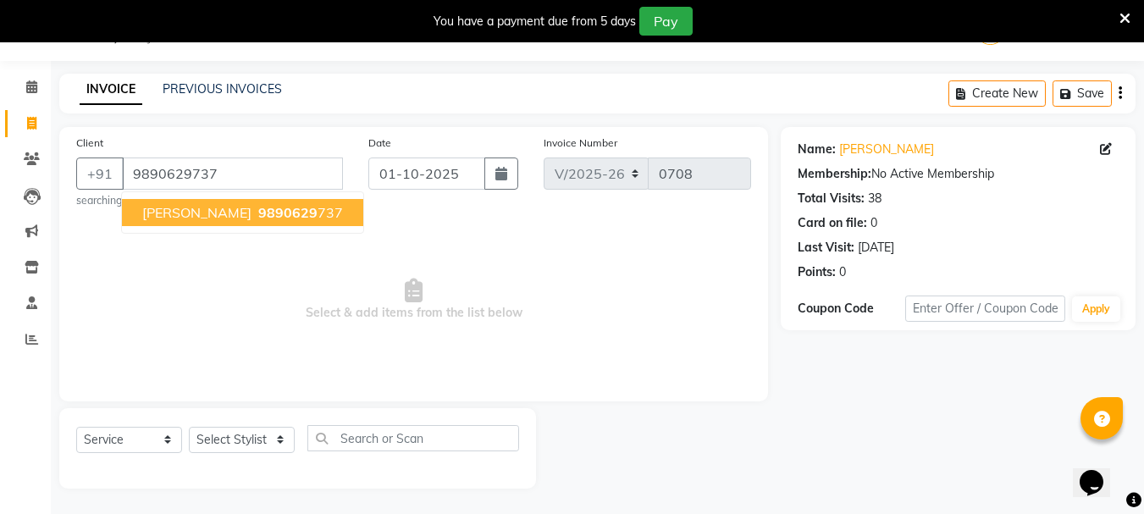
click at [160, 207] on span "[PERSON_NAME]" at bounding box center [196, 212] width 109 height 17
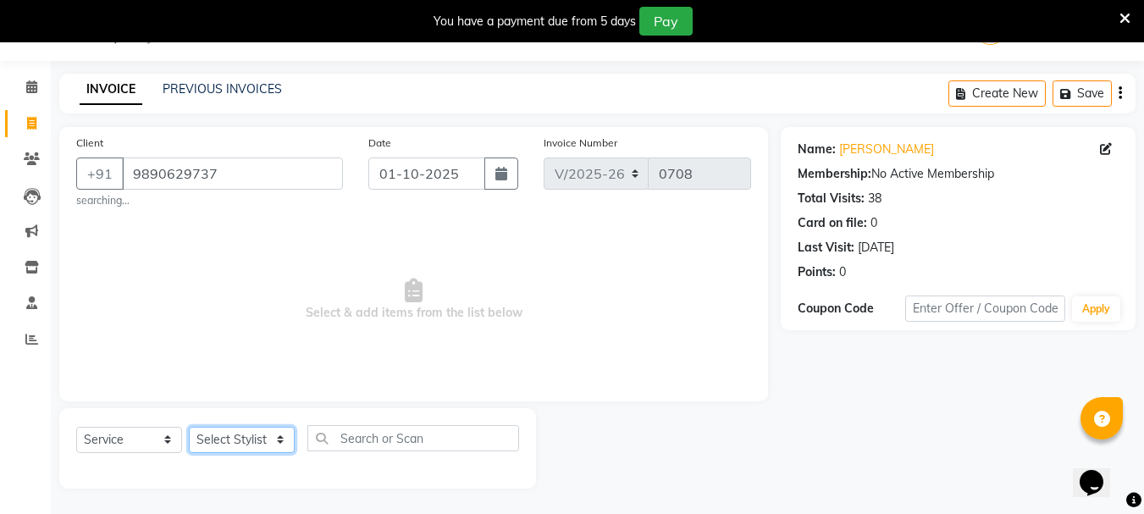
click at [283, 440] on select "Select Stylist [PERSON_NAME] [PERSON_NAME] [PERSON_NAME] [PERSON_NAME] [PERSON_…" at bounding box center [242, 440] width 106 height 26
select select "86181"
click at [189, 427] on select "Select Stylist [PERSON_NAME] [PERSON_NAME] [PERSON_NAME] [PERSON_NAME] [PERSON_…" at bounding box center [242, 440] width 106 height 26
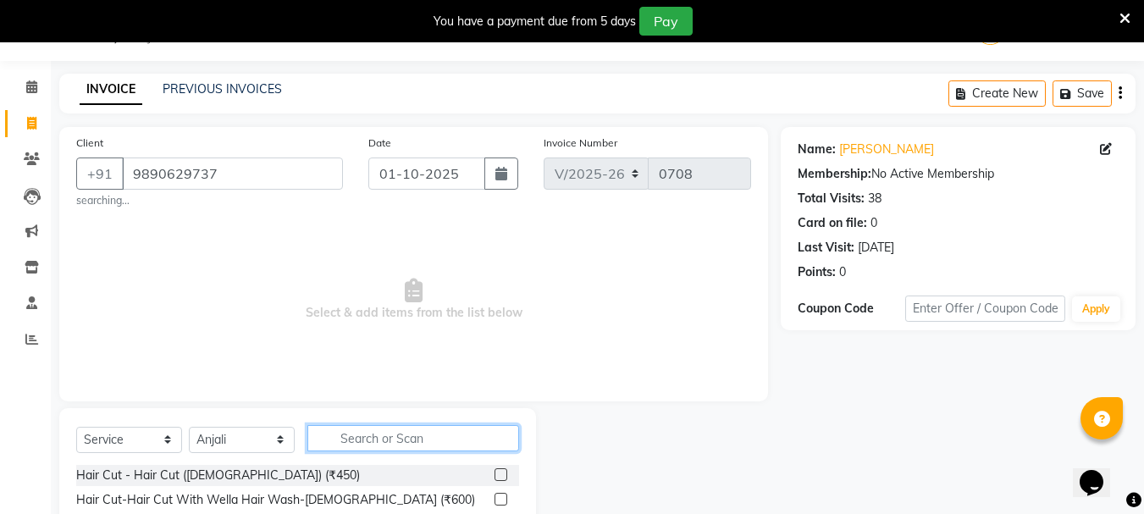
click at [397, 436] on input "text" at bounding box center [413, 438] width 212 height 26
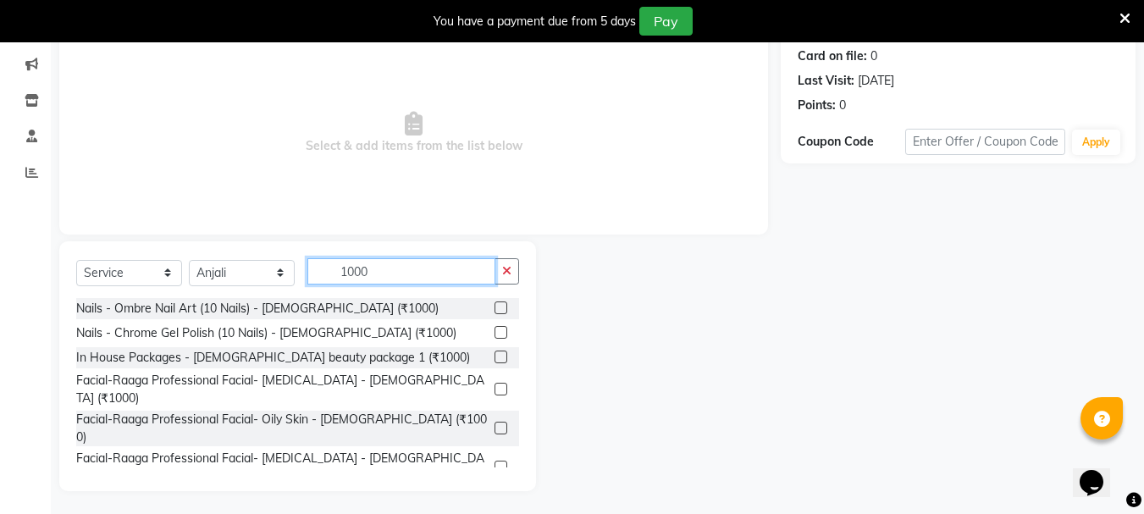
scroll to position [212, 0]
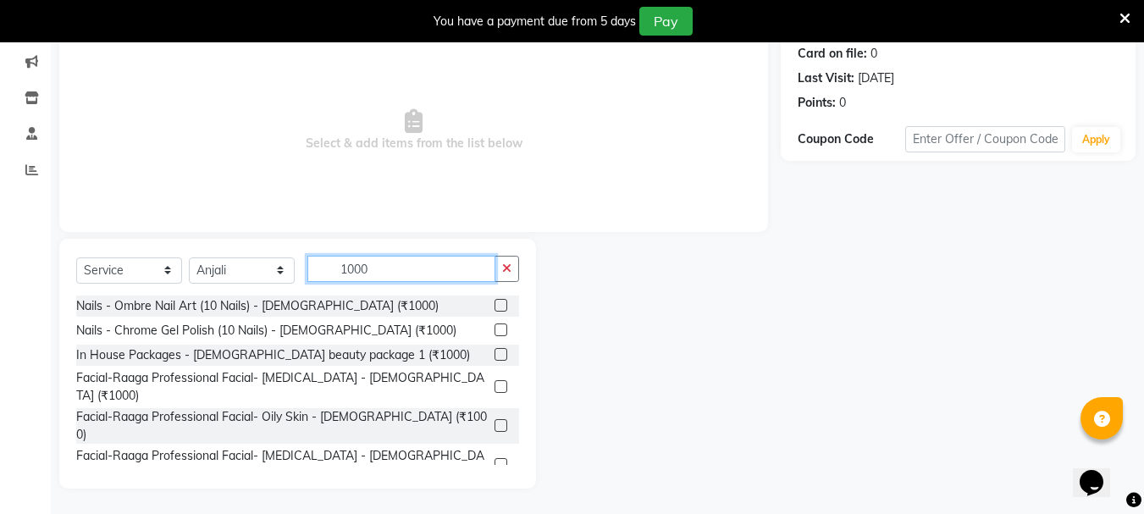
type input "1000"
click at [495, 354] on label at bounding box center [501, 354] width 13 height 13
click at [495, 354] on input "checkbox" at bounding box center [500, 355] width 11 height 11
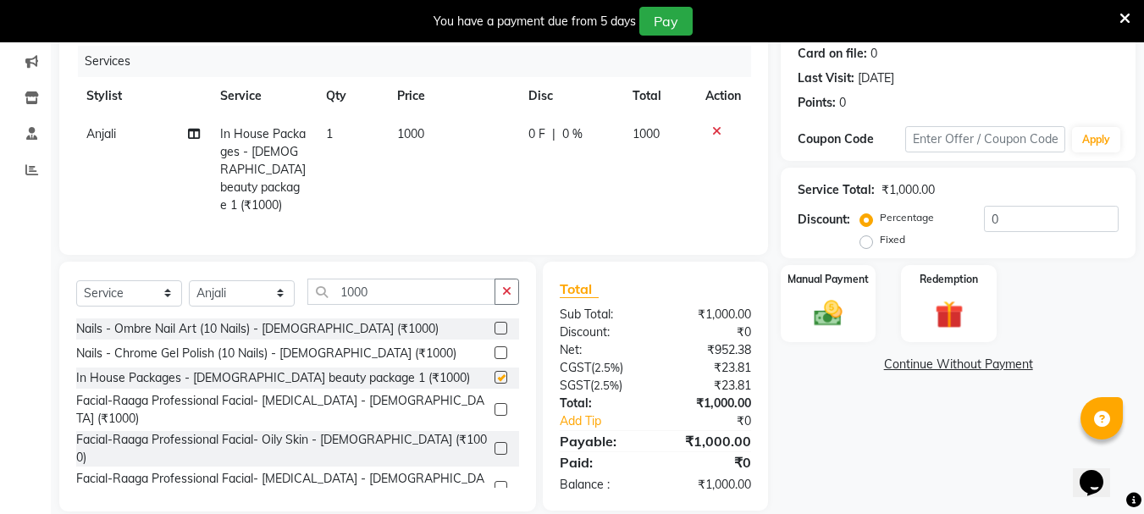
checkbox input "false"
click at [512, 283] on button "button" at bounding box center [507, 292] width 25 height 26
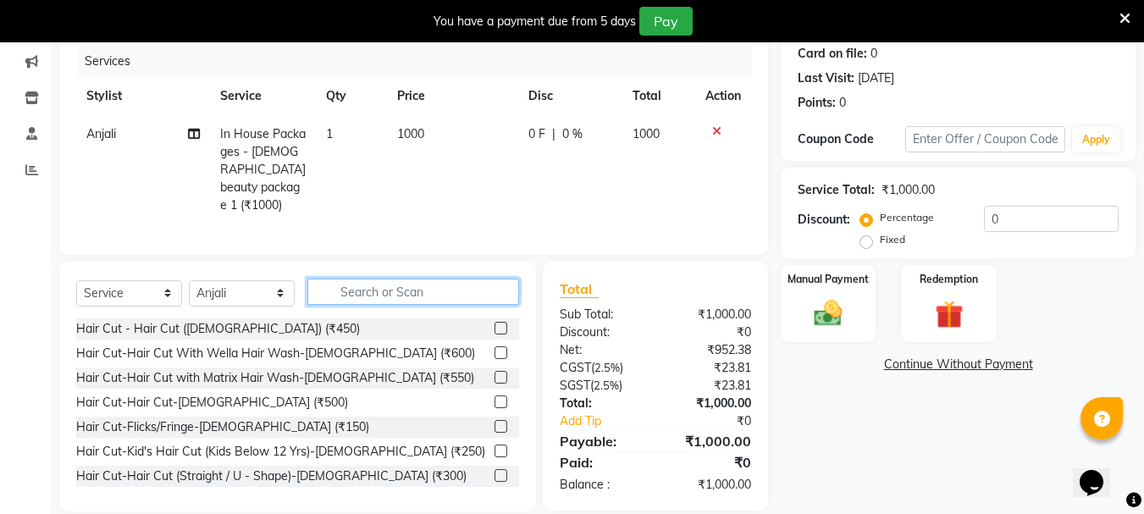
click at [444, 279] on input "text" at bounding box center [413, 292] width 212 height 26
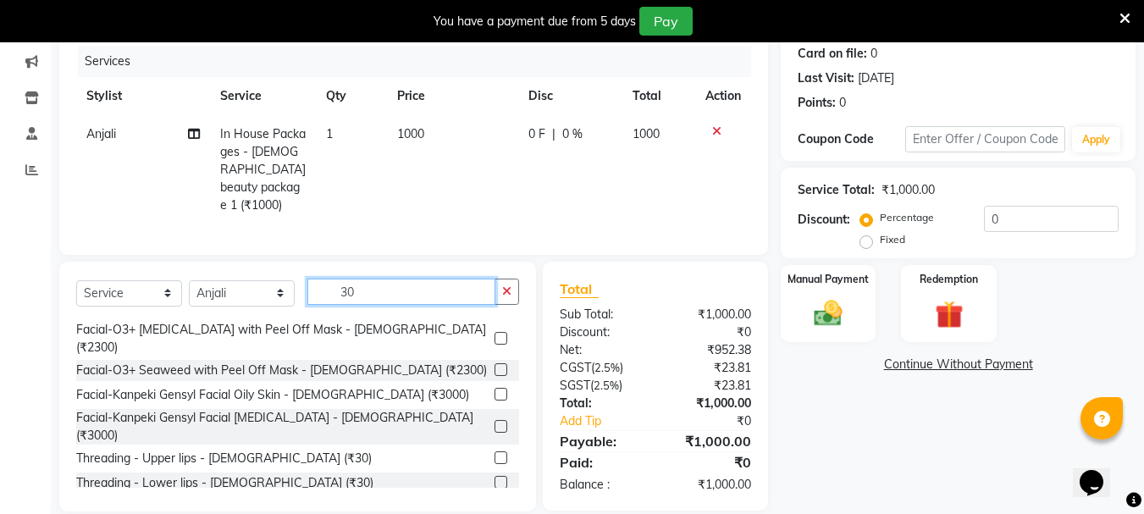
scroll to position [376, 0]
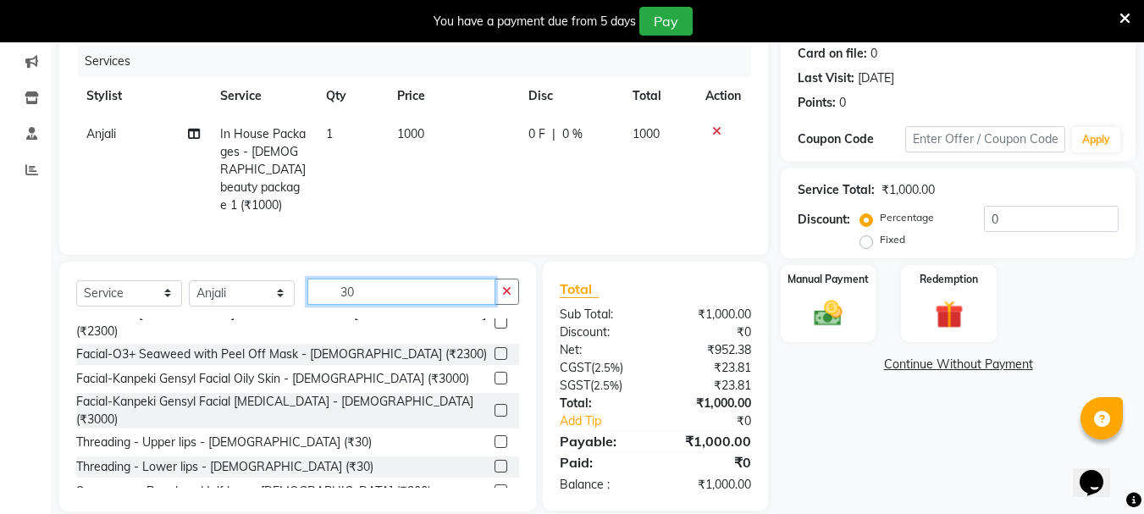
type input "30"
click at [495, 435] on label at bounding box center [501, 441] width 13 height 13
click at [495, 437] on input "checkbox" at bounding box center [500, 442] width 11 height 11
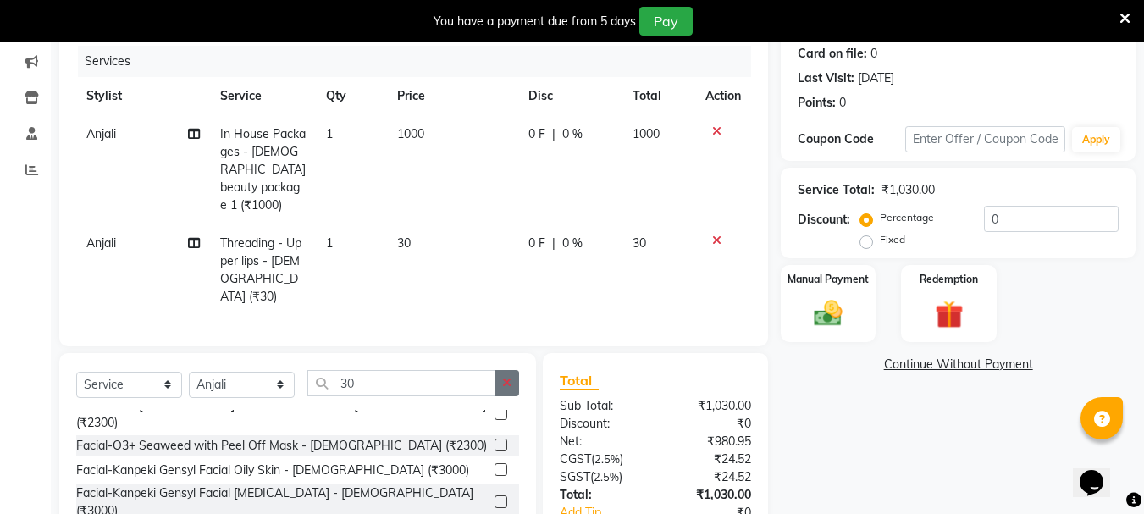
checkbox input "false"
click at [510, 377] on icon "button" at bounding box center [506, 383] width 9 height 12
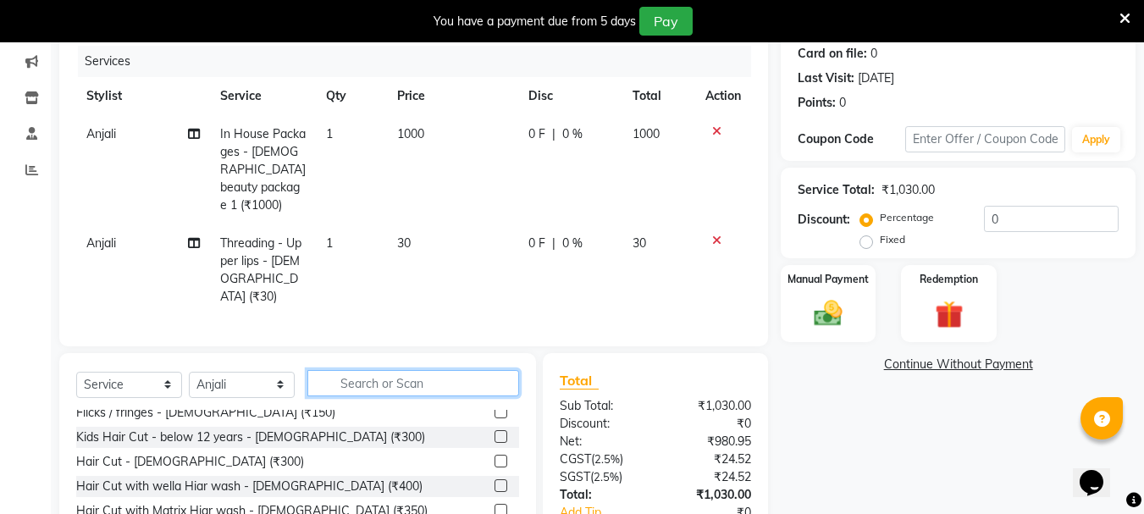
click at [454, 370] on input "text" at bounding box center [413, 383] width 212 height 26
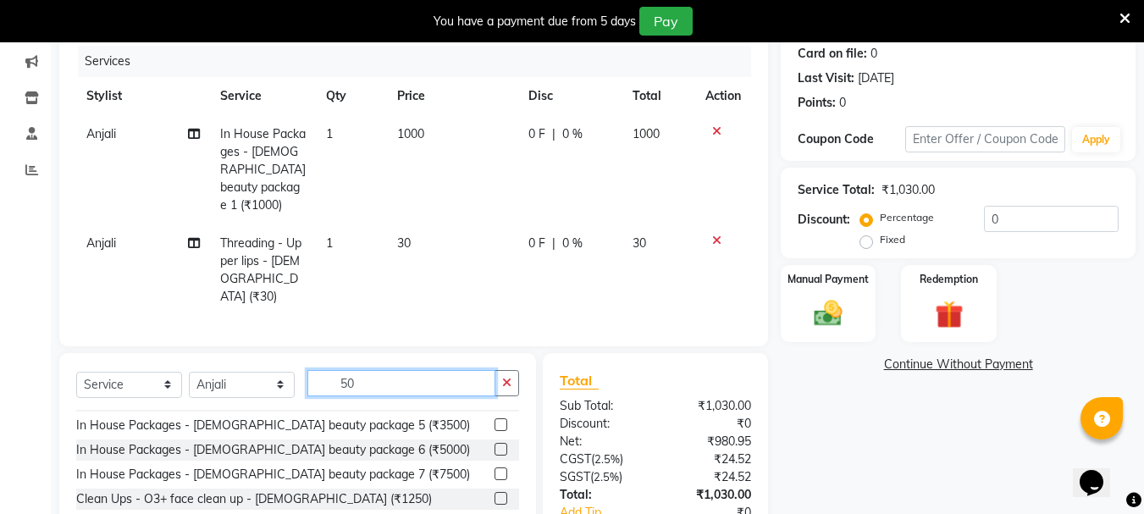
scroll to position [1073, 0]
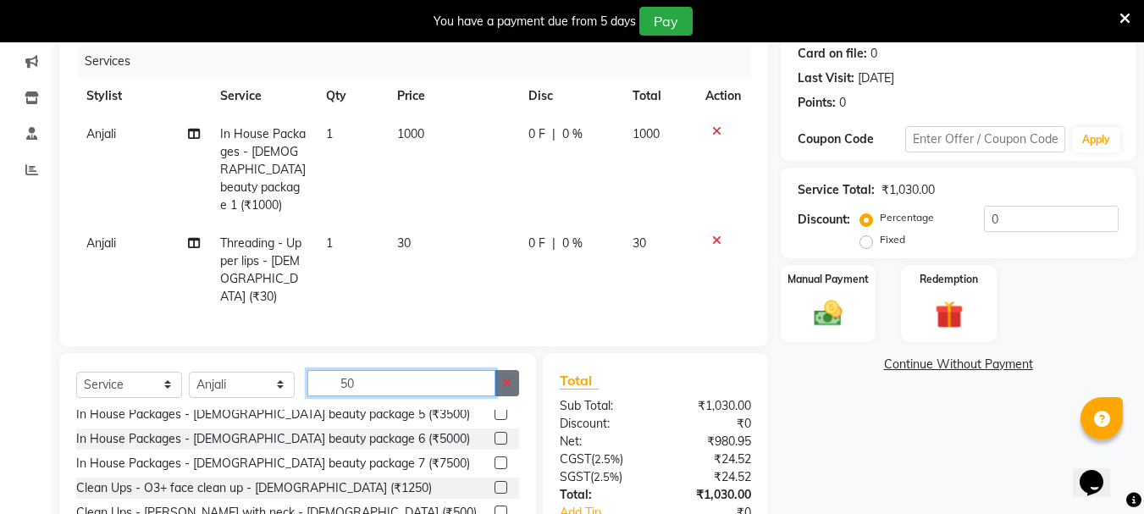
type input "50"
click at [506, 370] on button "button" at bounding box center [507, 383] width 25 height 26
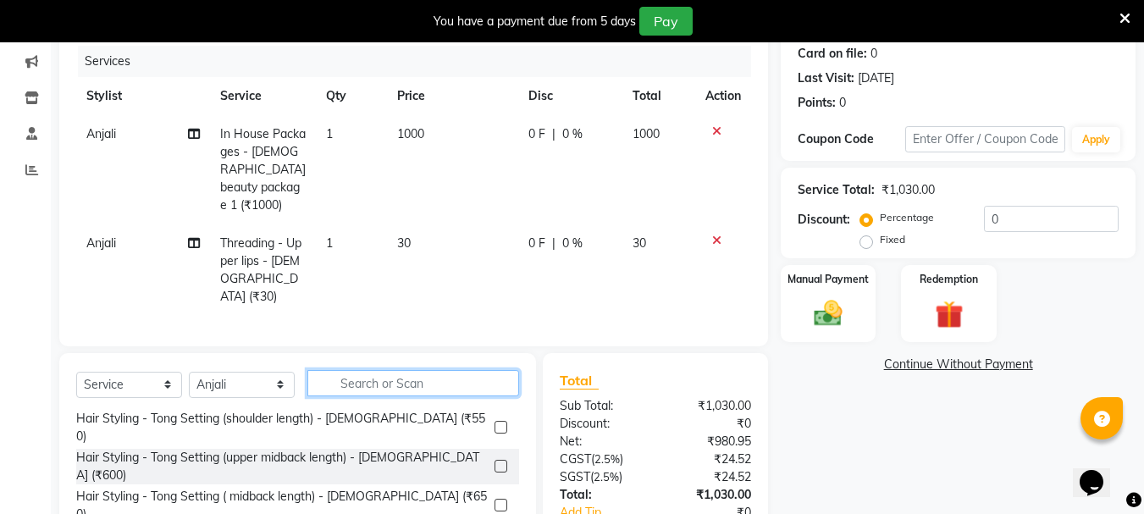
scroll to position [1059, 0]
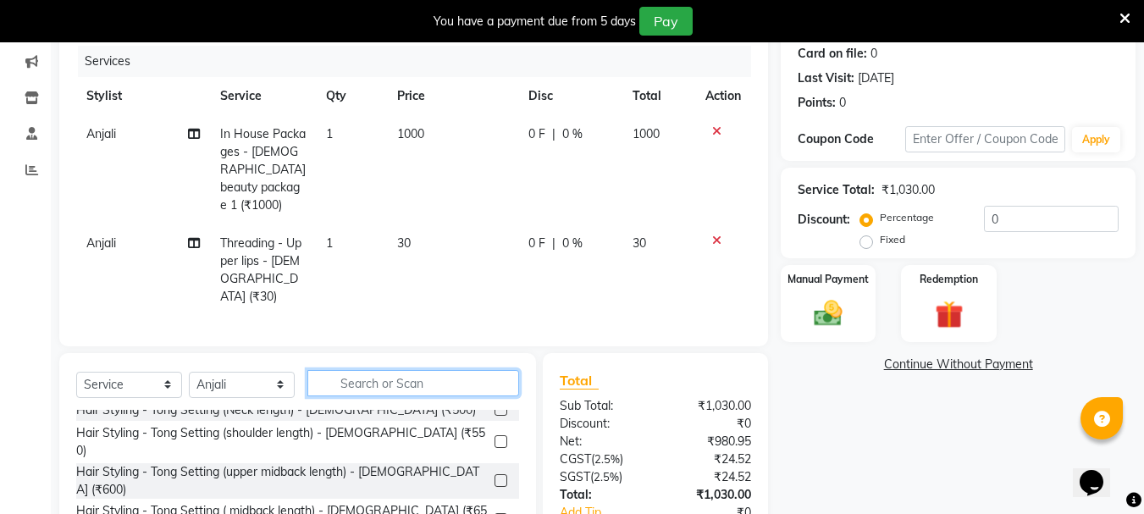
click at [471, 370] on input "text" at bounding box center [413, 383] width 212 height 26
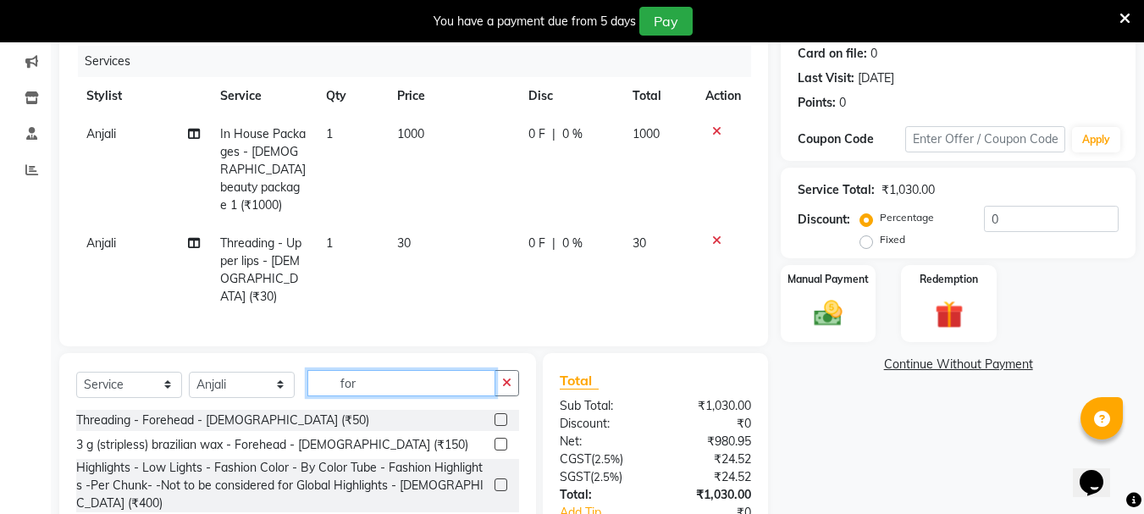
scroll to position [0, 0]
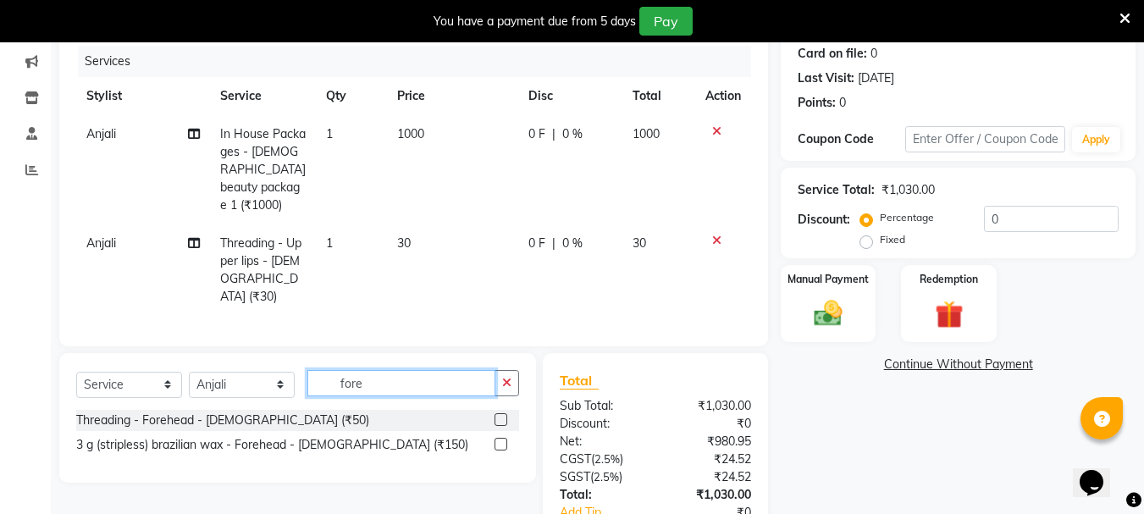
type input "fore"
click at [498, 413] on label at bounding box center [501, 419] width 13 height 13
click at [498, 415] on input "checkbox" at bounding box center [500, 420] width 11 height 11
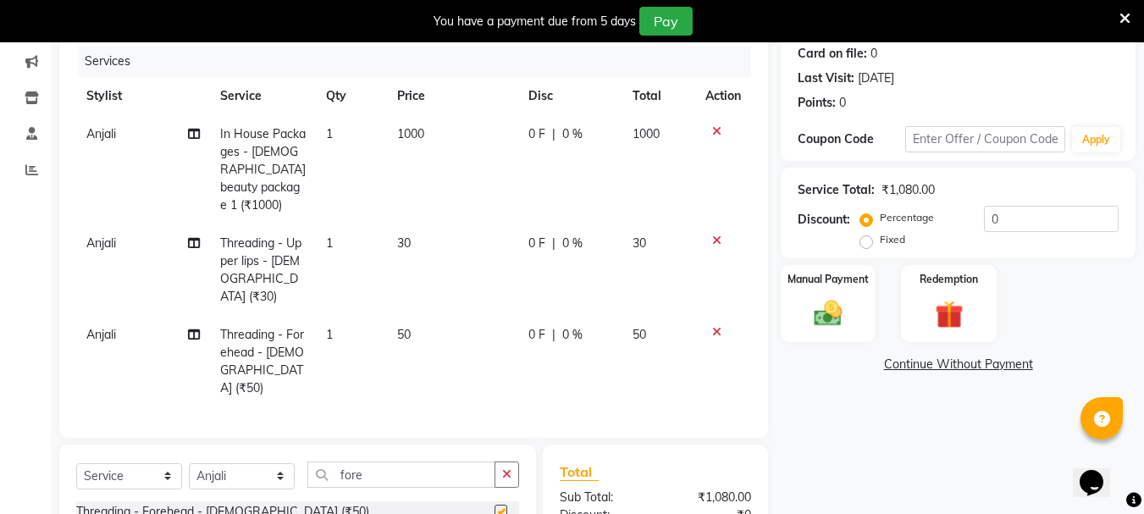
checkbox input "false"
click at [516, 462] on button "button" at bounding box center [507, 475] width 25 height 26
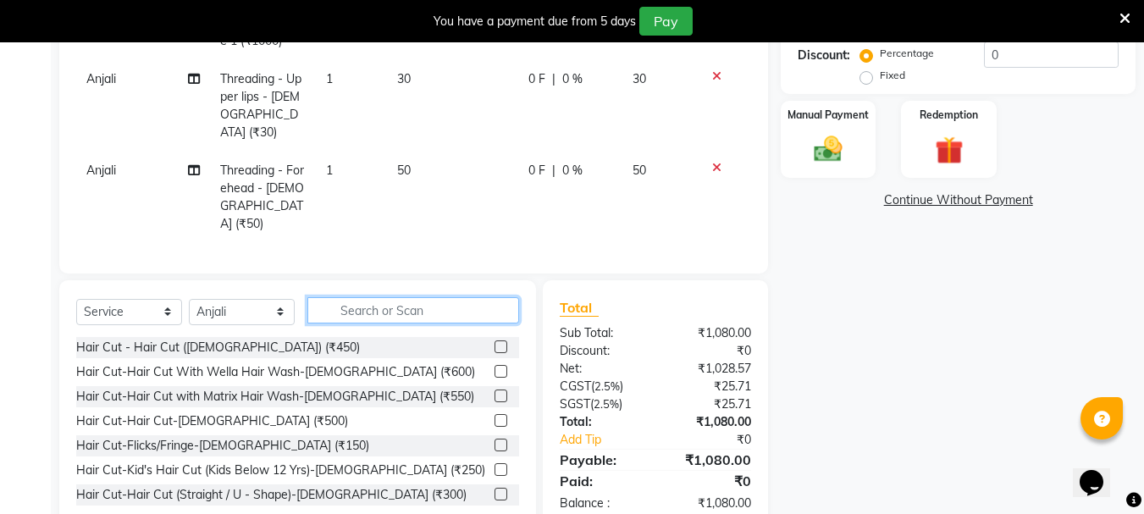
scroll to position [377, 0]
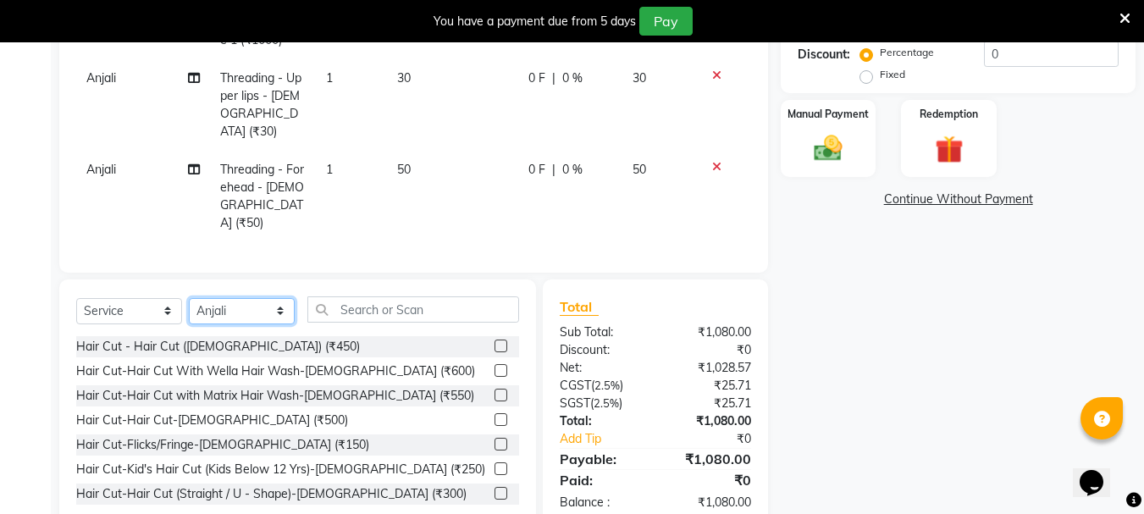
click at [284, 298] on select "Select Stylist [PERSON_NAME] [PERSON_NAME] [PERSON_NAME] [PERSON_NAME] [PERSON_…" at bounding box center [242, 311] width 106 height 26
select select "22576"
click at [189, 298] on select "Select Stylist [PERSON_NAME] [PERSON_NAME] [PERSON_NAME] [PERSON_NAME] [PERSON_…" at bounding box center [242, 311] width 106 height 26
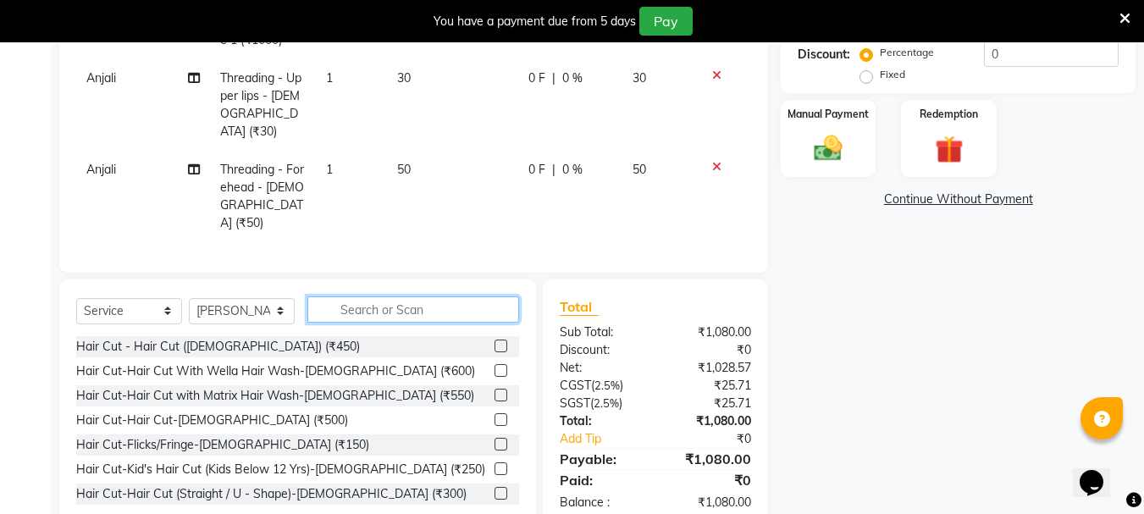
click at [387, 296] on input "text" at bounding box center [413, 309] width 212 height 26
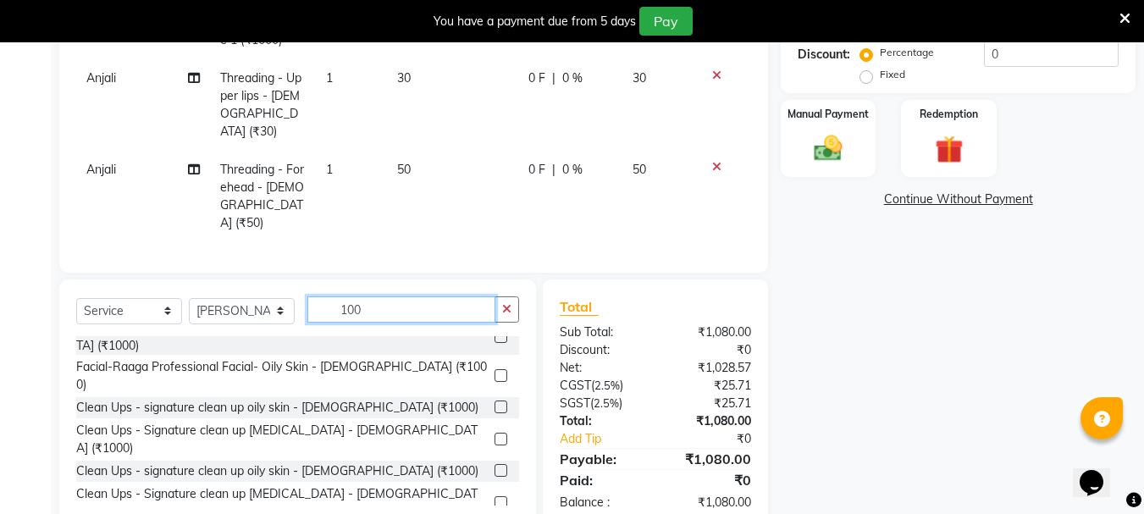
scroll to position [567, 0]
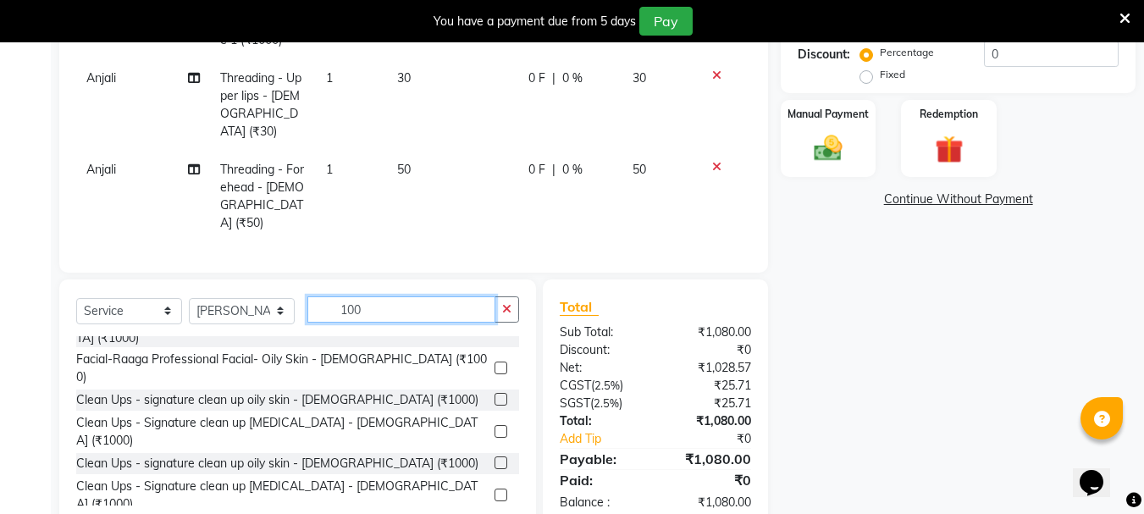
type input "100"
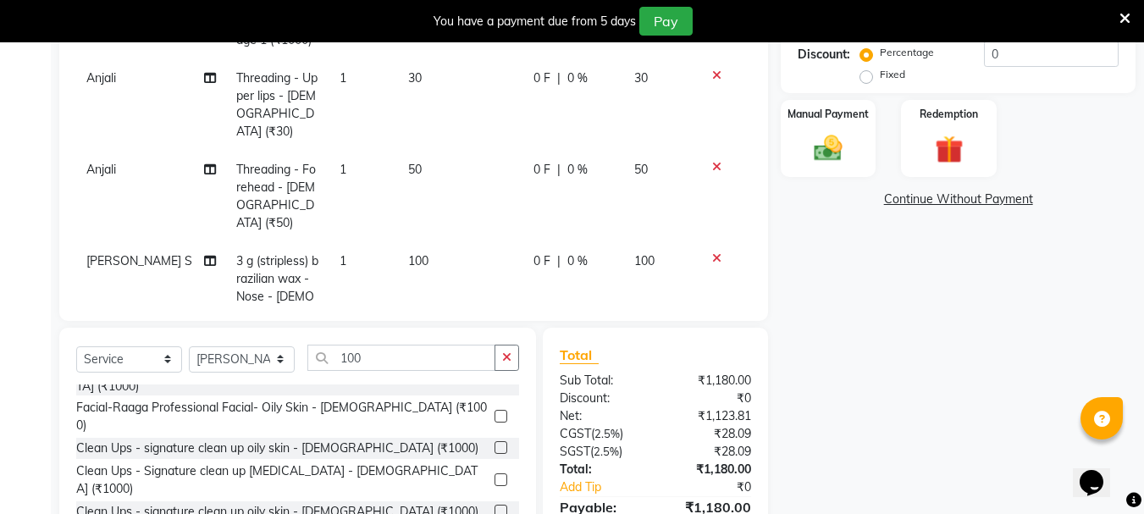
checkbox input "false"
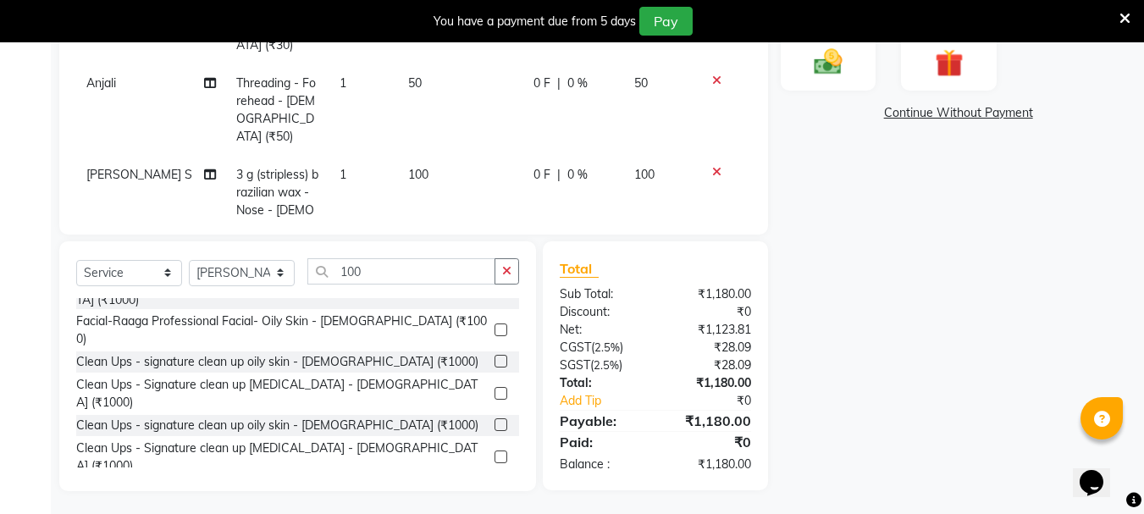
scroll to position [466, 0]
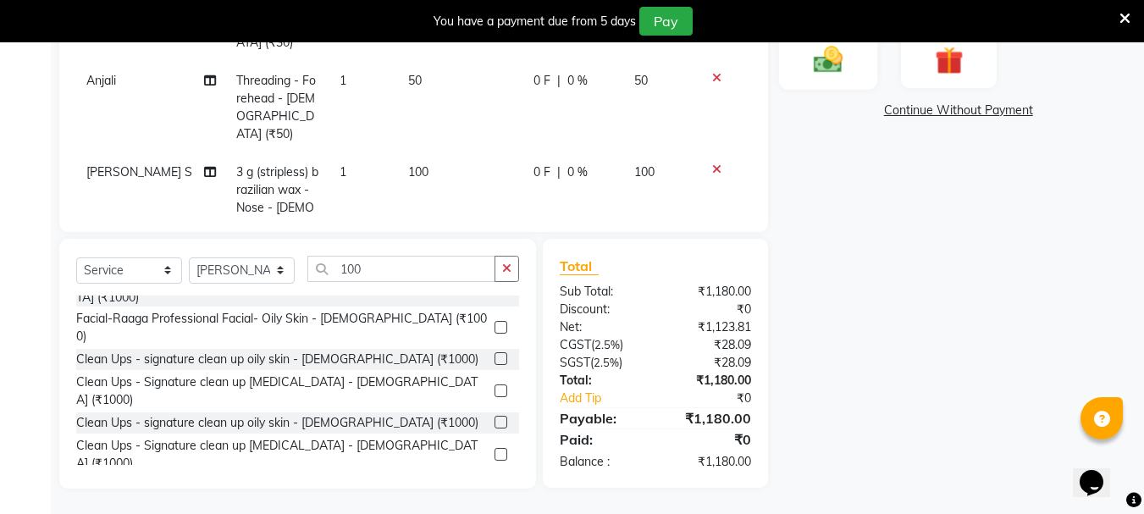
click at [825, 80] on div "Manual Payment" at bounding box center [828, 49] width 99 height 80
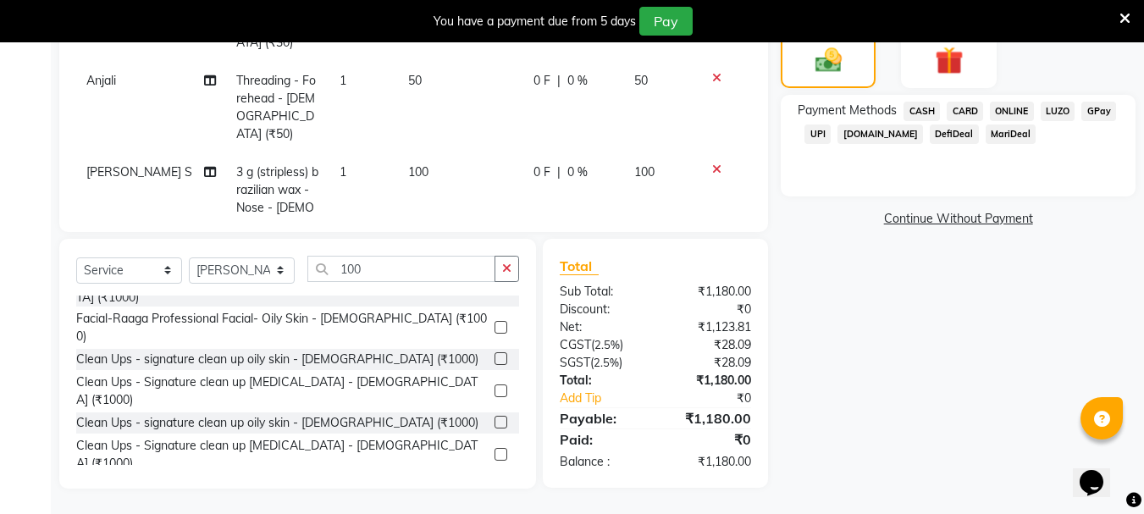
click at [875, 113] on span "ONLINE" at bounding box center [1012, 111] width 44 height 19
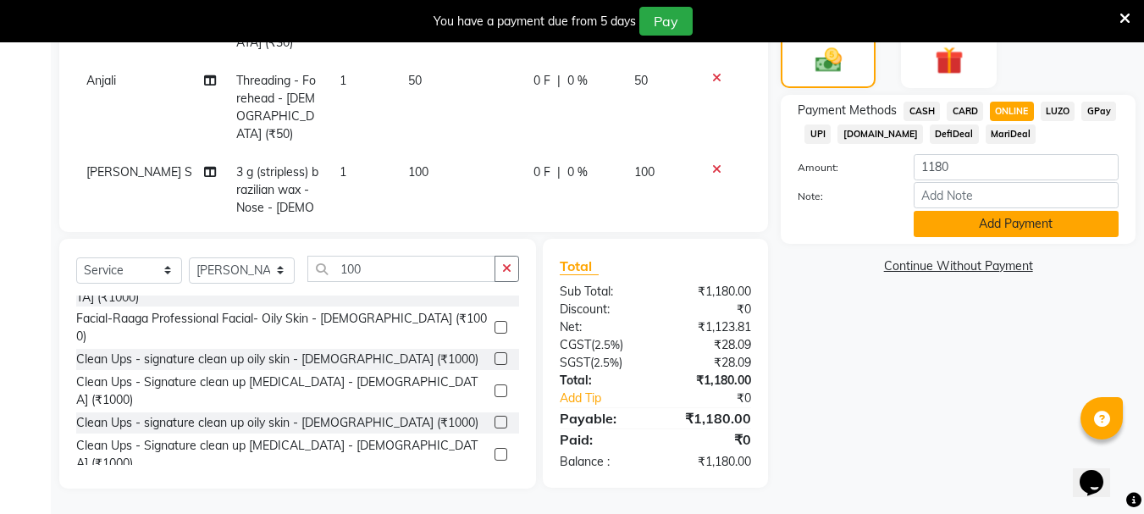
click at [875, 226] on button "Add Payment" at bounding box center [1016, 224] width 205 height 26
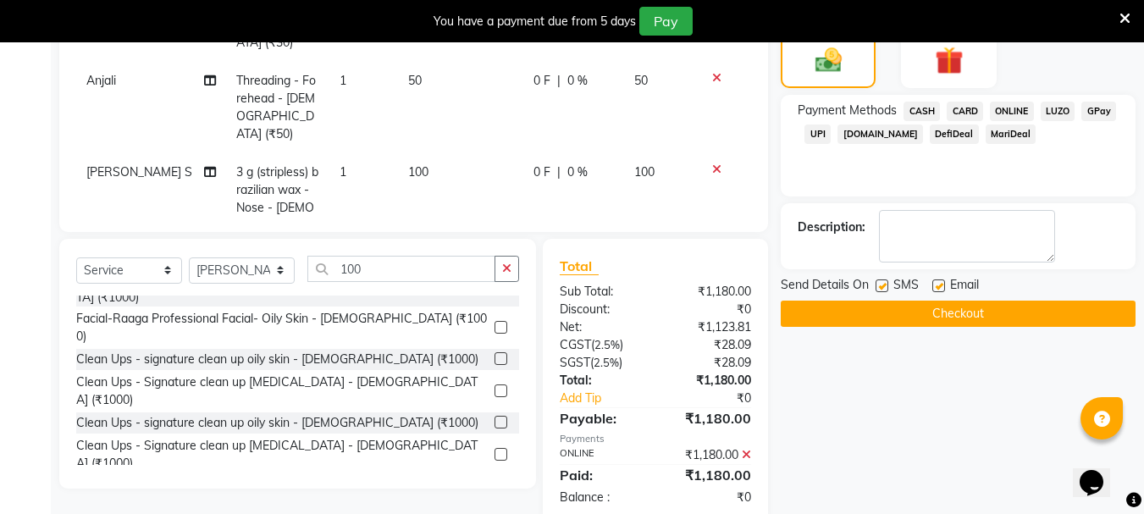
click at [875, 322] on button "Checkout" at bounding box center [958, 314] width 355 height 26
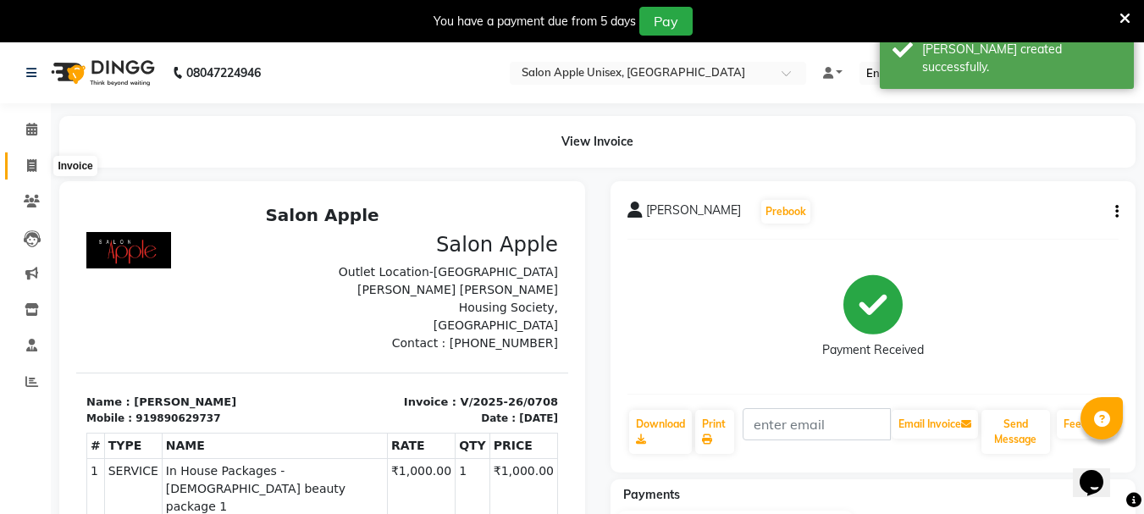
click at [28, 160] on icon at bounding box center [31, 165] width 9 height 13
select select "133"
select select "service"
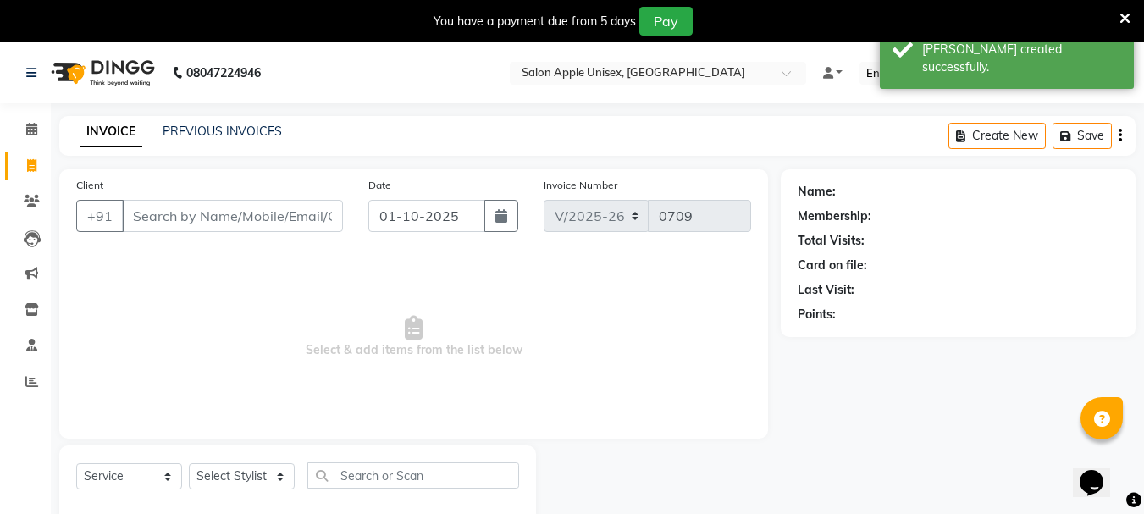
scroll to position [42, 0]
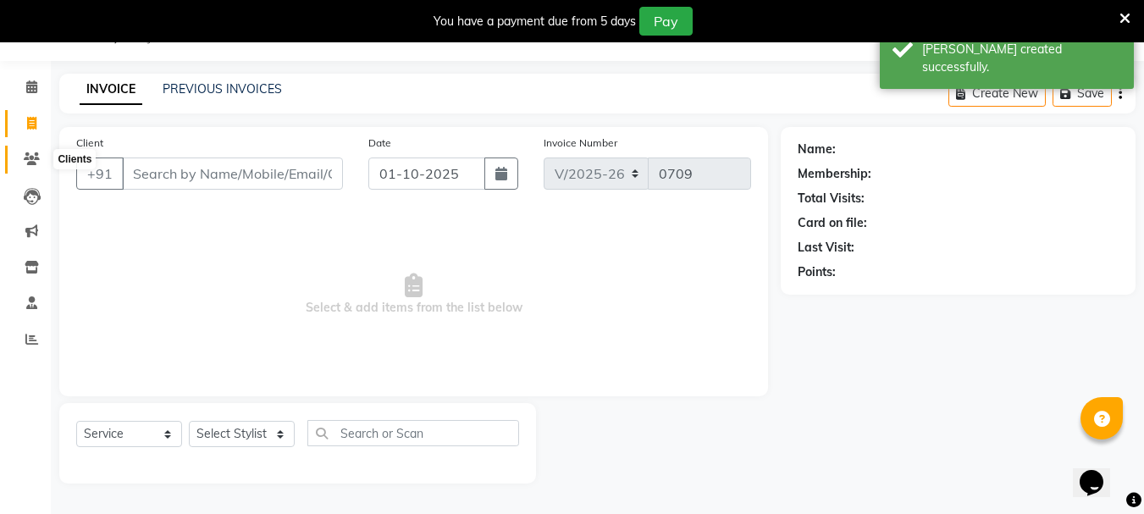
click at [29, 161] on icon at bounding box center [32, 158] width 16 height 13
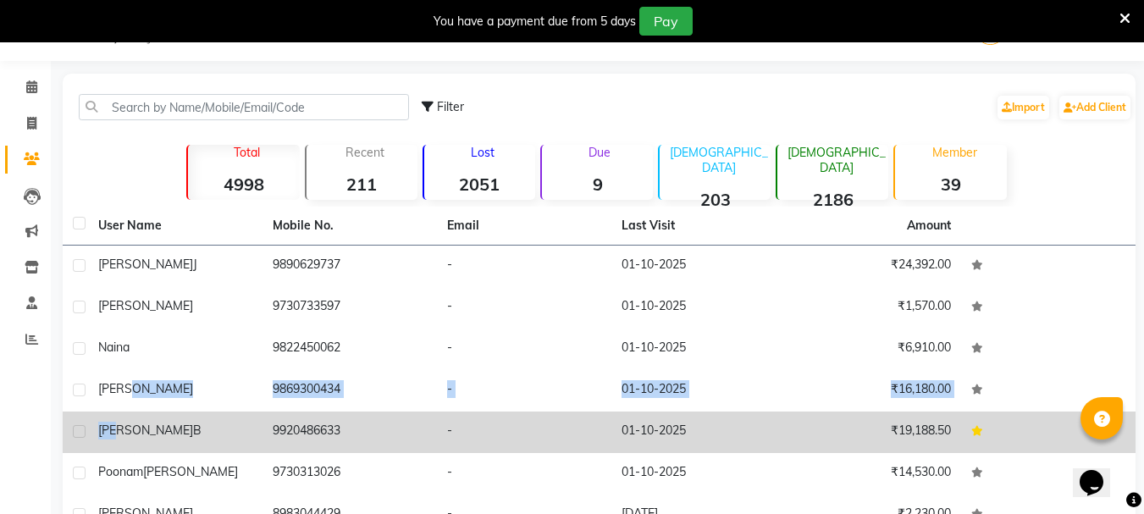
drag, startPoint x: 129, startPoint y: 400, endPoint x: 124, endPoint y: 418, distance: 19.1
click at [124, 418] on tbody "[PERSON_NAME] J 9890629737 - [DATE] ₹24,392.00 [PERSON_NAME] 9730733597 - [DATE…" at bounding box center [599, 453] width 1073 height 415
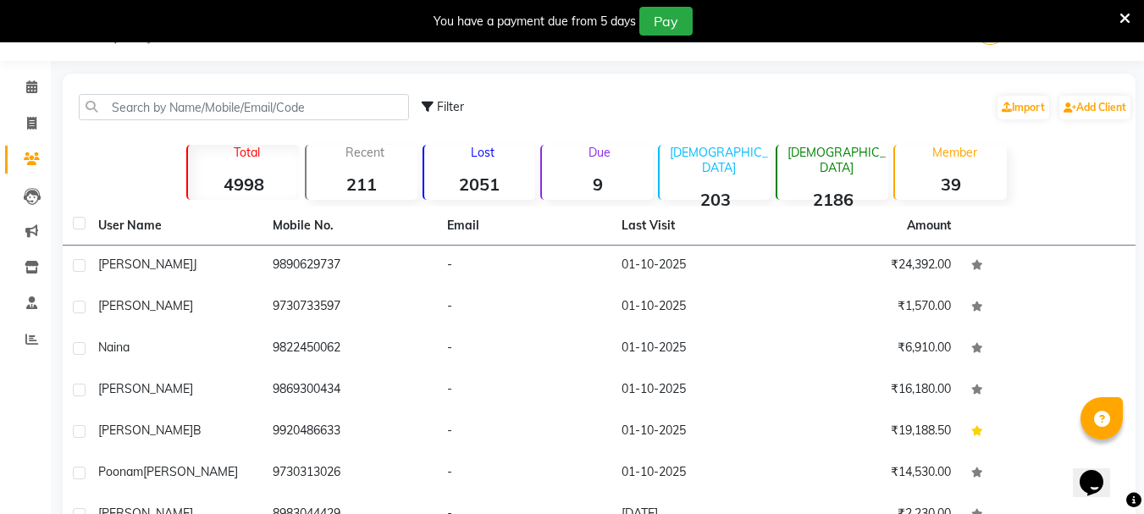
click at [233, 60] on nav "08047224946 Select Location × Salon Apple Unisex, Paud Road Default Panel My Pa…" at bounding box center [572, 30] width 1144 height 61
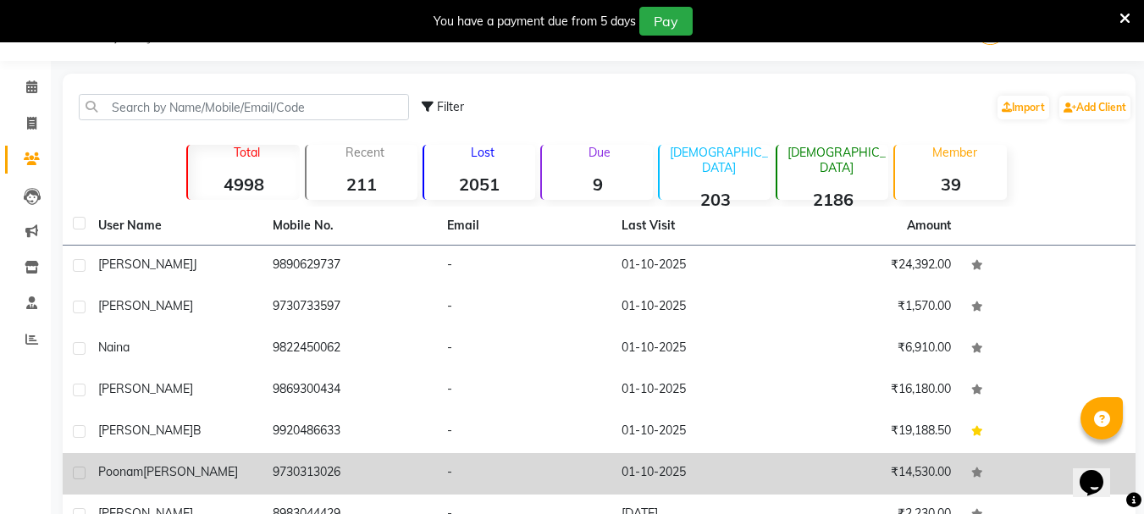
click at [148, 489] on td "[PERSON_NAME]" at bounding box center [175, 473] width 174 height 41
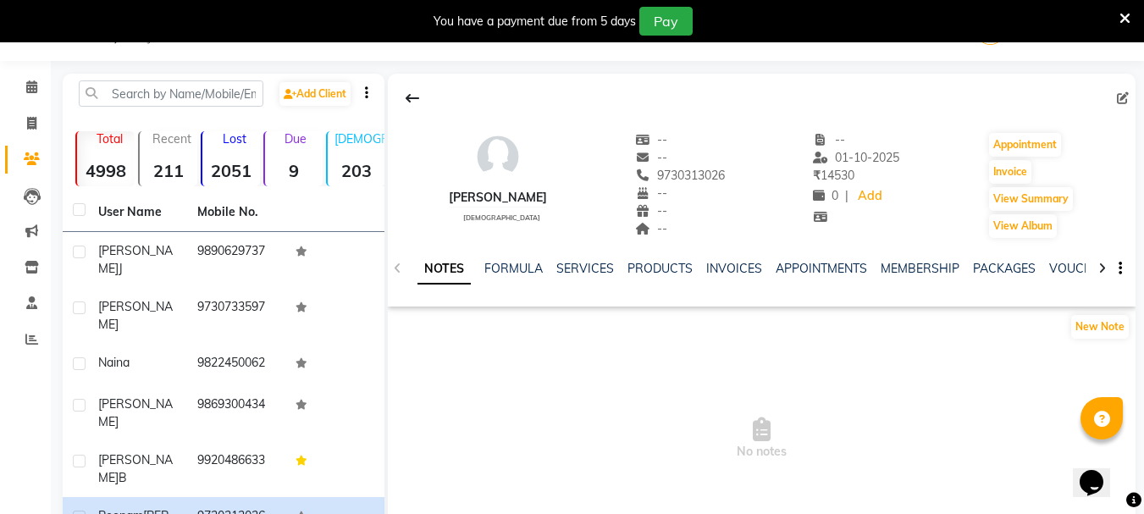
click at [47, 119] on li "Invoice" at bounding box center [25, 124] width 51 height 36
click at [31, 125] on icon at bounding box center [31, 123] width 9 height 13
select select "133"
select select "service"
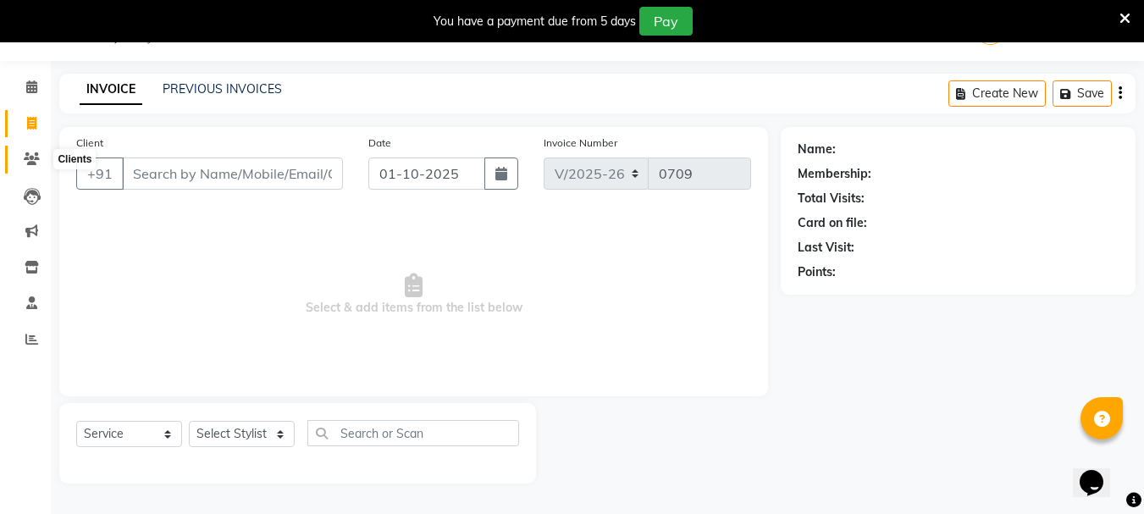
click at [30, 162] on icon at bounding box center [32, 158] width 16 height 13
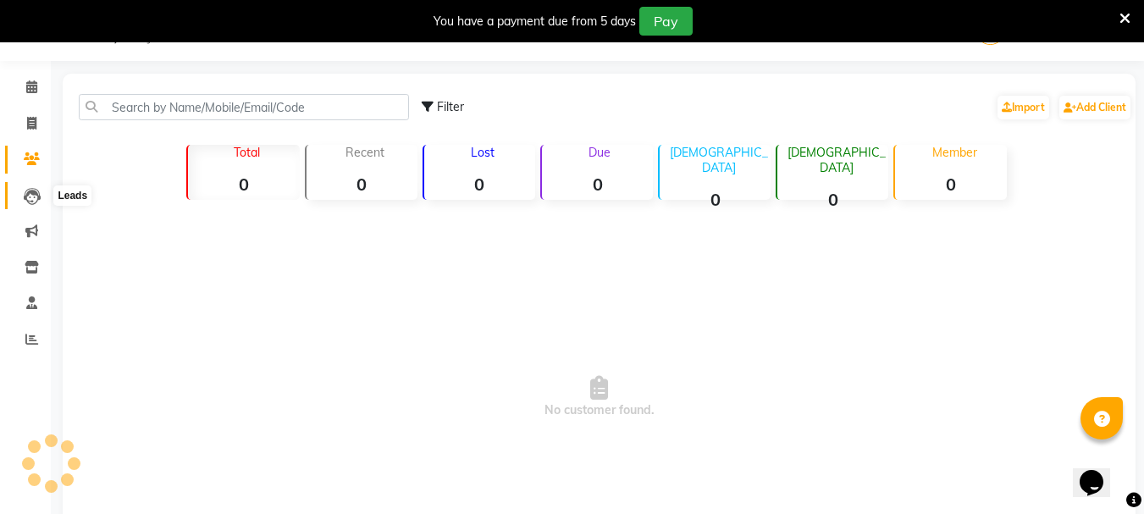
click at [22, 204] on span at bounding box center [32, 195] width 30 height 19
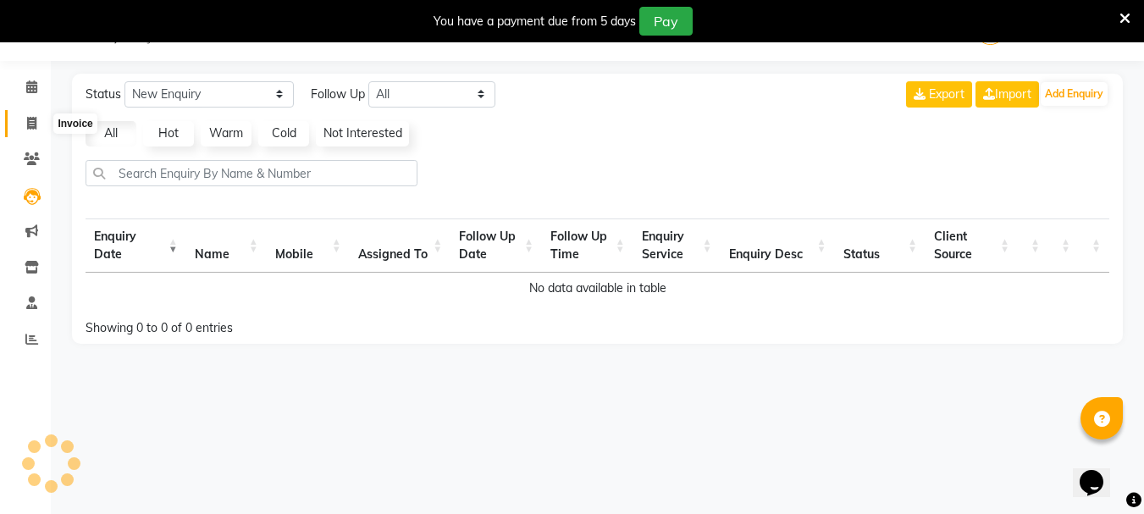
click at [31, 119] on icon at bounding box center [31, 123] width 9 height 13
select select "service"
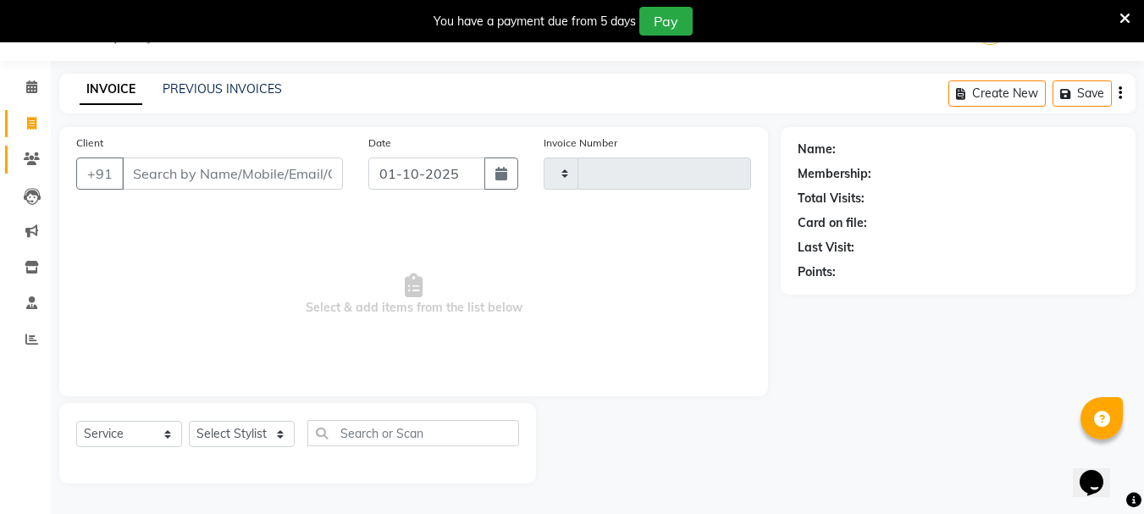
type input "0709"
select select "133"
click at [41, 163] on span at bounding box center [32, 159] width 30 height 19
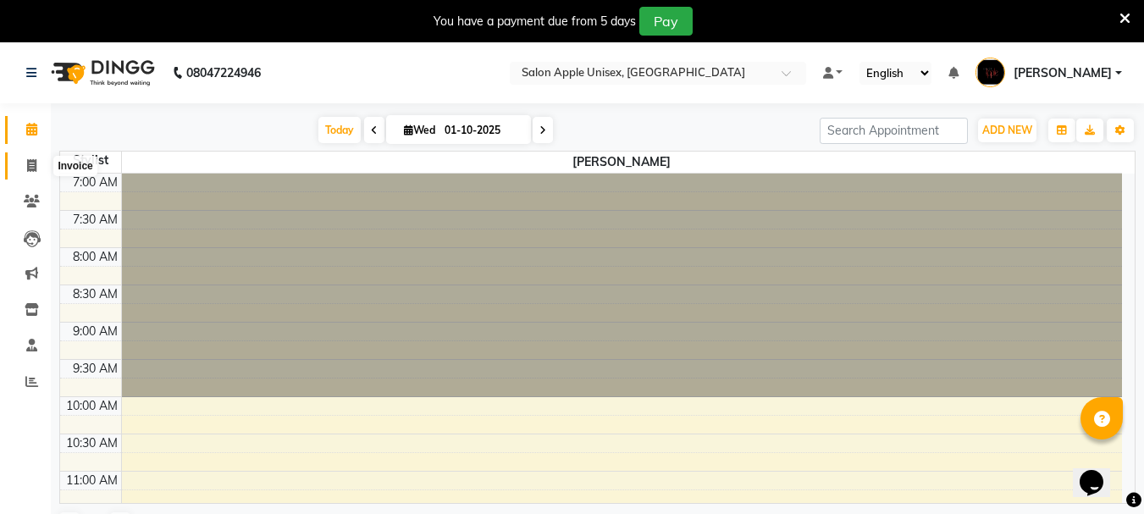
click at [29, 171] on icon at bounding box center [31, 165] width 9 height 13
select select "133"
select select "service"
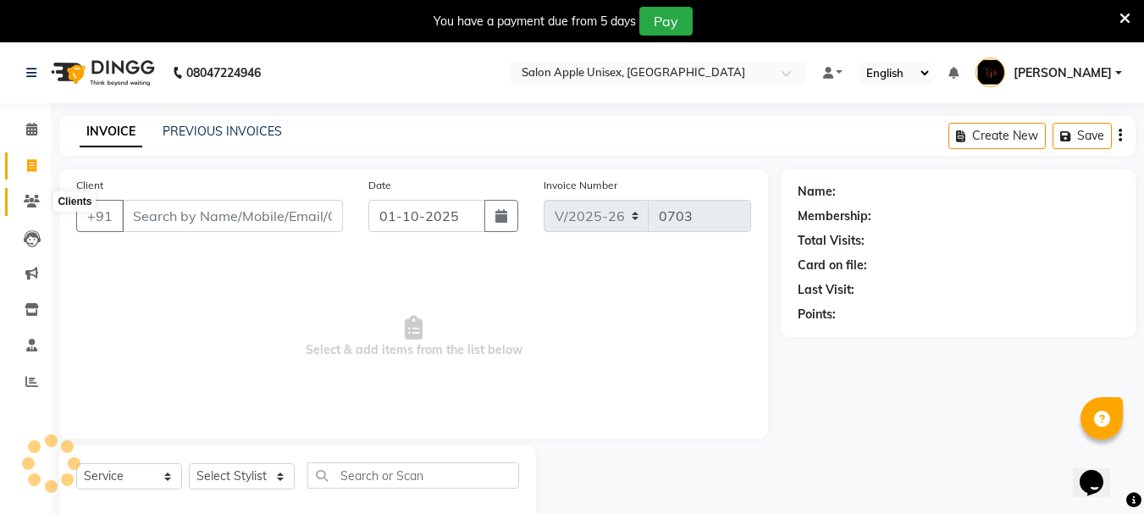
click at [30, 201] on icon at bounding box center [32, 201] width 16 height 13
